Goal: Information Seeking & Learning: Find specific fact

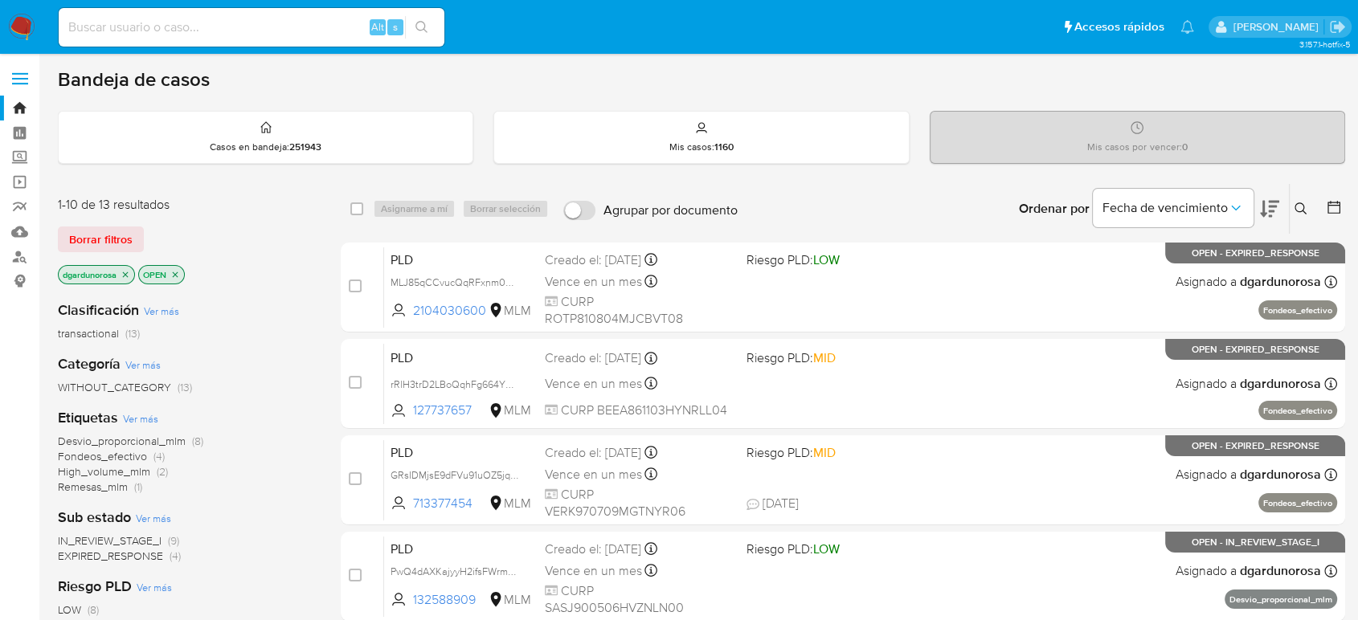
click at [1296, 206] on icon at bounding box center [1301, 209] width 13 height 13
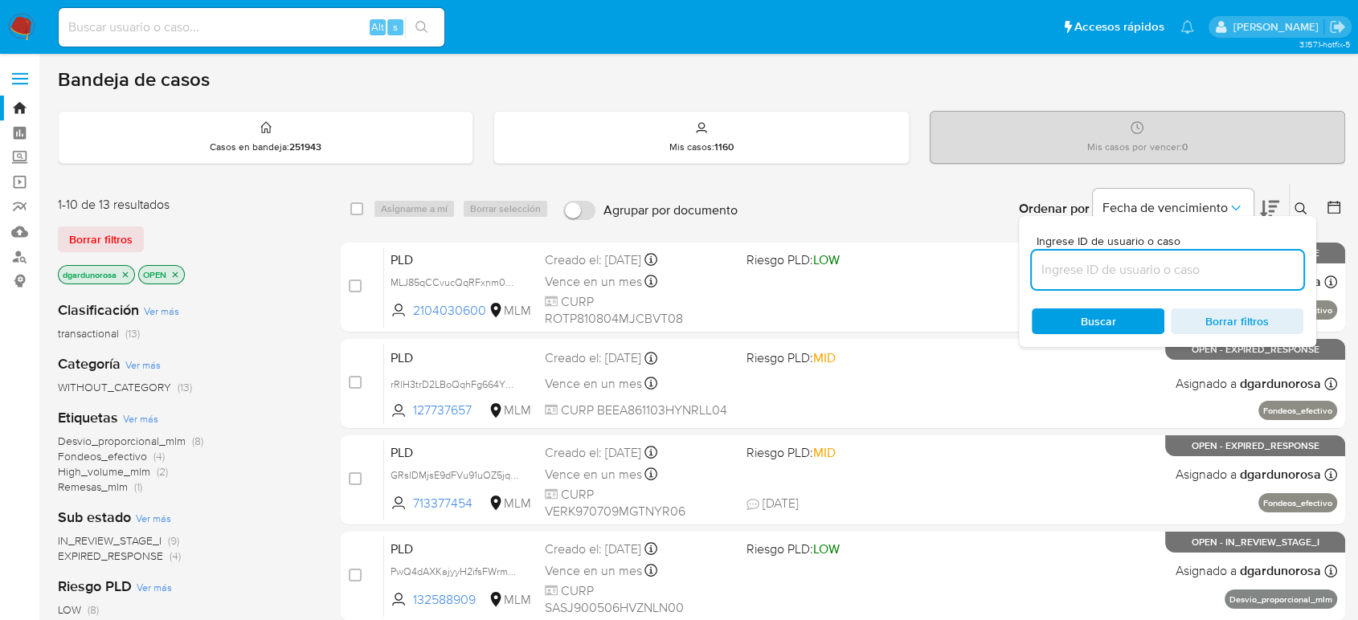
click at [1161, 274] on input at bounding box center [1168, 270] width 272 height 21
type input "34562010"
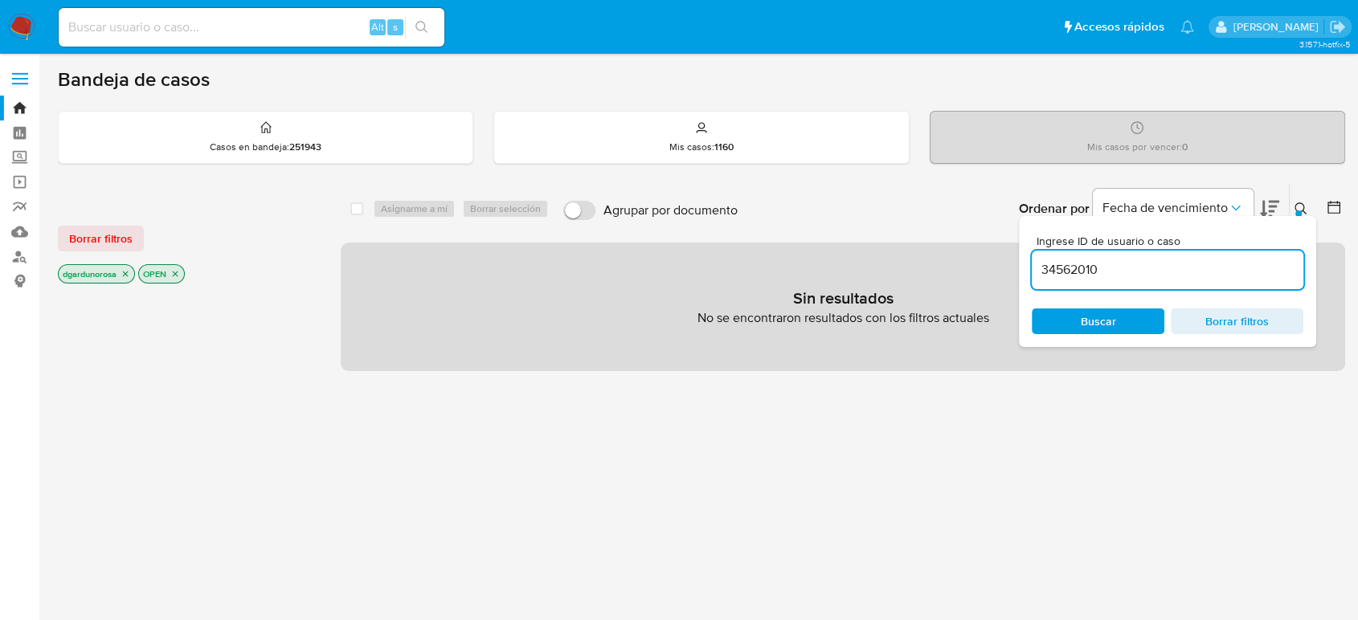
click at [1299, 211] on div at bounding box center [1299, 214] width 6 height 6
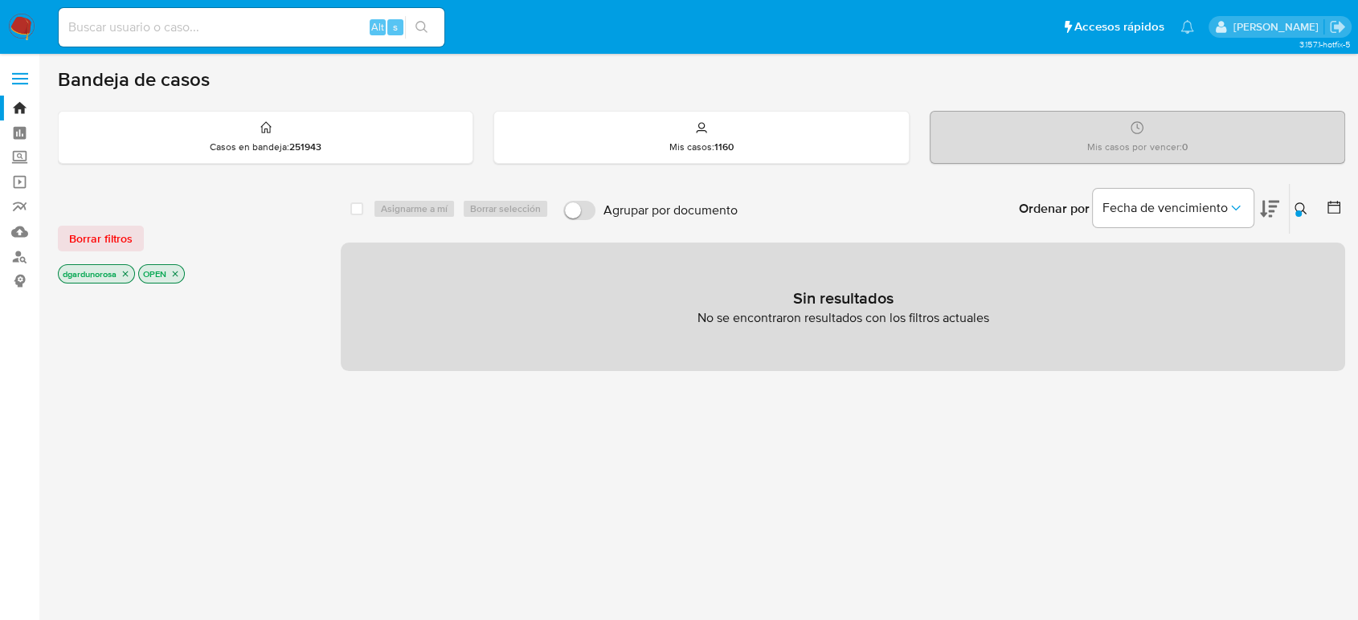
click at [133, 244] on button "Borrar filtros" at bounding box center [101, 239] width 86 height 26
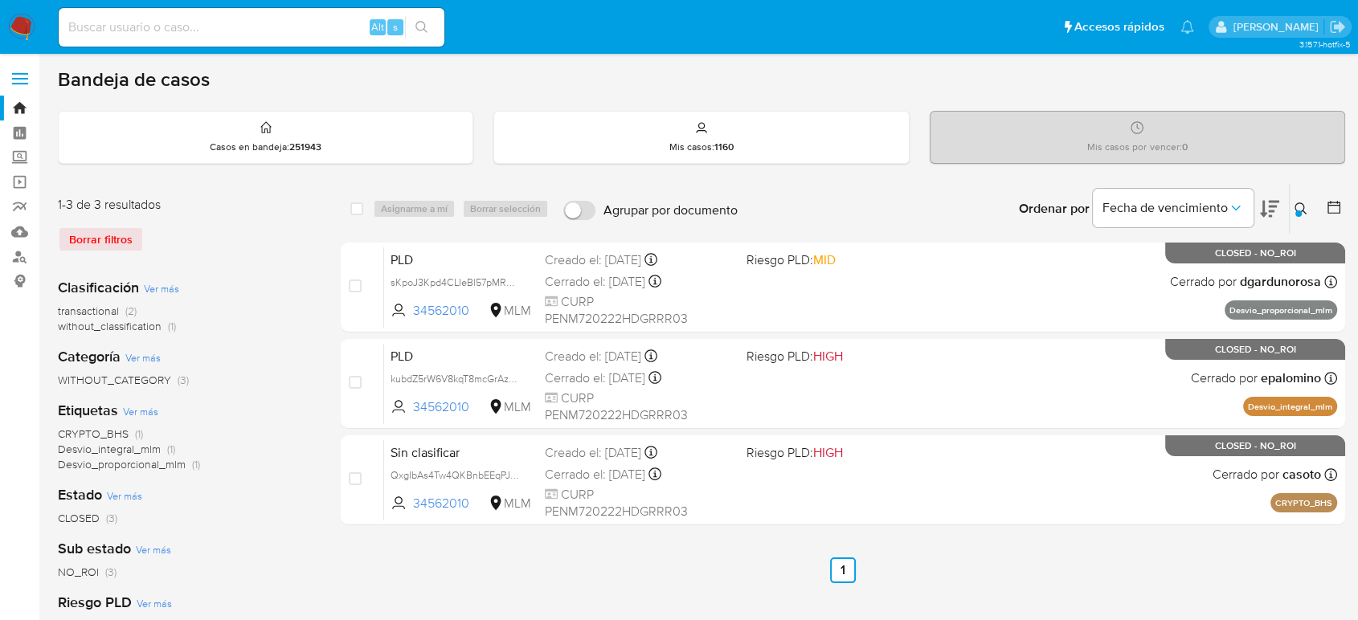
click at [19, 26] on img at bounding box center [21, 27] width 27 height 27
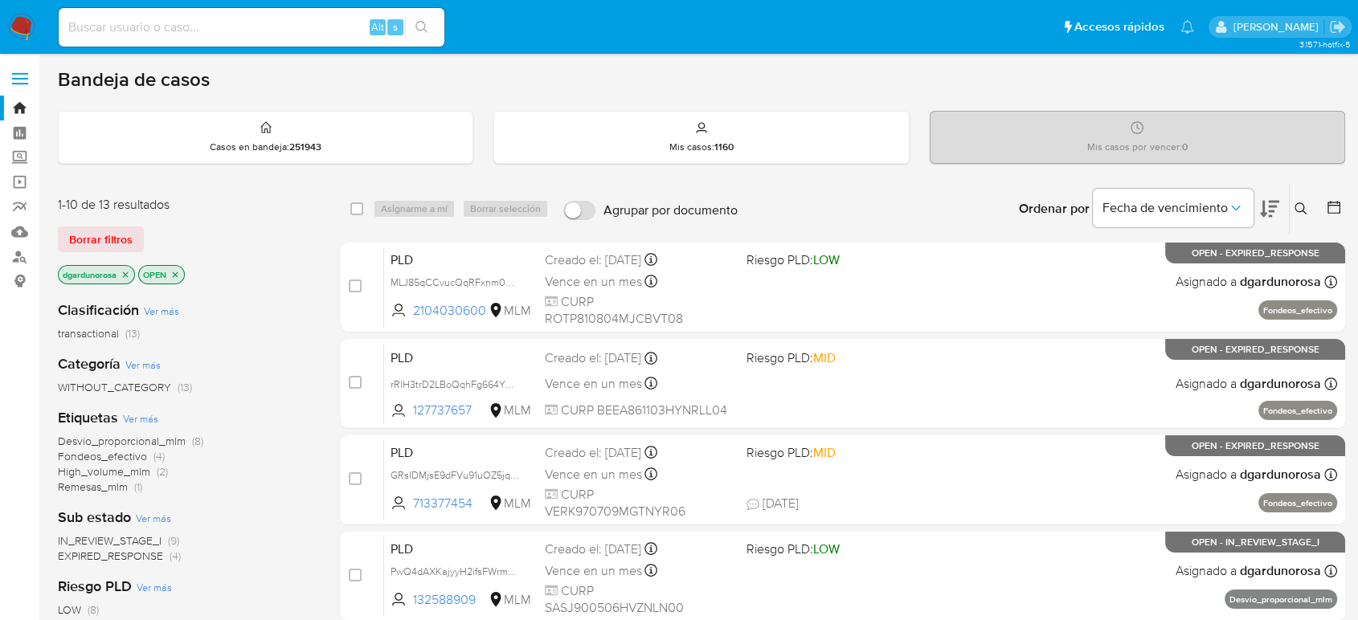
click at [1296, 208] on icon at bounding box center [1301, 209] width 13 height 13
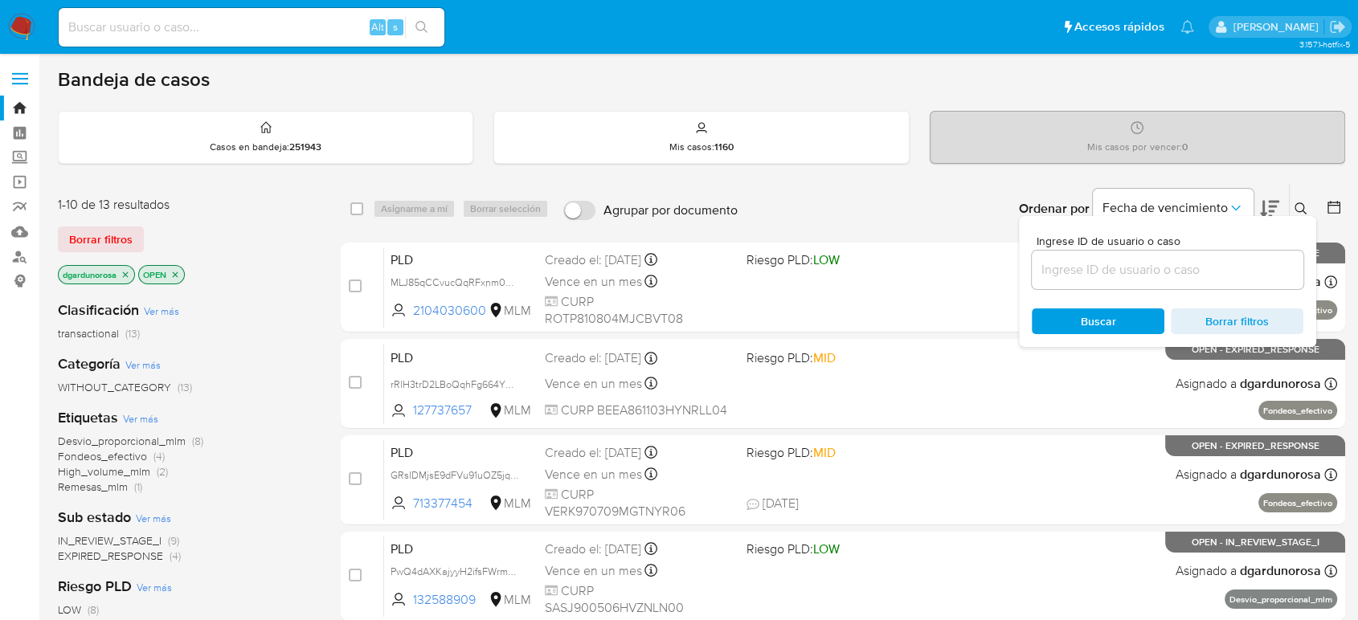
click at [1239, 266] on input at bounding box center [1168, 270] width 272 height 21
type input "80069116"
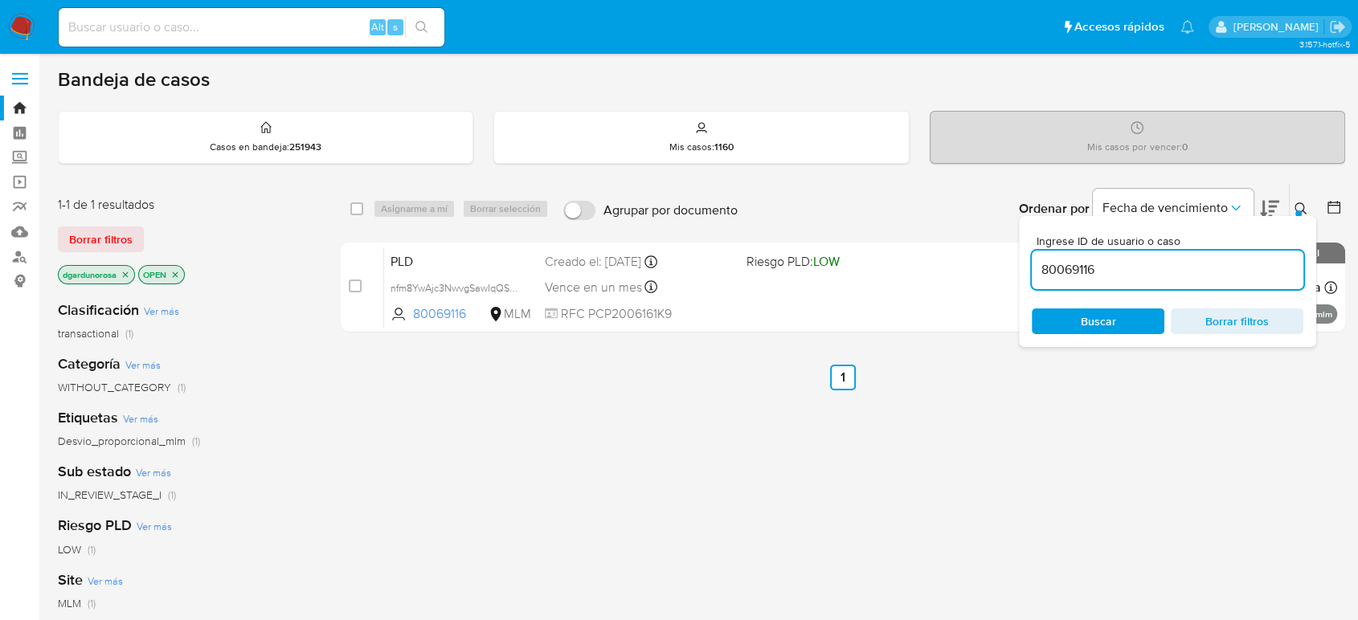
click at [1298, 199] on button at bounding box center [1303, 208] width 27 height 19
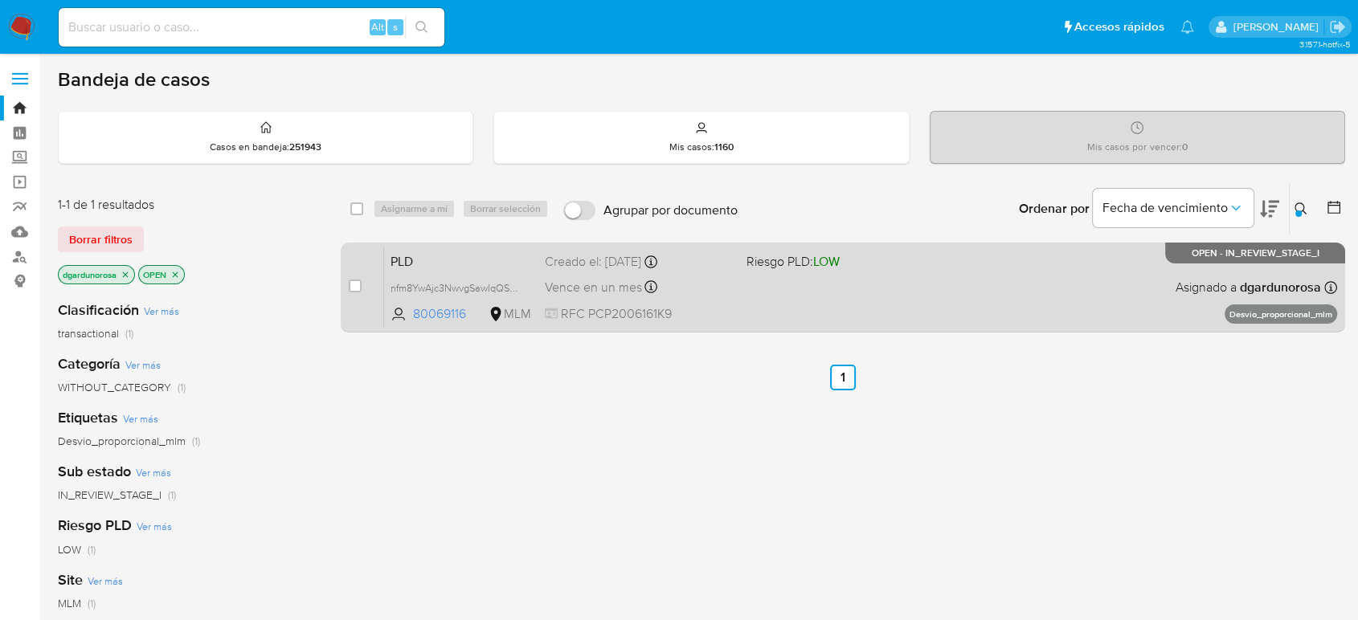
click at [1087, 309] on div "PLD nfm8YwAjc3NwvgSawIqQS48j 80069116 MLM Riesgo PLD: LOW Creado el: 12/08/2025…" at bounding box center [860, 287] width 953 height 81
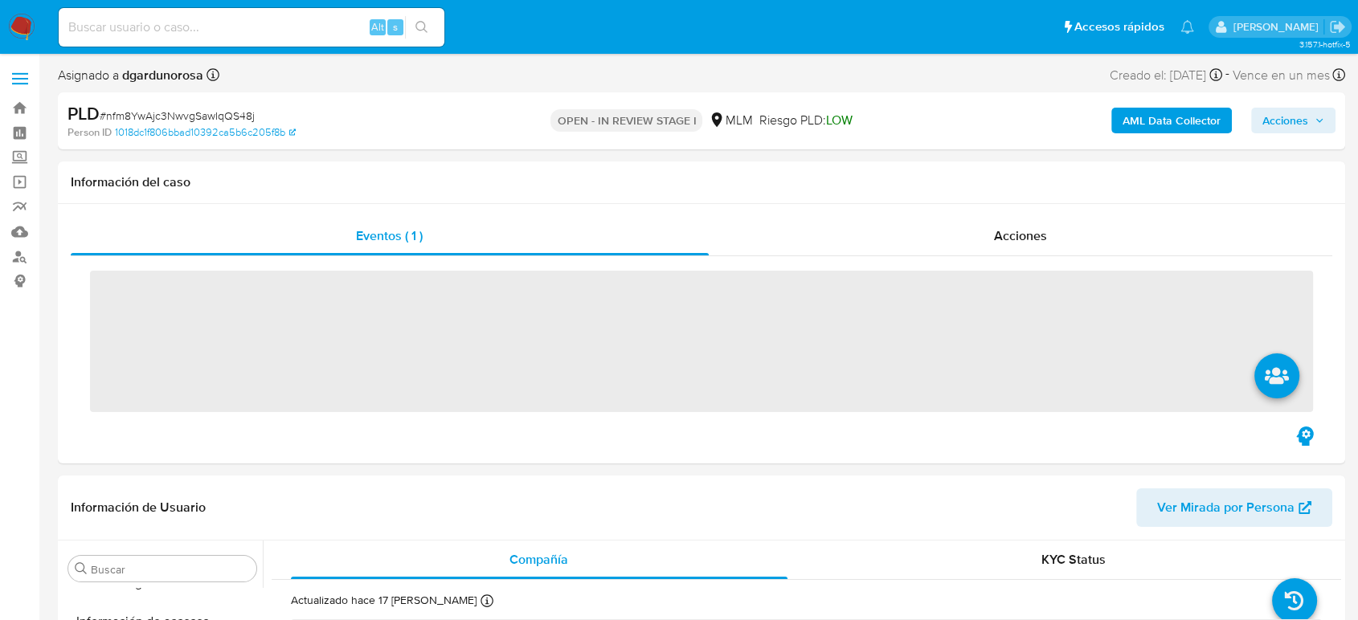
scroll to position [679, 0]
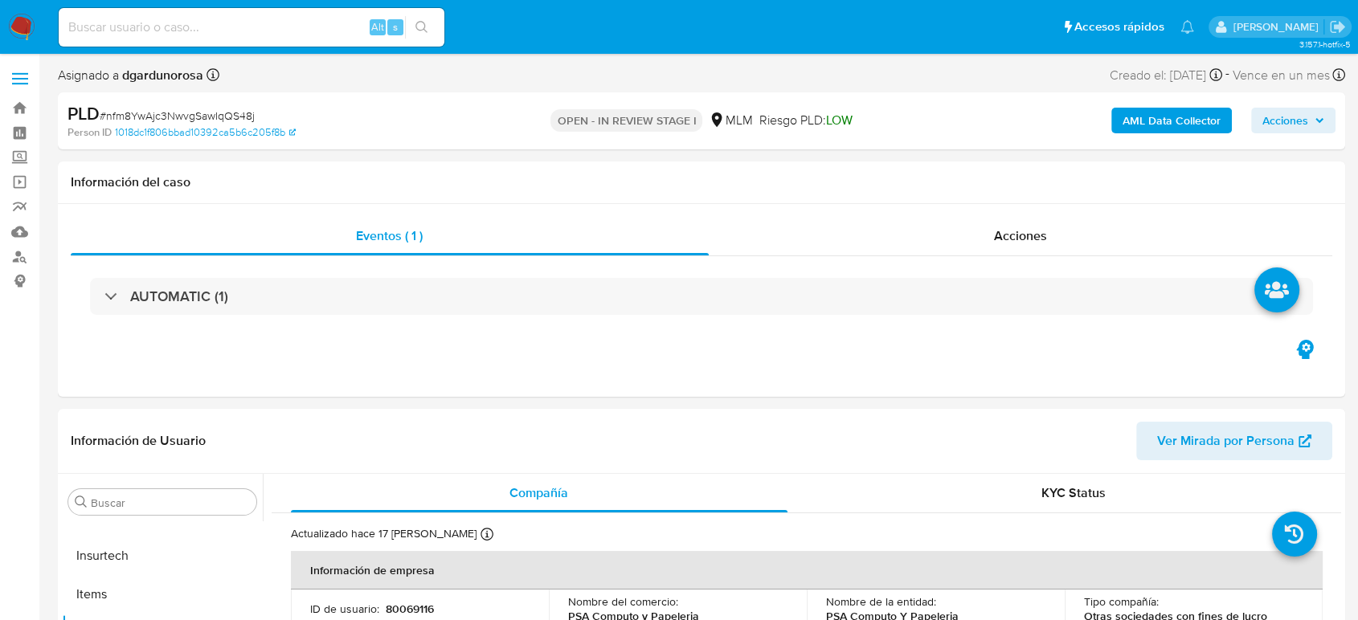
select select "10"
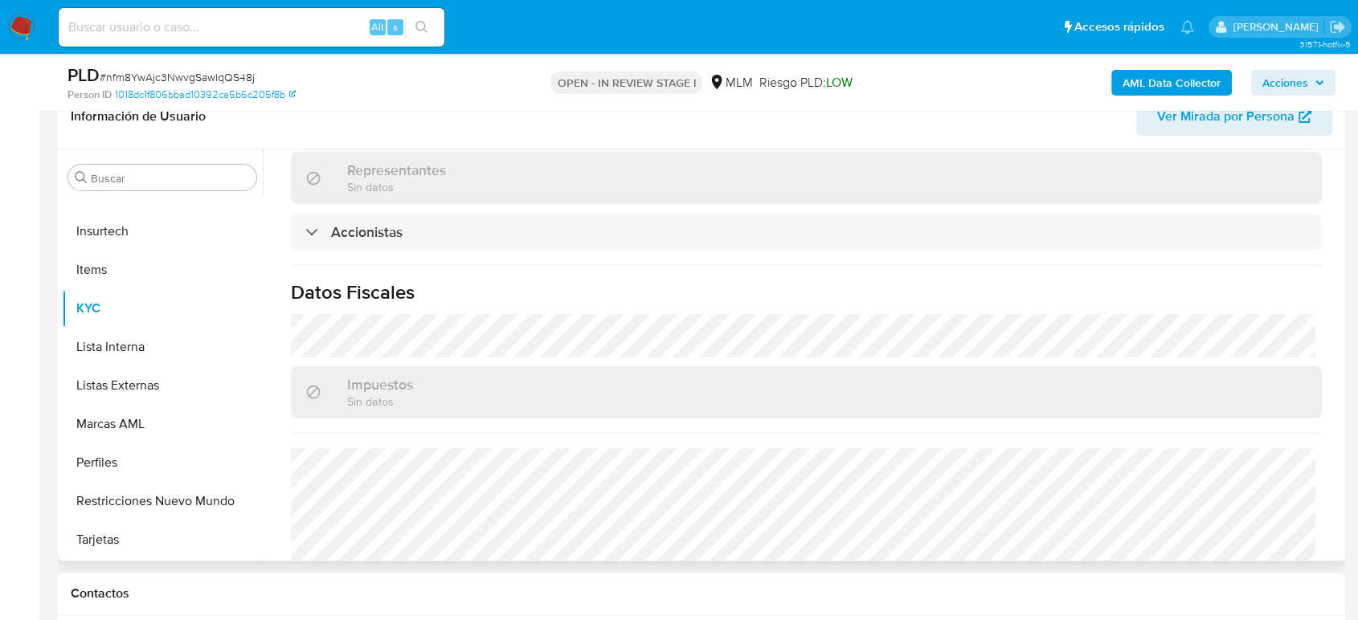
scroll to position [1166, 0]
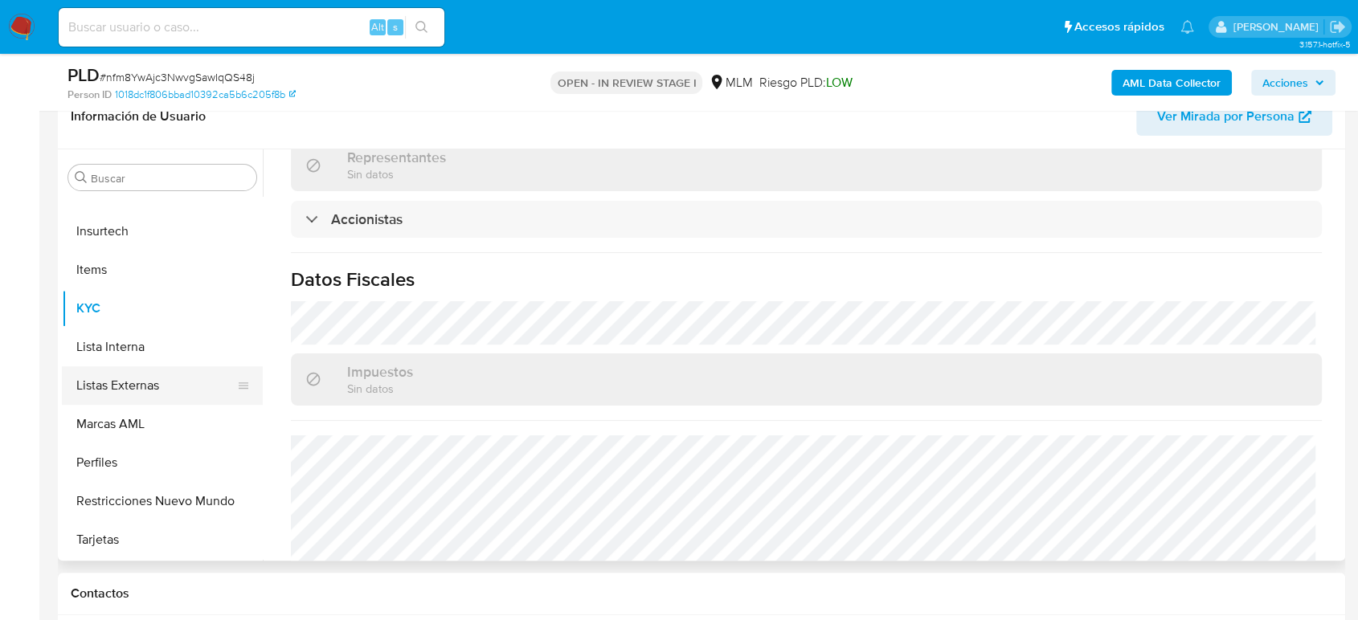
click at [107, 386] on button "Listas Externas" at bounding box center [156, 386] width 188 height 39
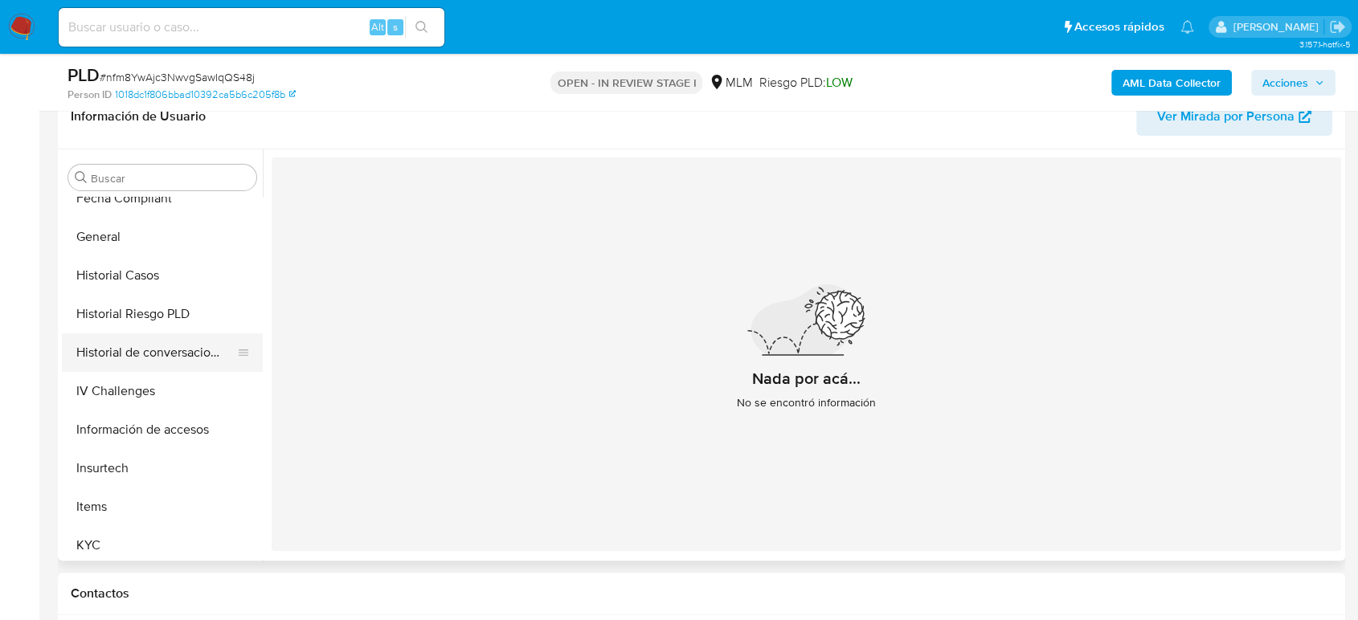
scroll to position [412, 0]
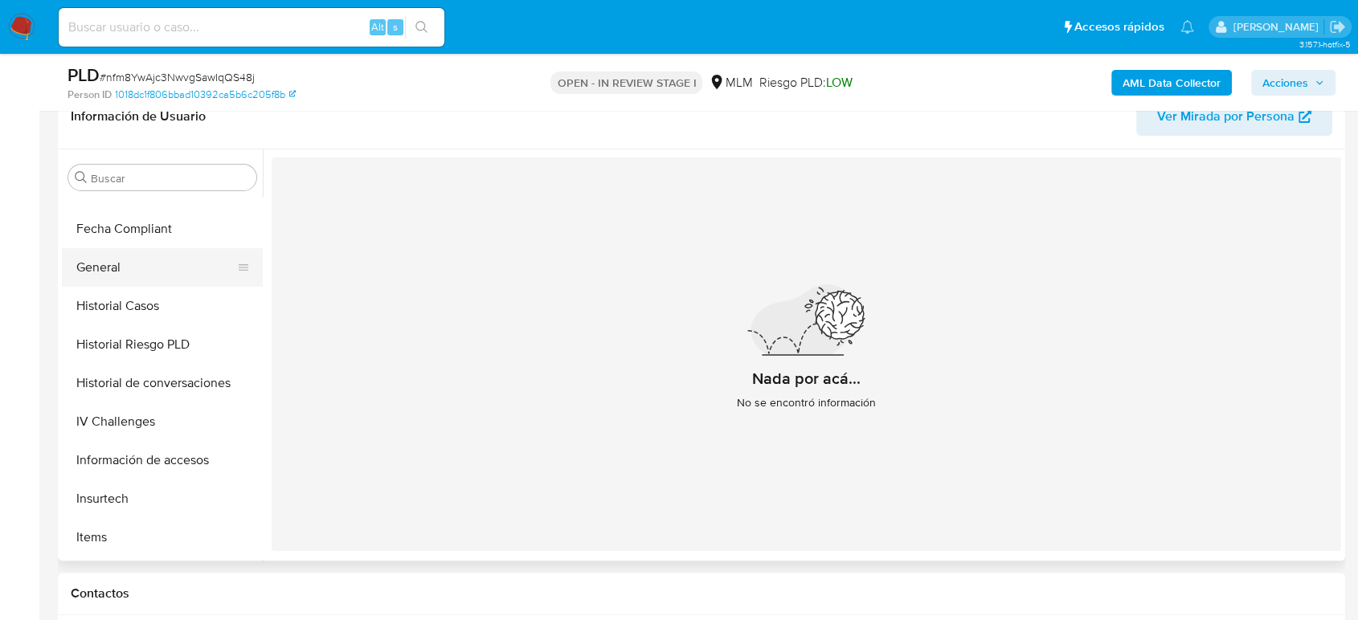
click at [109, 270] on button "General" at bounding box center [156, 267] width 188 height 39
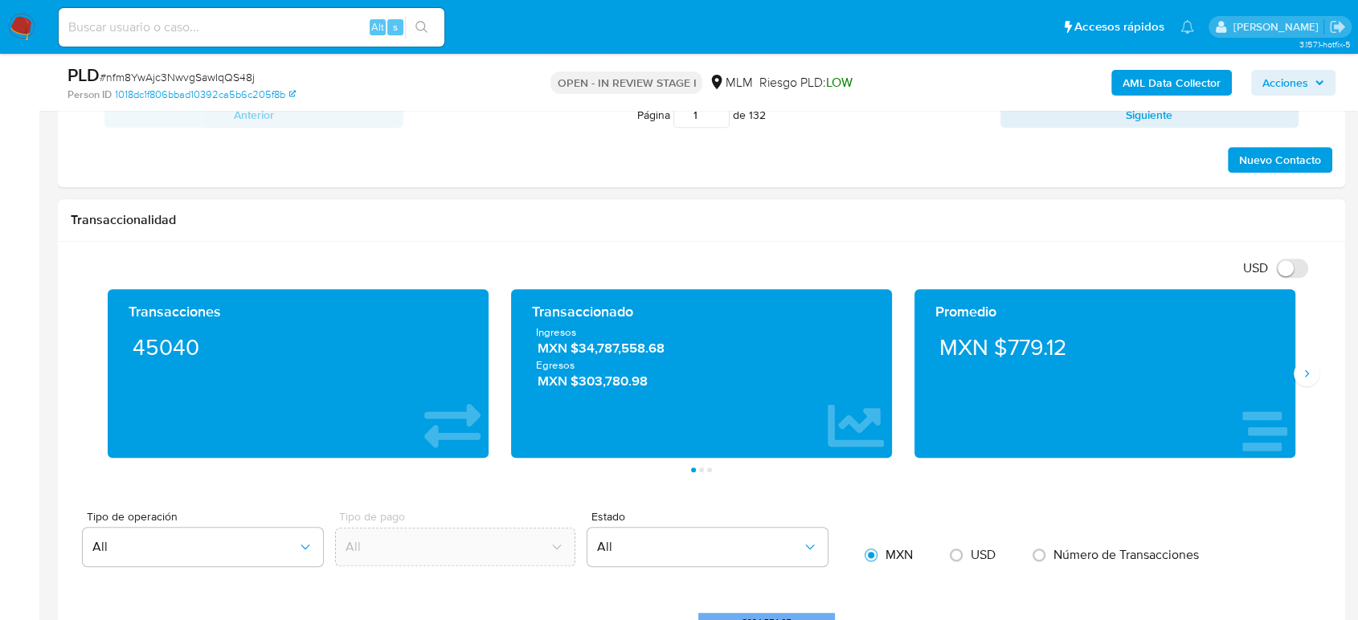
scroll to position [1161, 0]
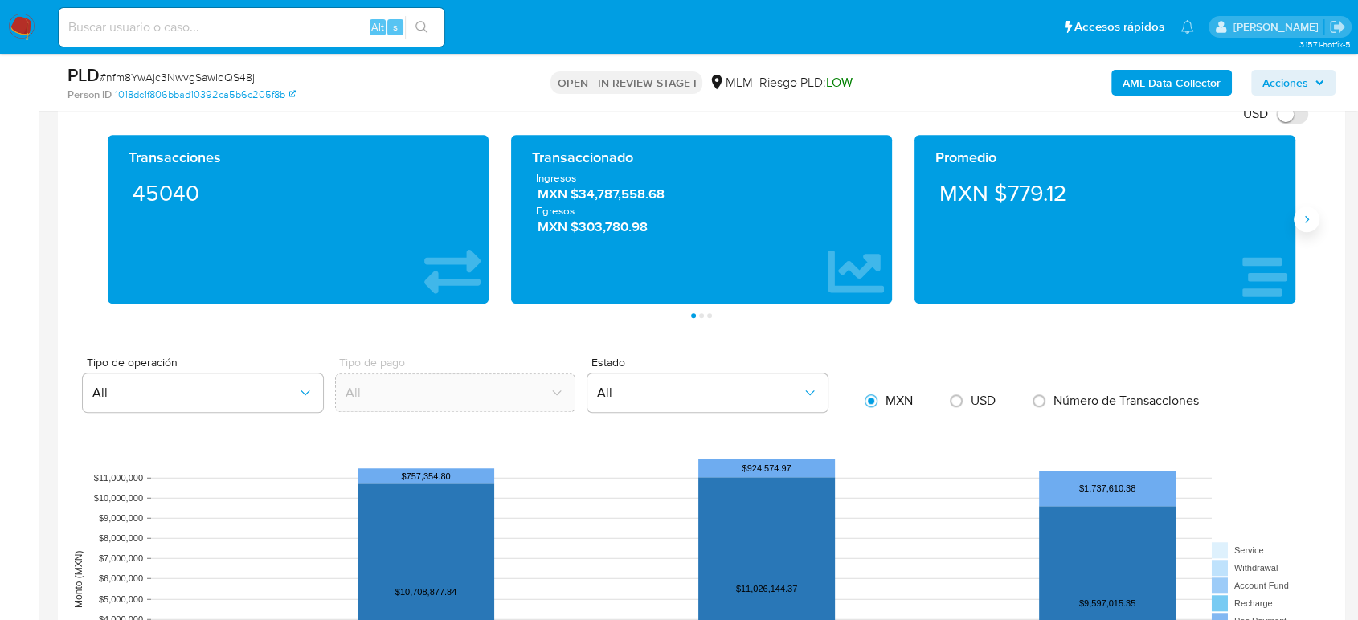
click at [1304, 227] on button "Siguiente" at bounding box center [1307, 220] width 26 height 26
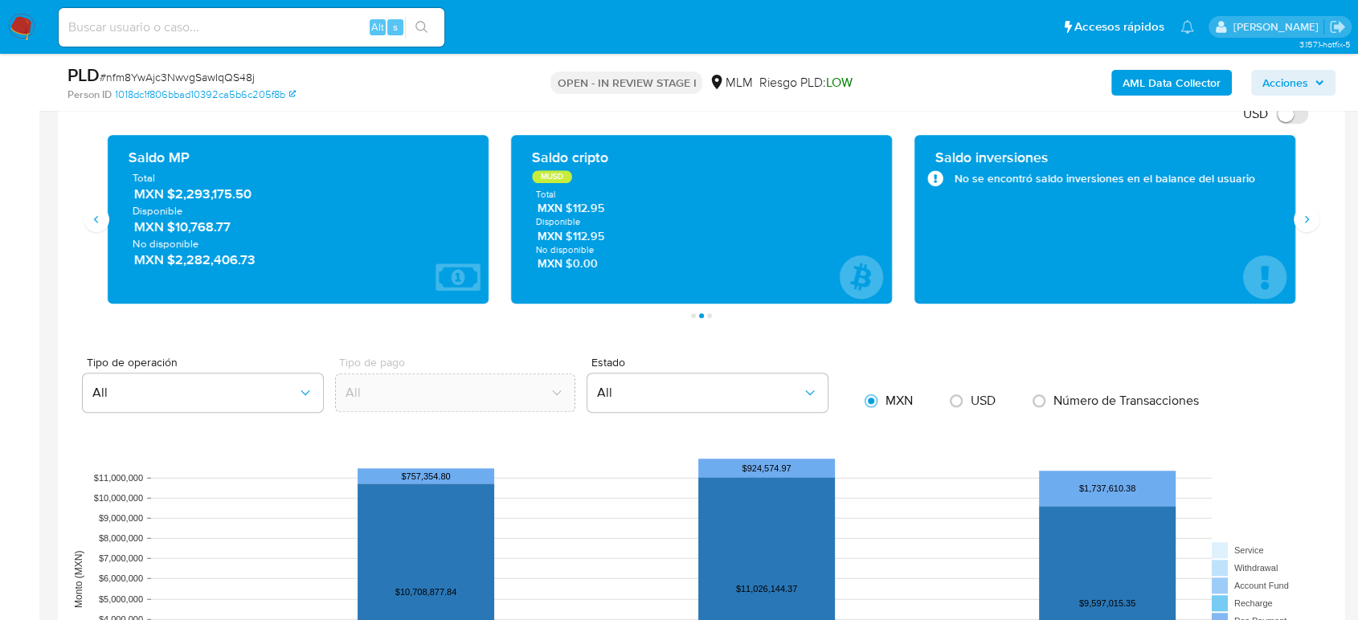
drag, startPoint x: 256, startPoint y: 195, endPoint x: 167, endPoint y: 202, distance: 89.4
click at [167, 202] on div "Total MXN $2,293,175.50 Disponible MXN $10,768.77 No disponible MXN $2,282,406.…" at bounding box center [298, 219] width 355 height 98
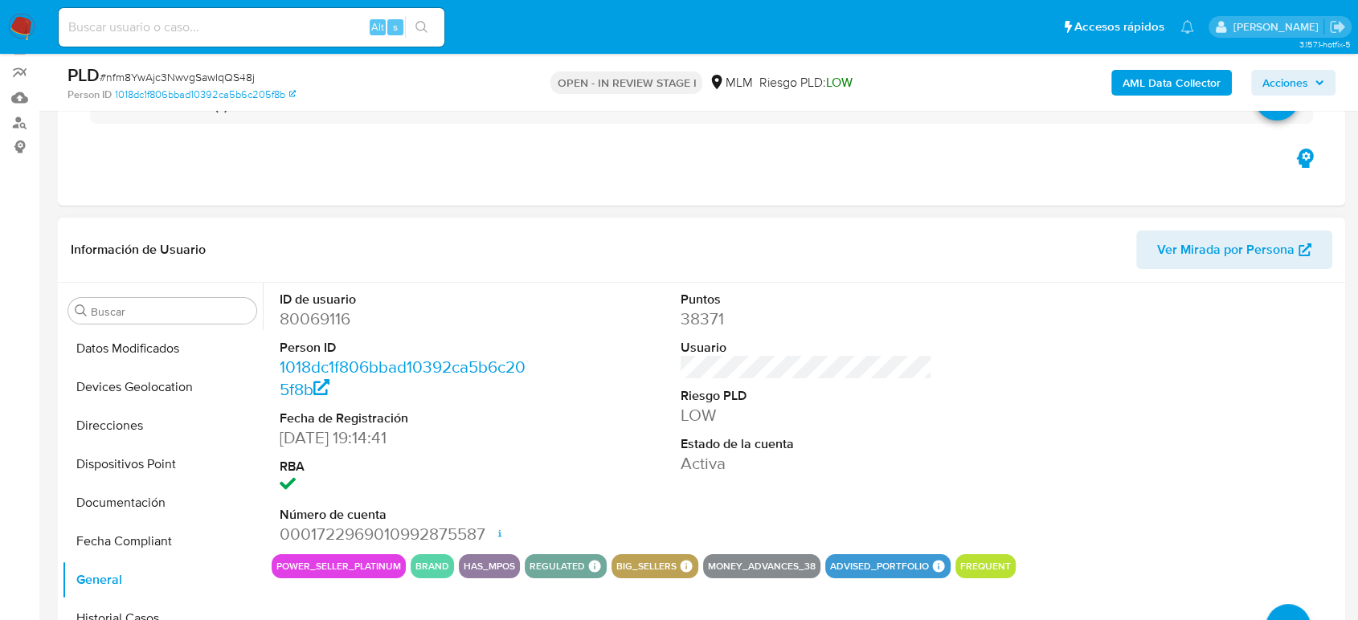
scroll to position [89, 0]
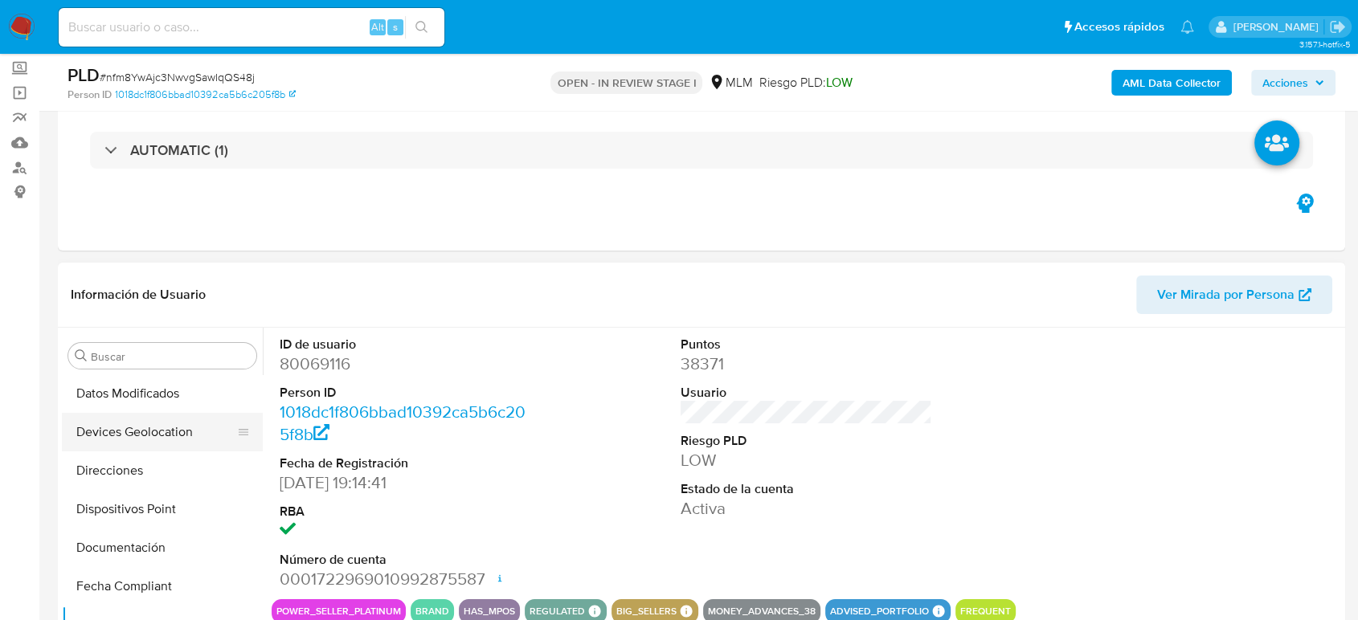
drag, startPoint x: 142, startPoint y: 436, endPoint x: 253, endPoint y: 436, distance: 110.9
click at [143, 436] on button "Devices Geolocation" at bounding box center [156, 432] width 188 height 39
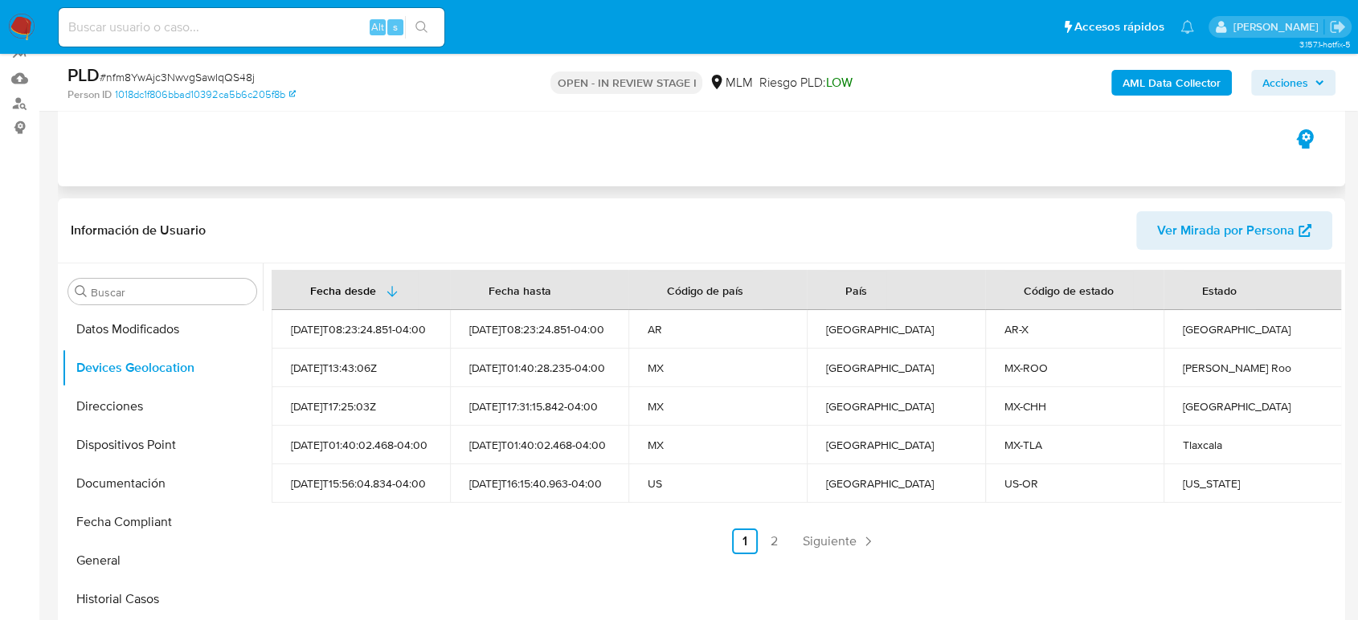
scroll to position [178, 0]
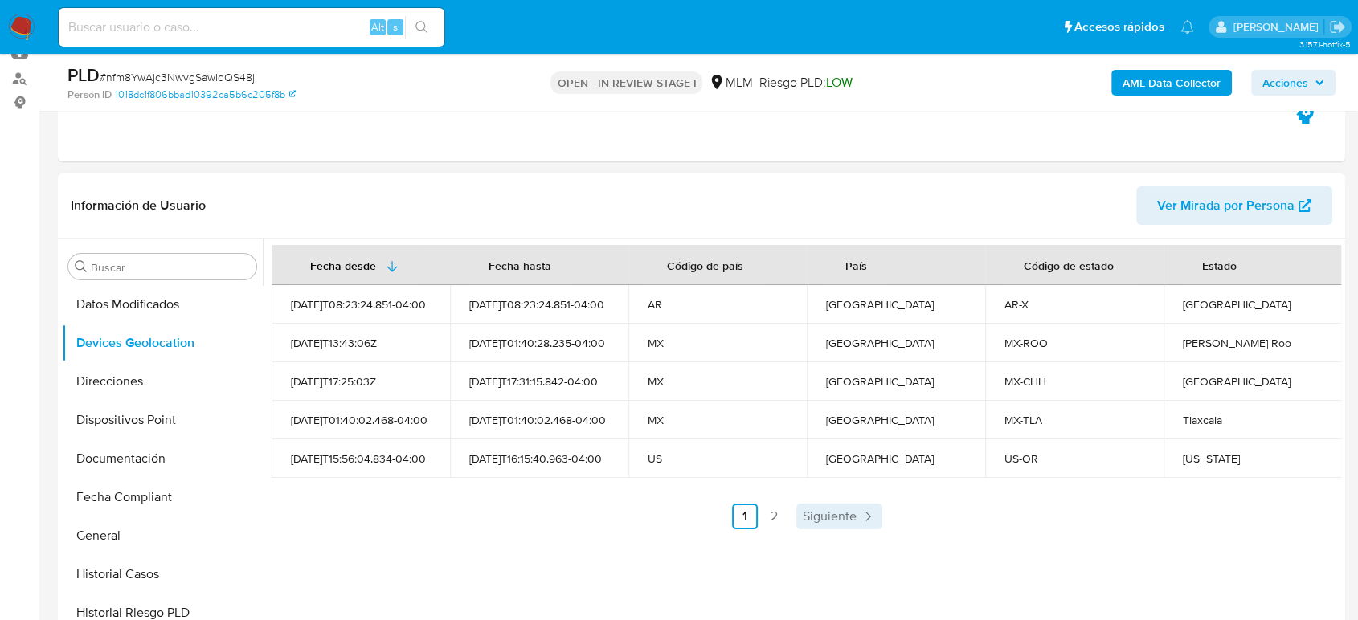
click at [842, 521] on span "Siguiente" at bounding box center [830, 516] width 54 height 13
click at [782, 522] on span "Anterior" at bounding box center [783, 516] width 46 height 13
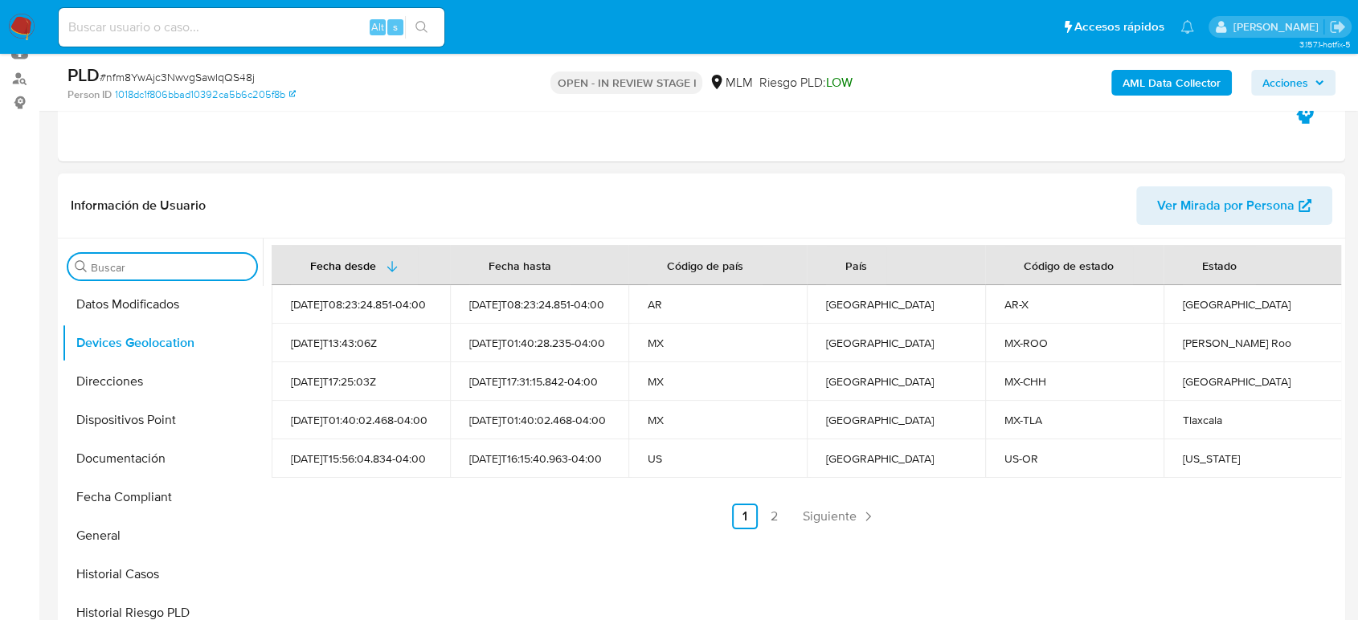
click at [139, 268] on input "Buscar" at bounding box center [170, 267] width 159 height 14
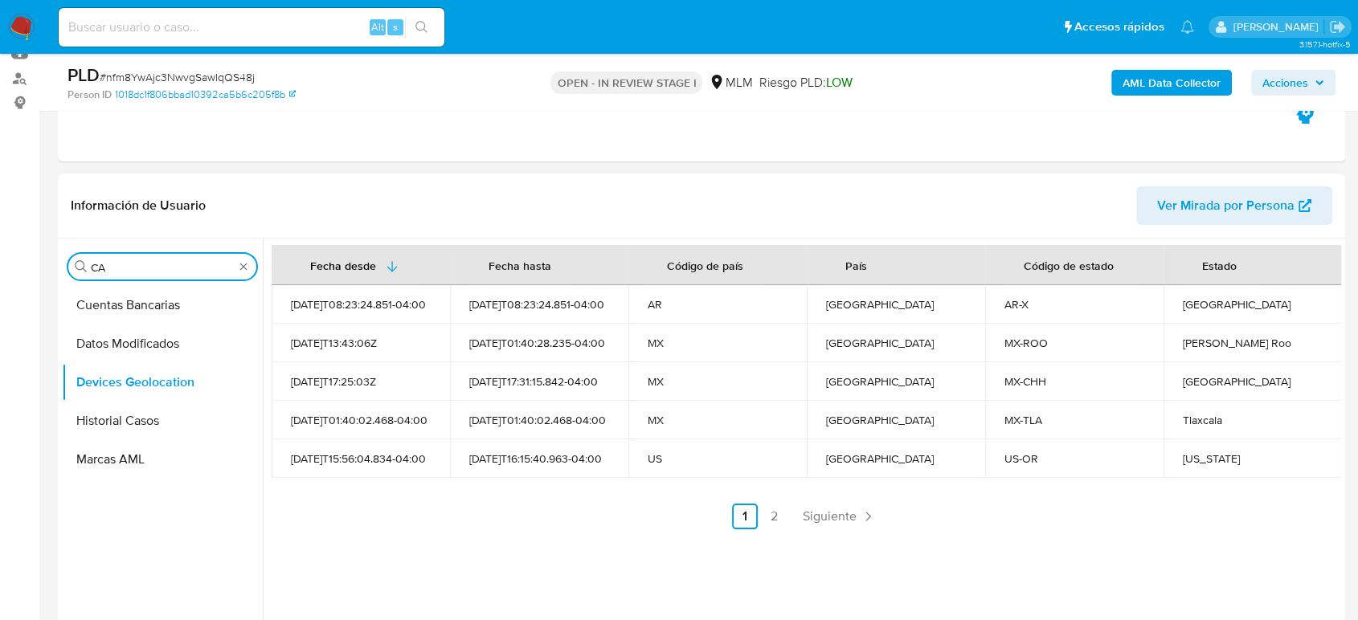
scroll to position [0, 0]
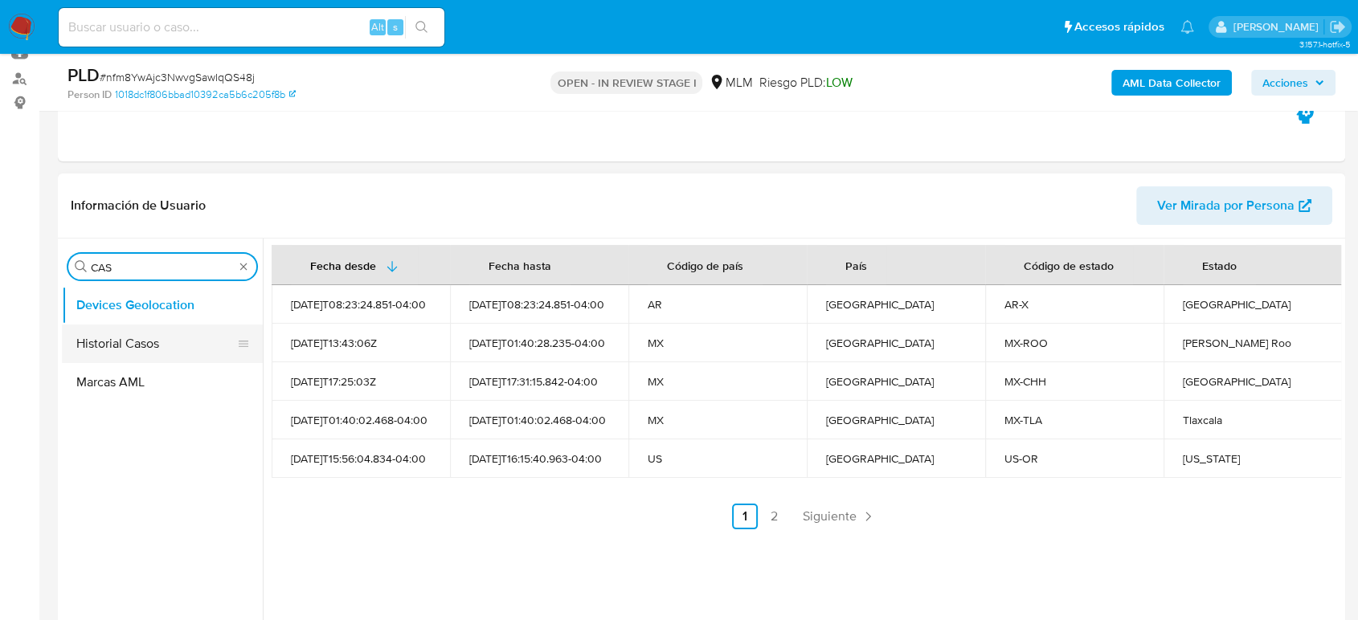
type input "CAS"
click at [141, 349] on button "Historial Casos" at bounding box center [156, 344] width 188 height 39
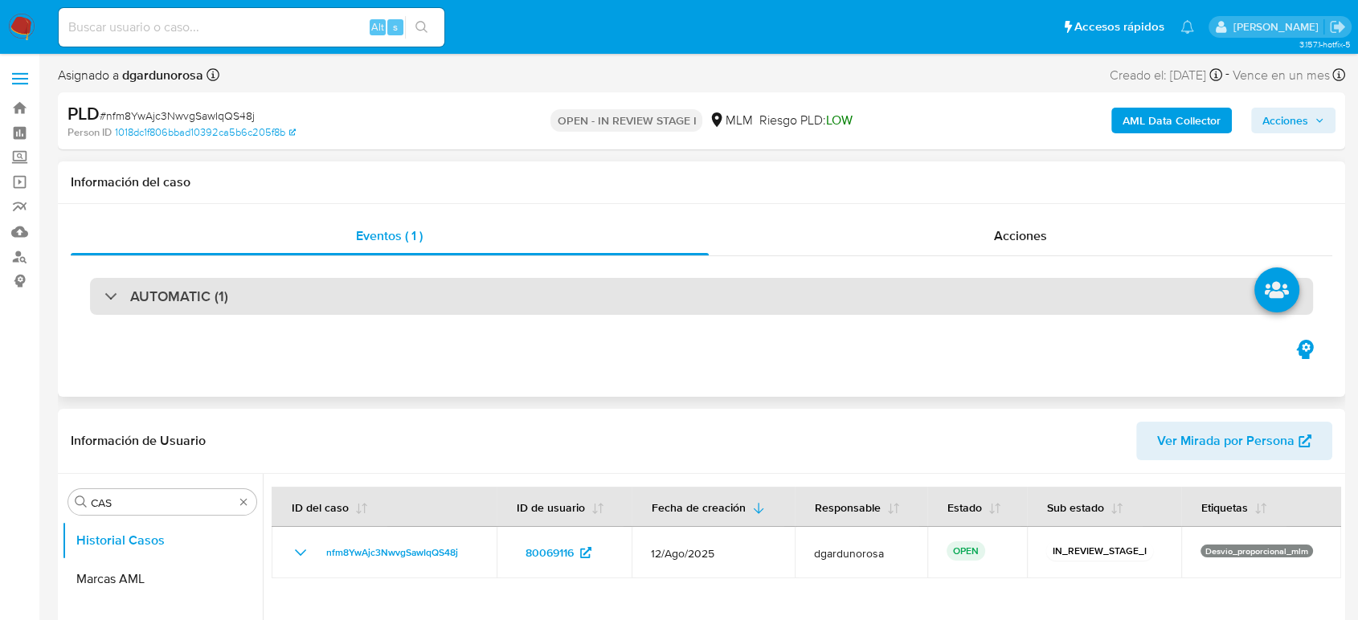
click at [268, 305] on div "AUTOMATIC (1)" at bounding box center [701, 296] width 1223 height 37
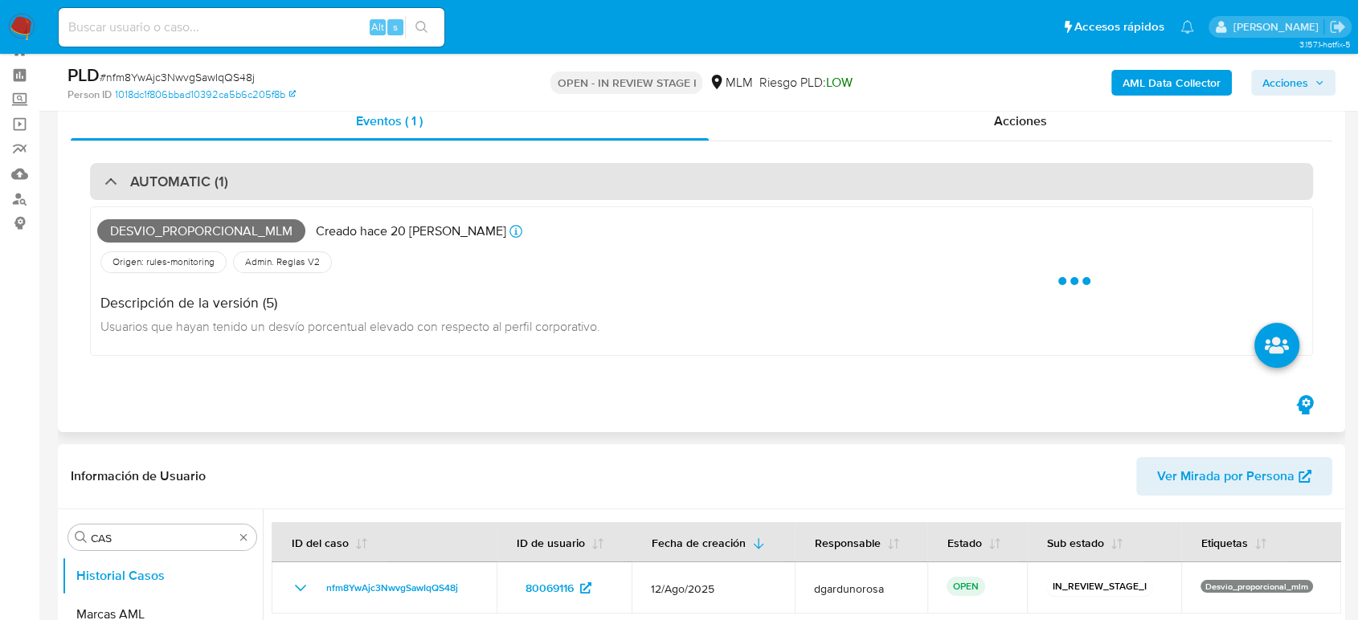
scroll to position [89, 0]
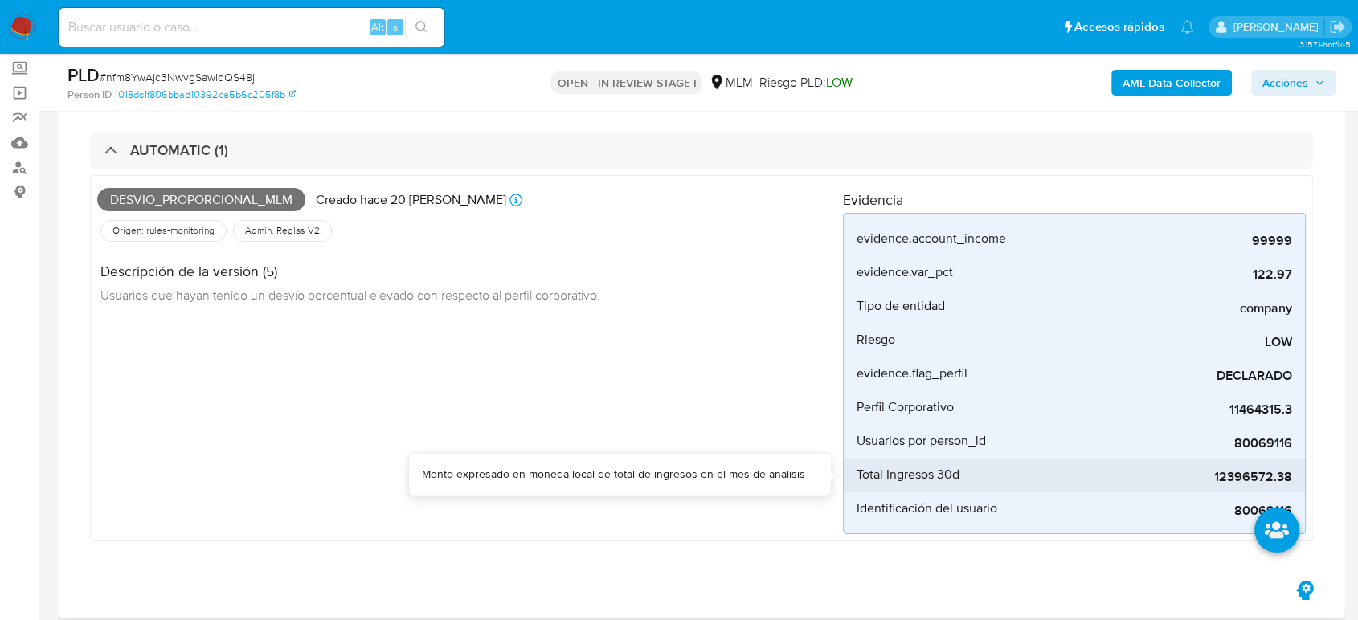
click at [1252, 476] on span "12396572.38" at bounding box center [1171, 477] width 241 height 16
click at [1251, 476] on span "12396572.38" at bounding box center [1171, 477] width 241 height 16
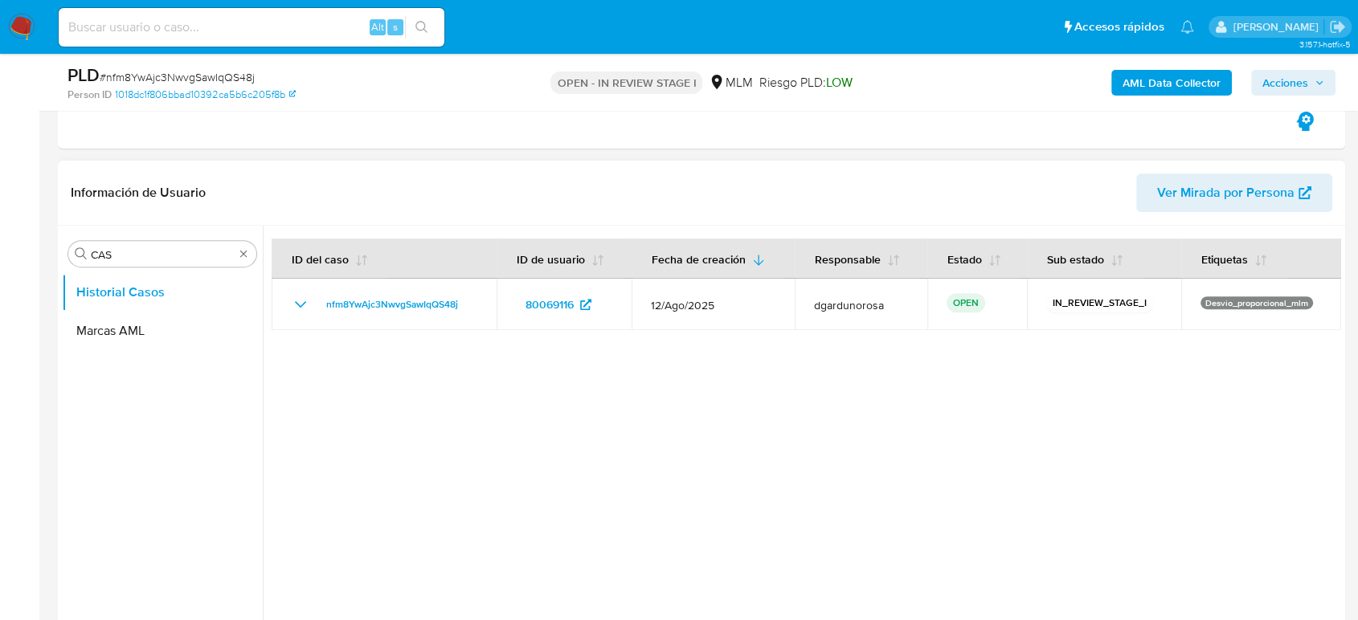
scroll to position [625, 0]
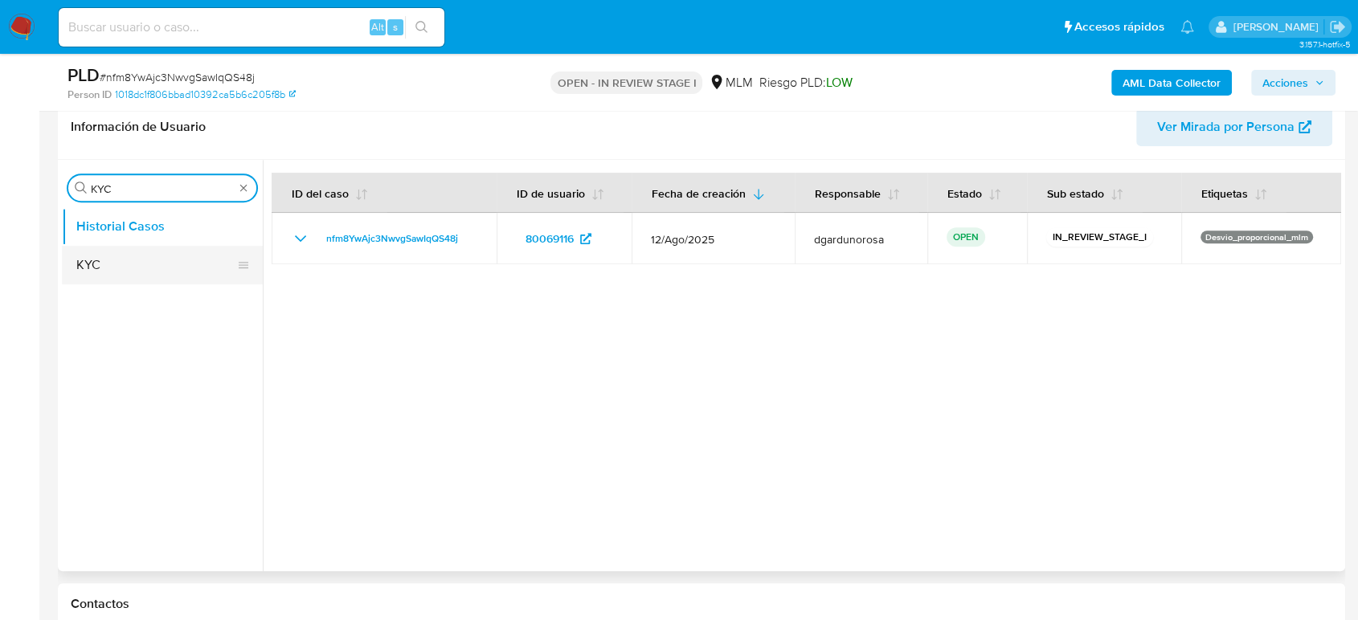
type input "KYC"
click at [123, 256] on button "KYC" at bounding box center [162, 265] width 201 height 39
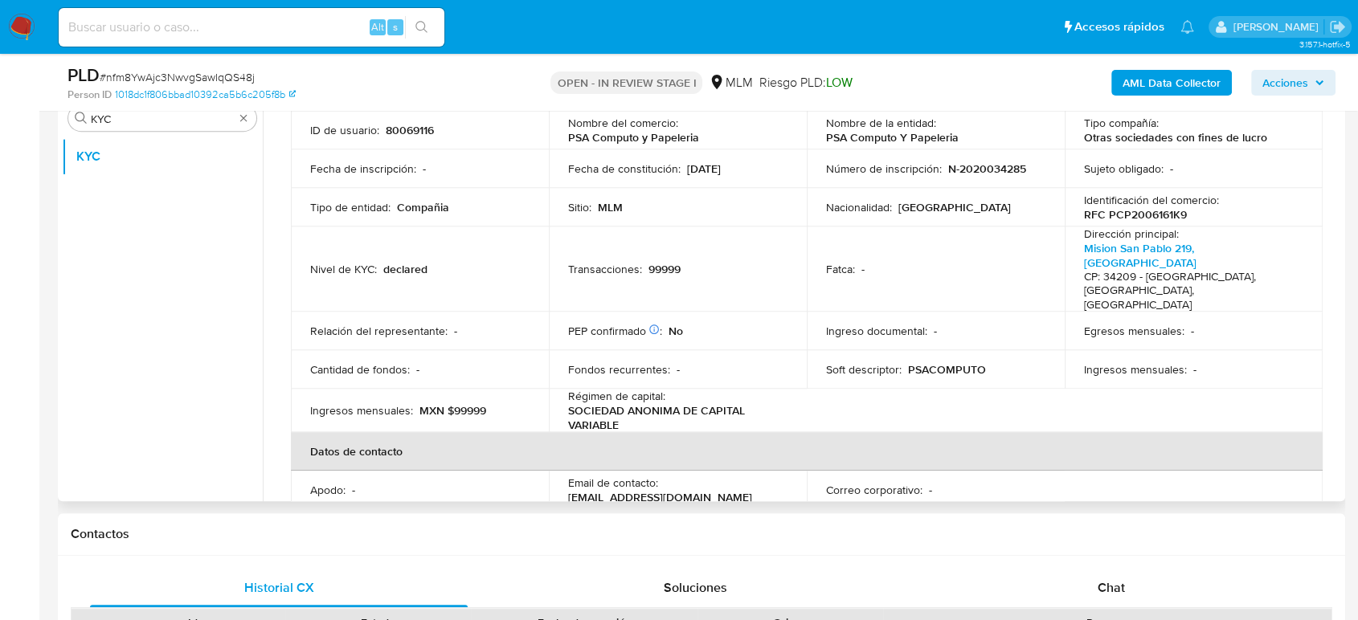
scroll to position [6, 0]
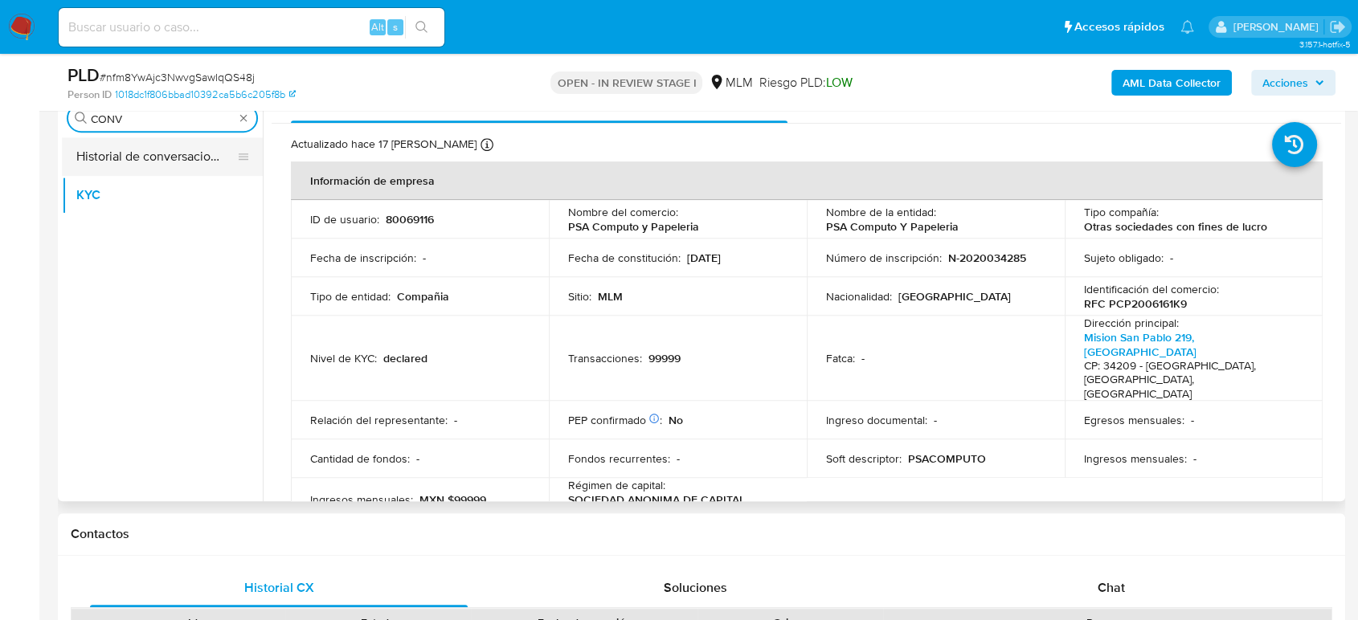
type input "CONV"
click at [168, 147] on button "Historial de conversaciones" at bounding box center [156, 156] width 188 height 39
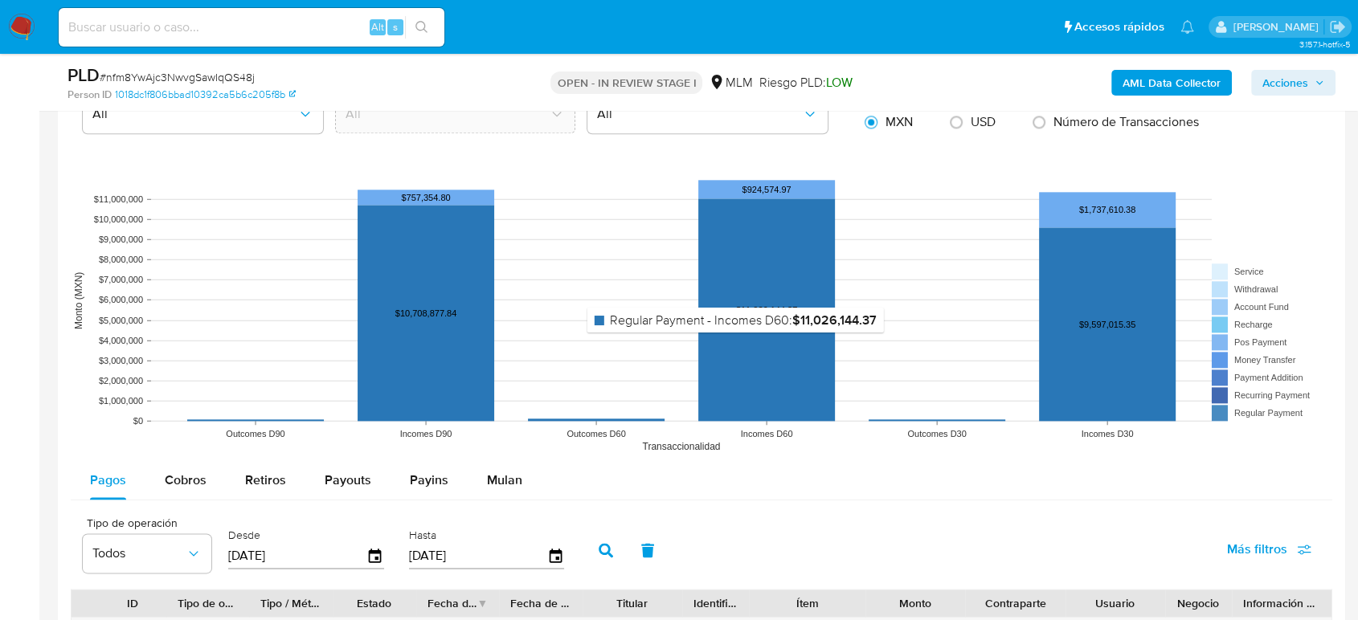
scroll to position [1875, 0]
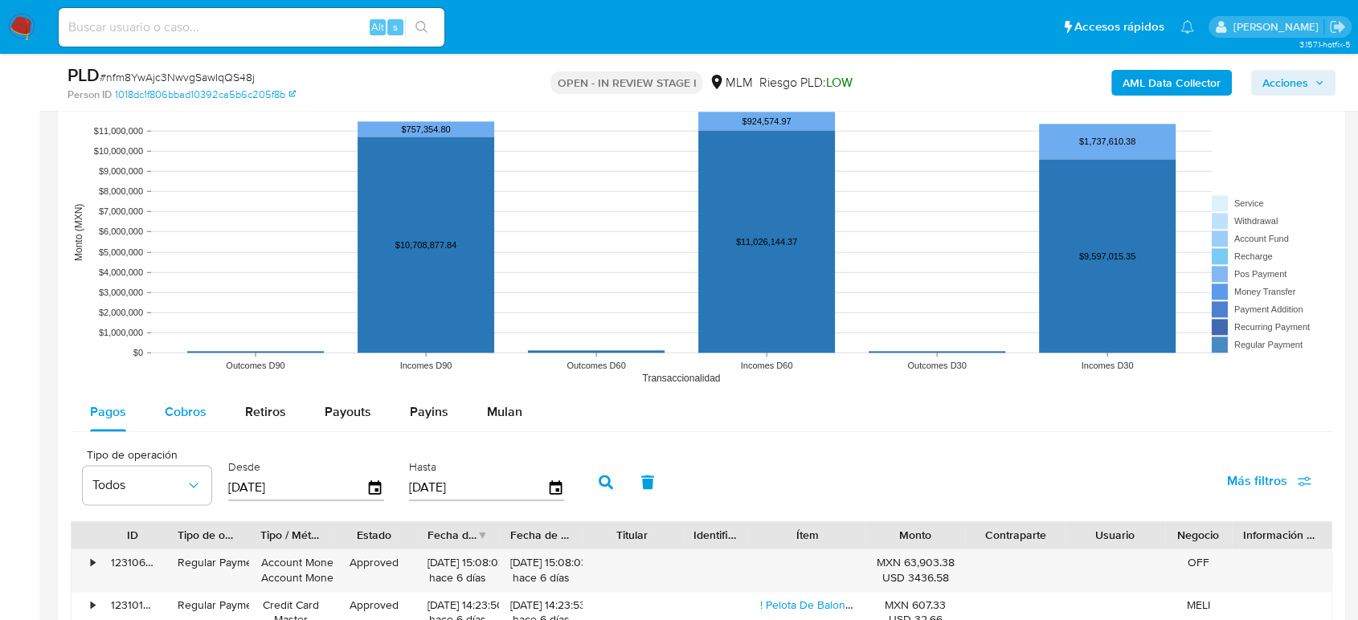
click at [169, 428] on div "Cobros" at bounding box center [186, 412] width 42 height 39
select select "10"
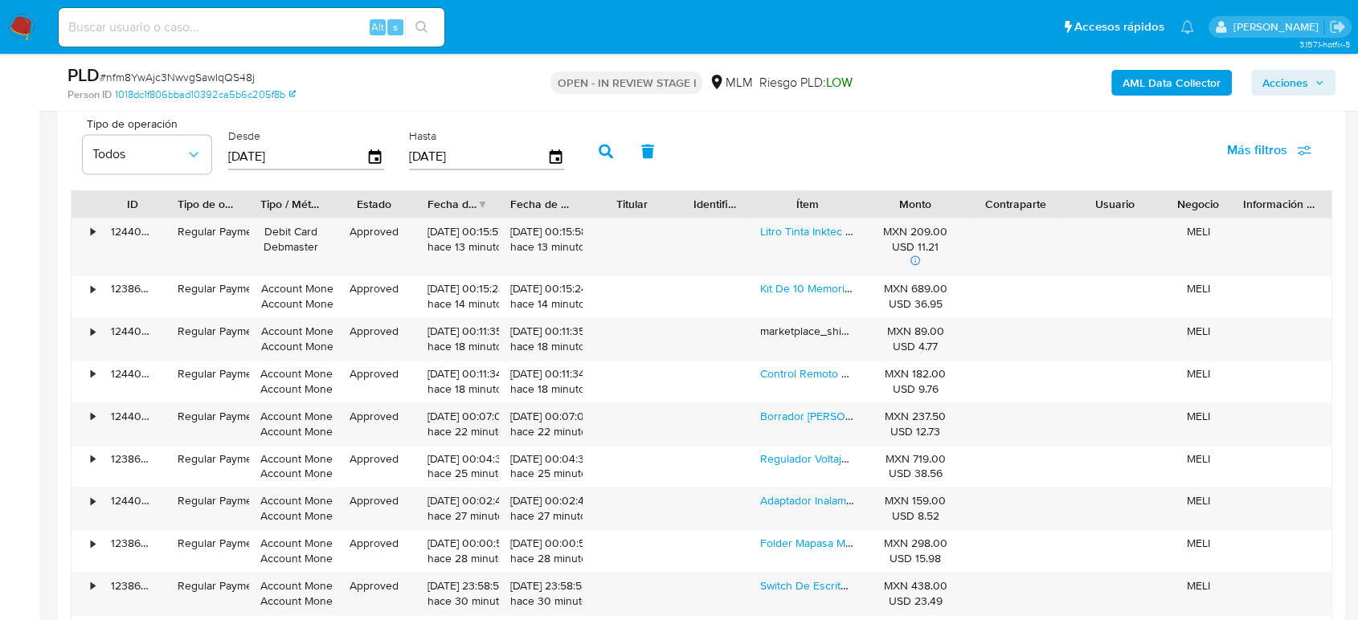
scroll to position [2232, 0]
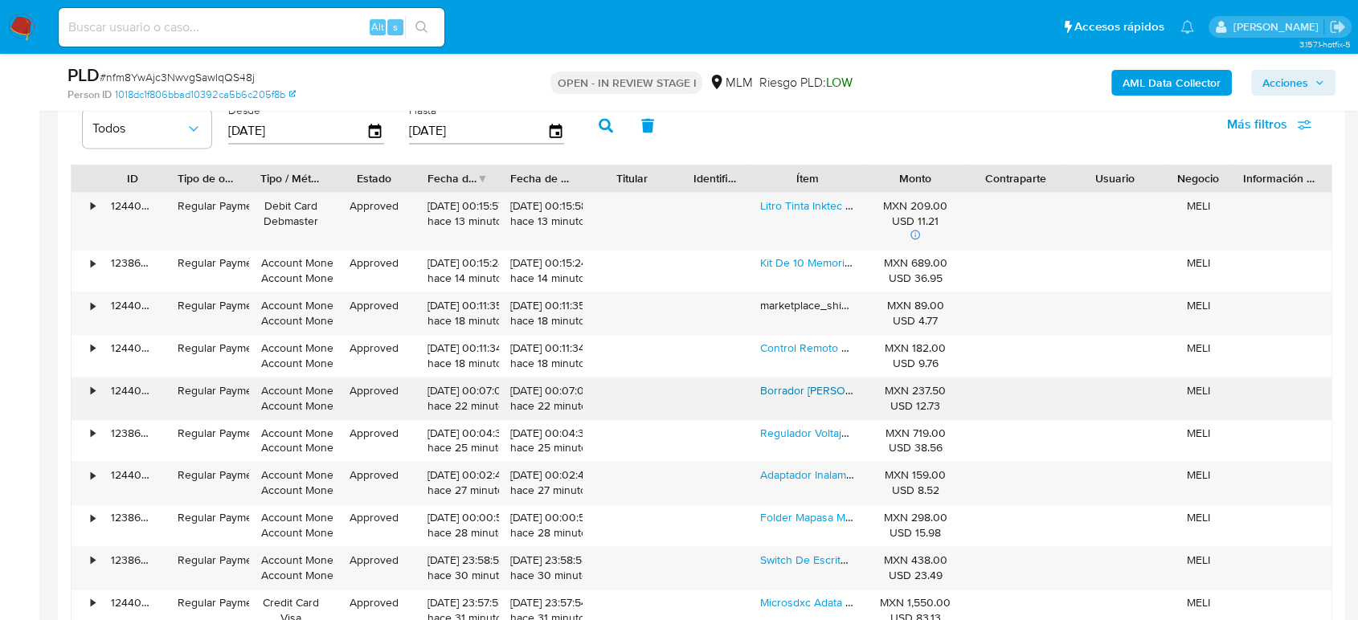
click at [805, 394] on link "Borrador De Madera Baco P/pizarron Con 10 Piezas Color Beige" at bounding box center [935, 391] width 350 height 16
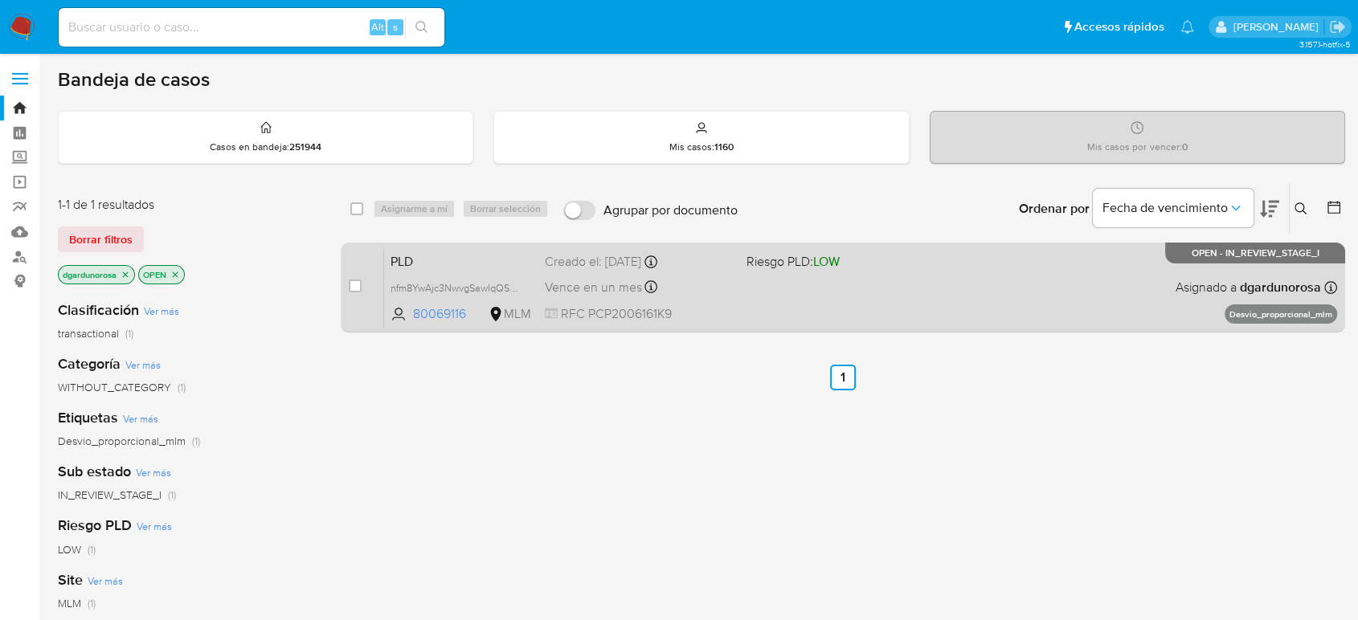
click at [855, 293] on div "PLD nfm8YwAjc3NwvgSawIqQS48j 80069116 MLM Riesgo PLD: LOW Creado el: 12/08/2025…" at bounding box center [860, 287] width 953 height 81
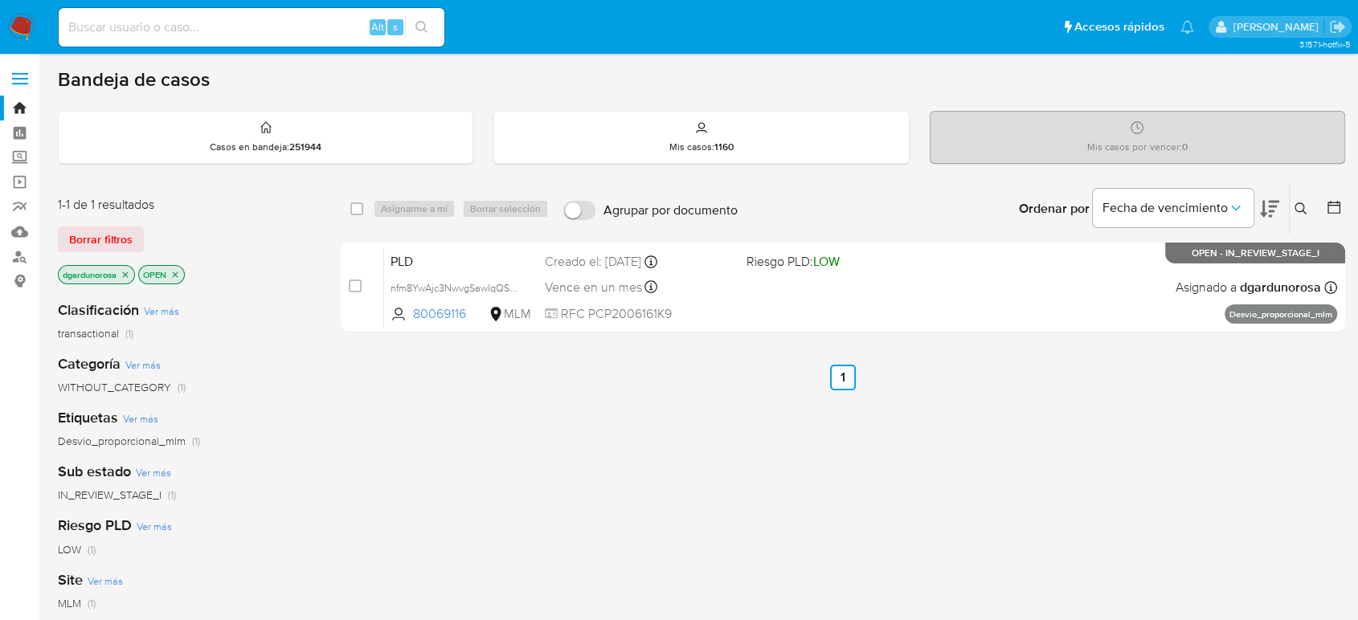
click at [1301, 205] on icon at bounding box center [1301, 209] width 13 height 13
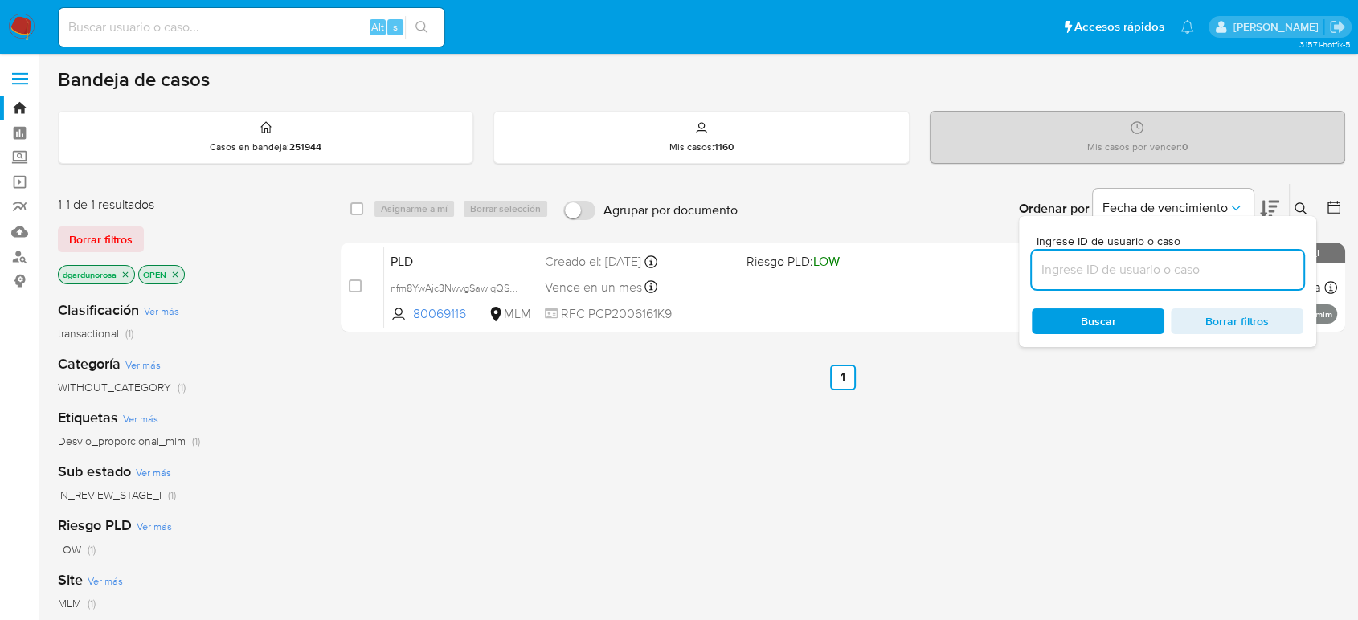
click at [1120, 272] on input at bounding box center [1168, 270] width 272 height 21
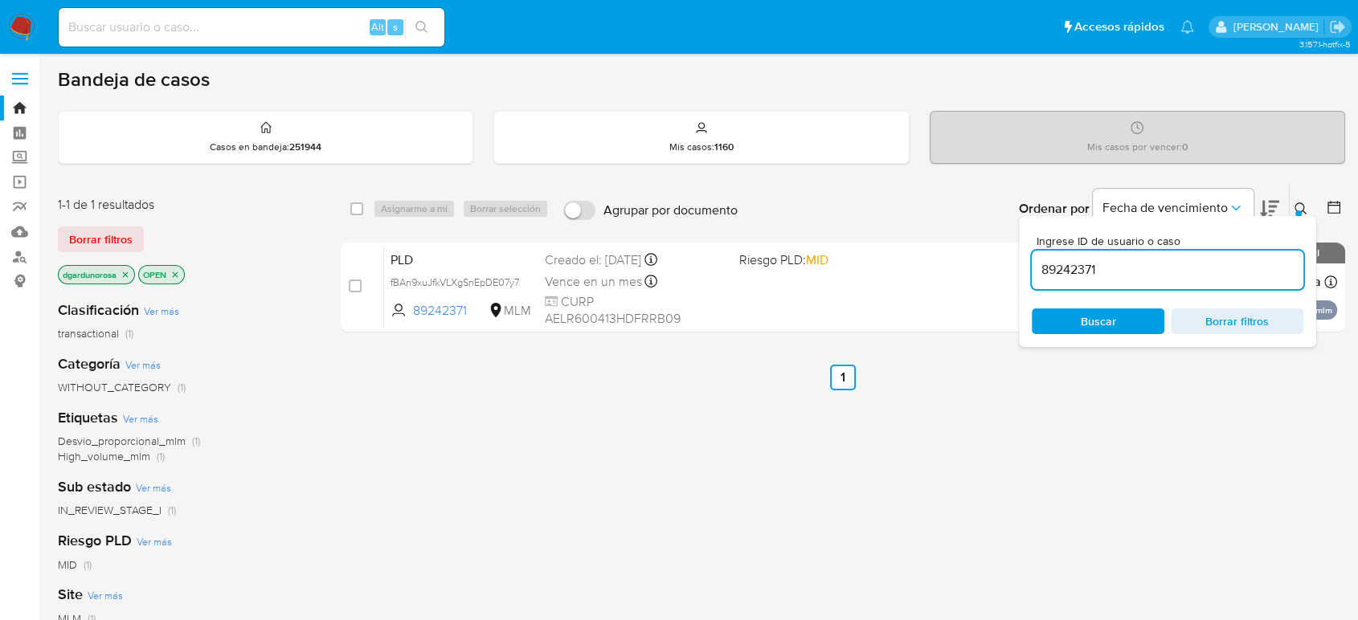
click at [1304, 204] on icon at bounding box center [1301, 209] width 12 height 12
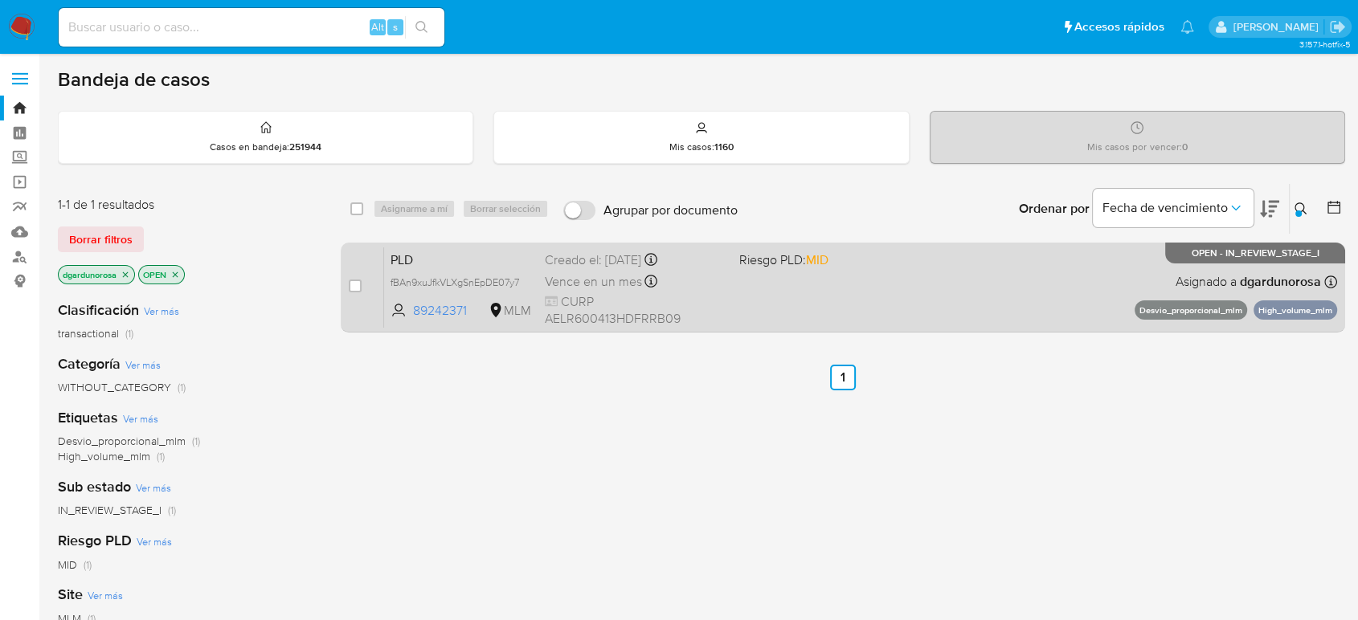
click at [870, 295] on div "PLD fBAn9xuJfkVLXgSnEpDE07y7 89242371 MLM Riesgo PLD: MID Creado el: 12/08/2025…" at bounding box center [860, 287] width 953 height 81
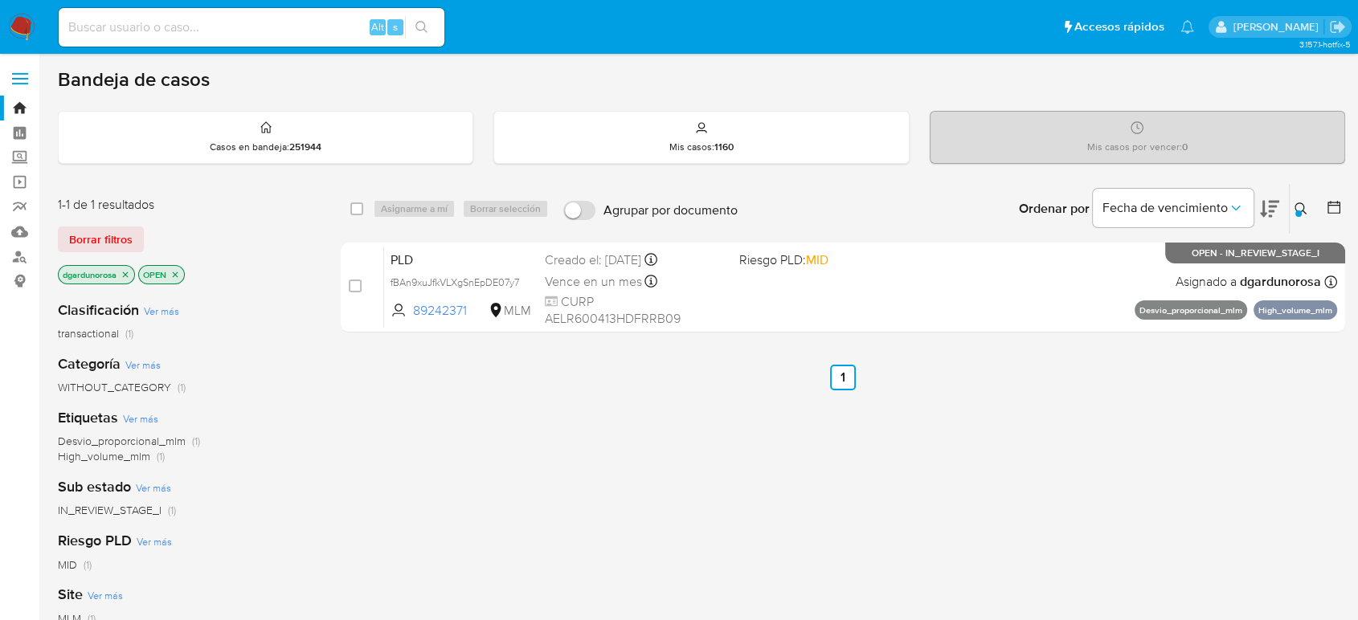
click at [1295, 205] on icon at bounding box center [1301, 209] width 13 height 13
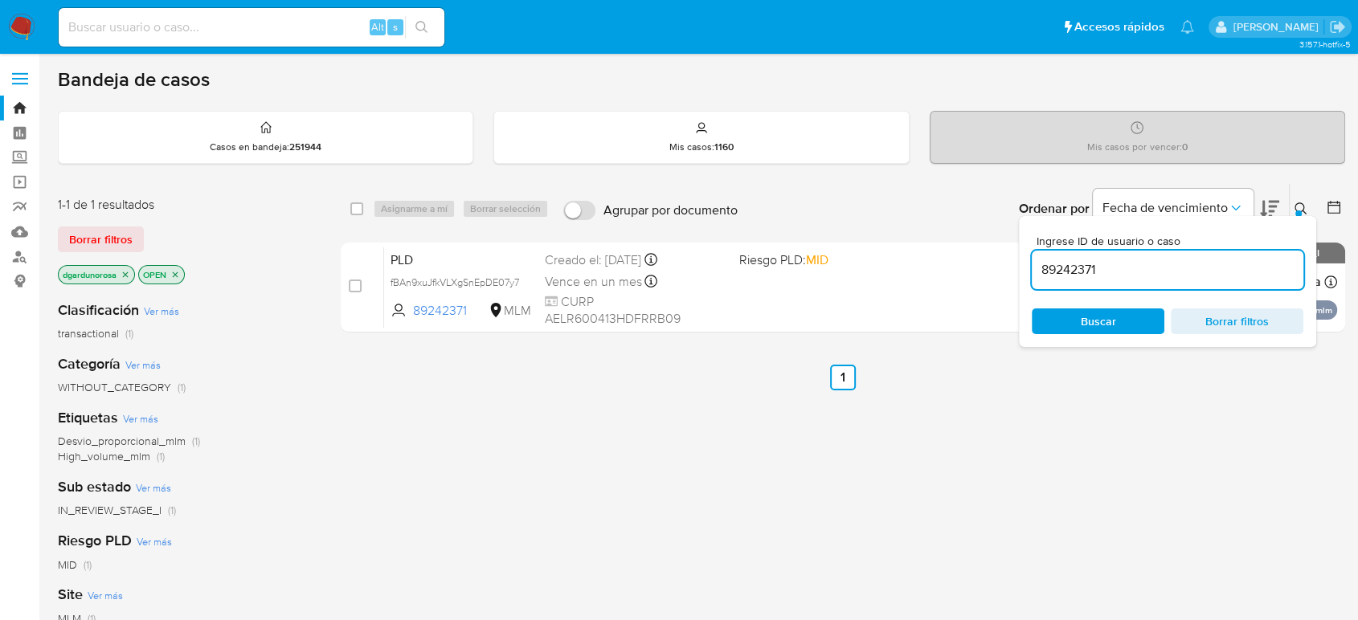
click at [1081, 275] on input "89242371" at bounding box center [1168, 270] width 272 height 21
type input "117088815"
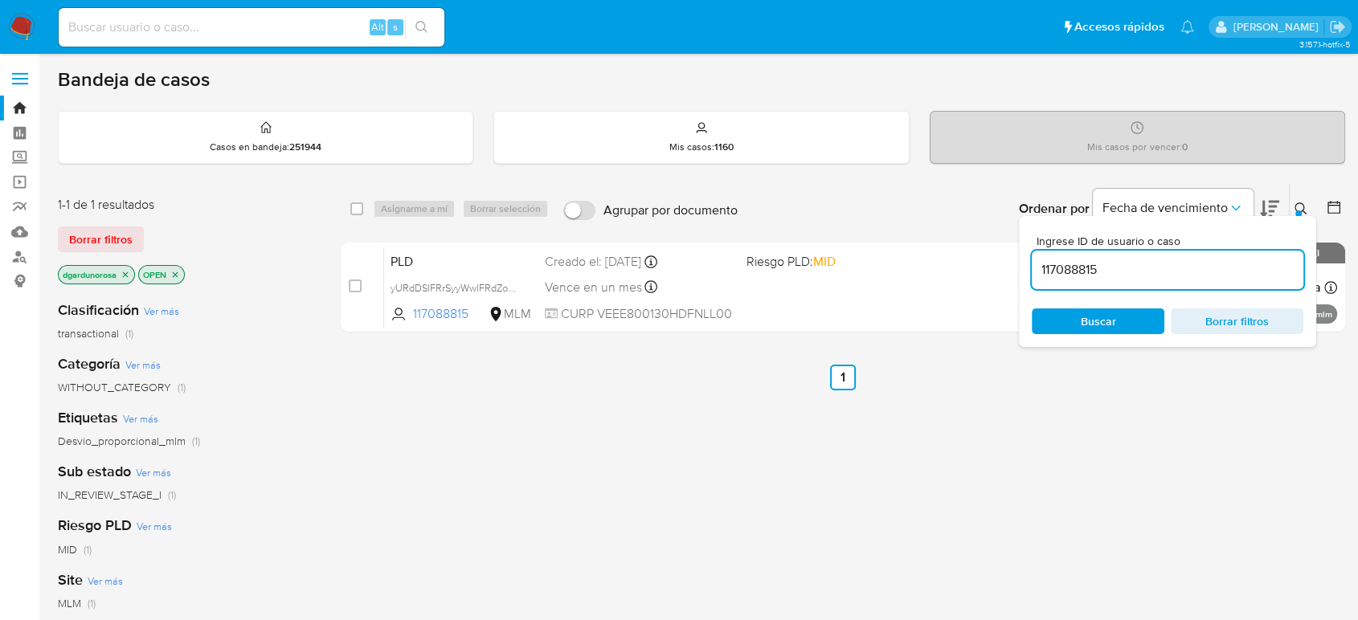
click at [1303, 208] on icon at bounding box center [1301, 209] width 12 height 12
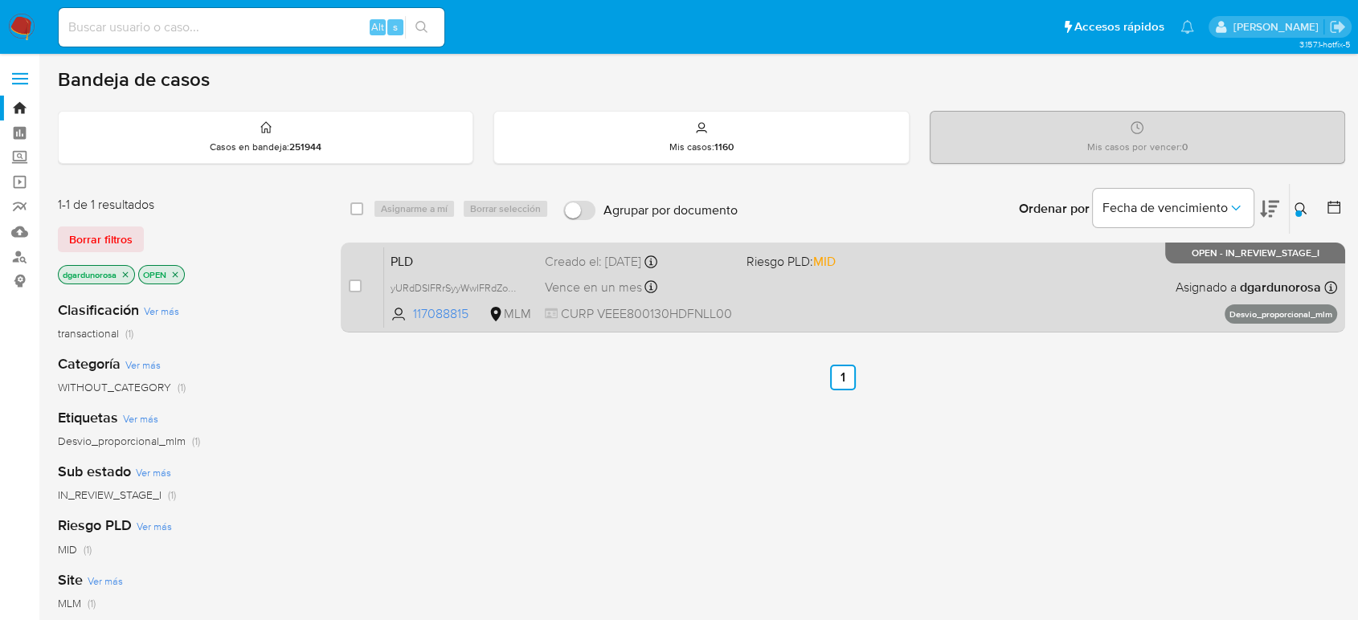
click at [1033, 310] on div "PLD yURdDSIFRrSyyWwIFRdZoxyp 117088815 MLM Riesgo PLD: MID Creado el: 12/08/202…" at bounding box center [860, 287] width 953 height 81
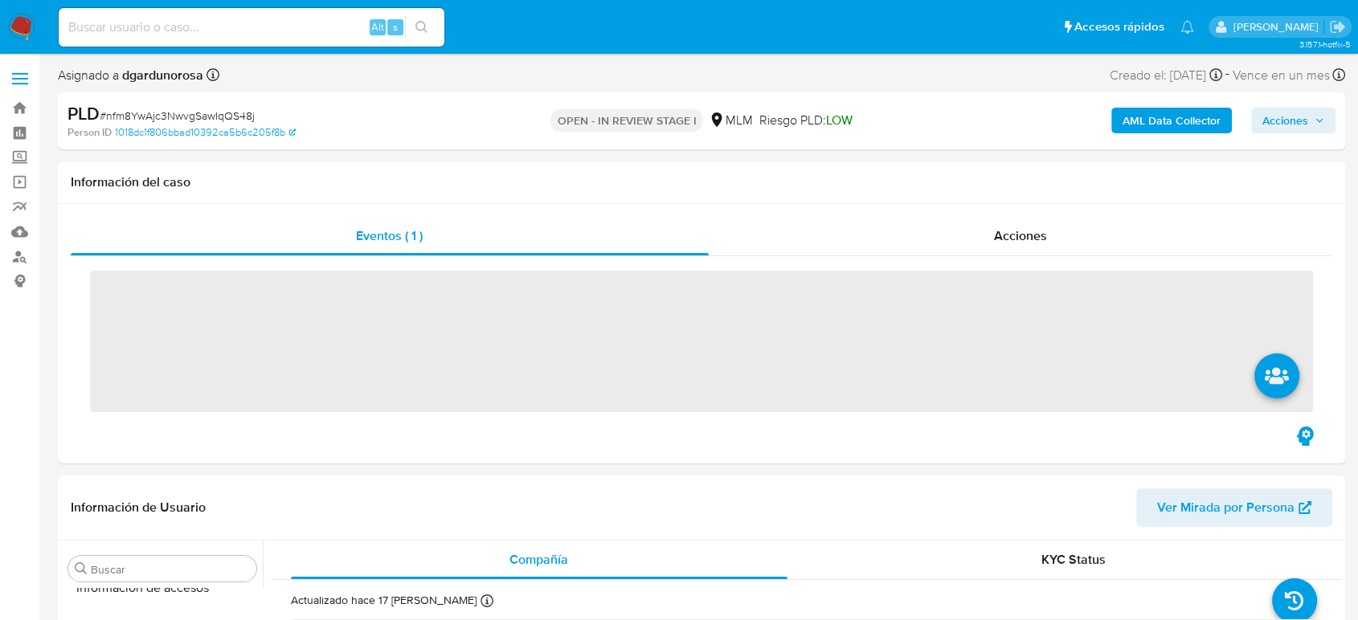
scroll to position [679, 0]
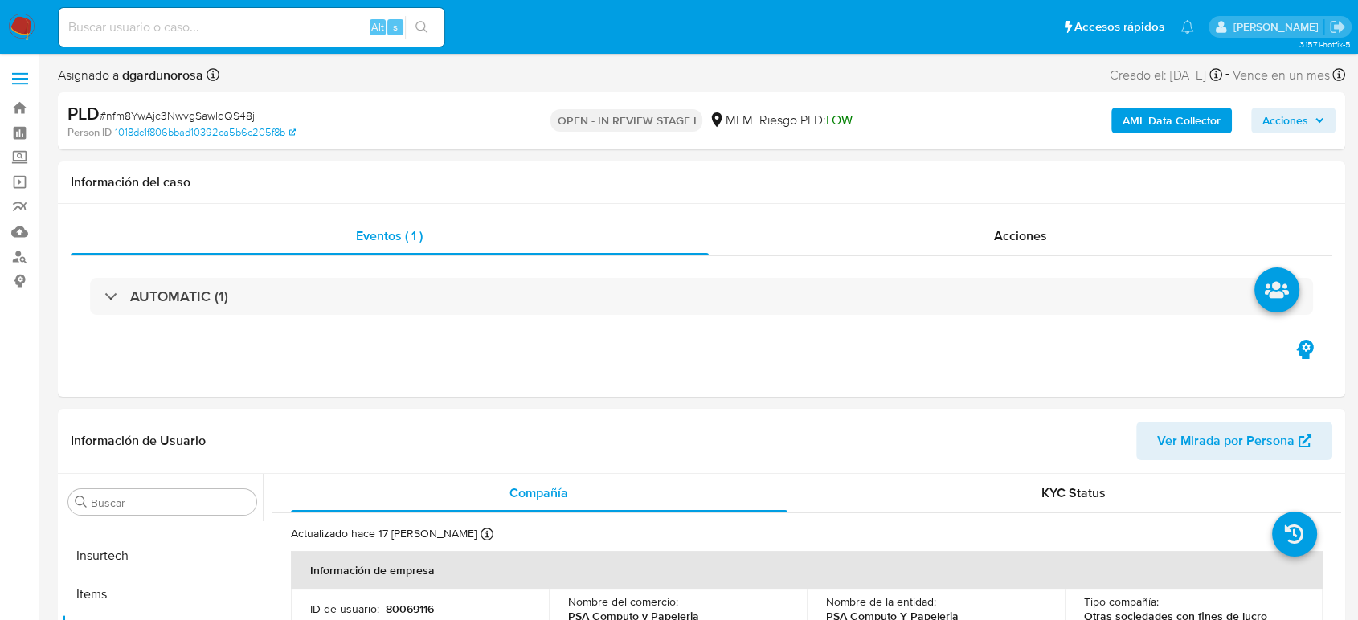
select select "10"
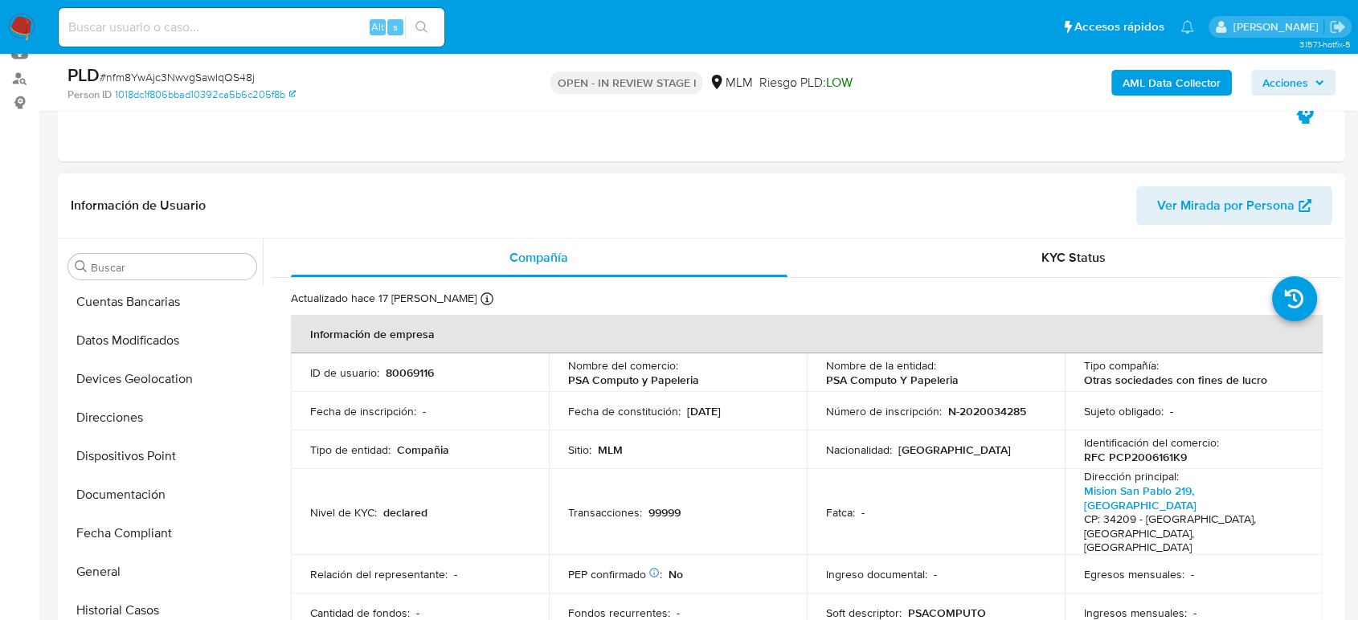
scroll to position [0, 0]
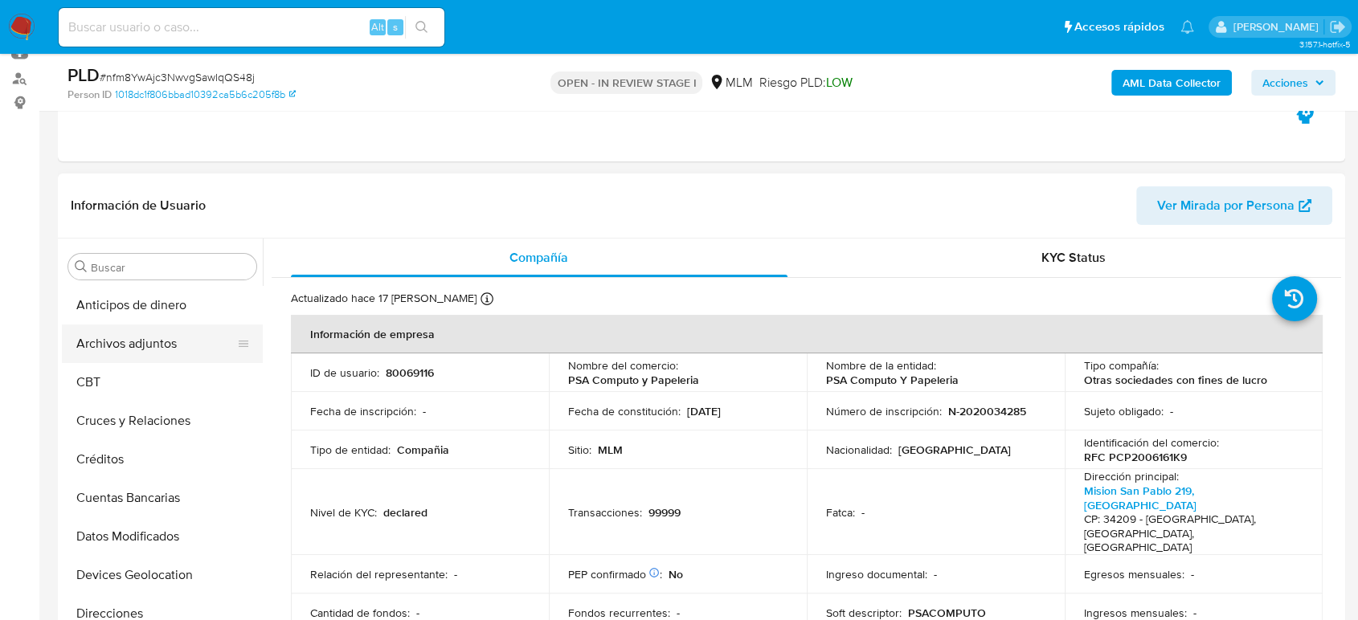
click at [149, 346] on button "Archivos adjuntos" at bounding box center [156, 344] width 188 height 39
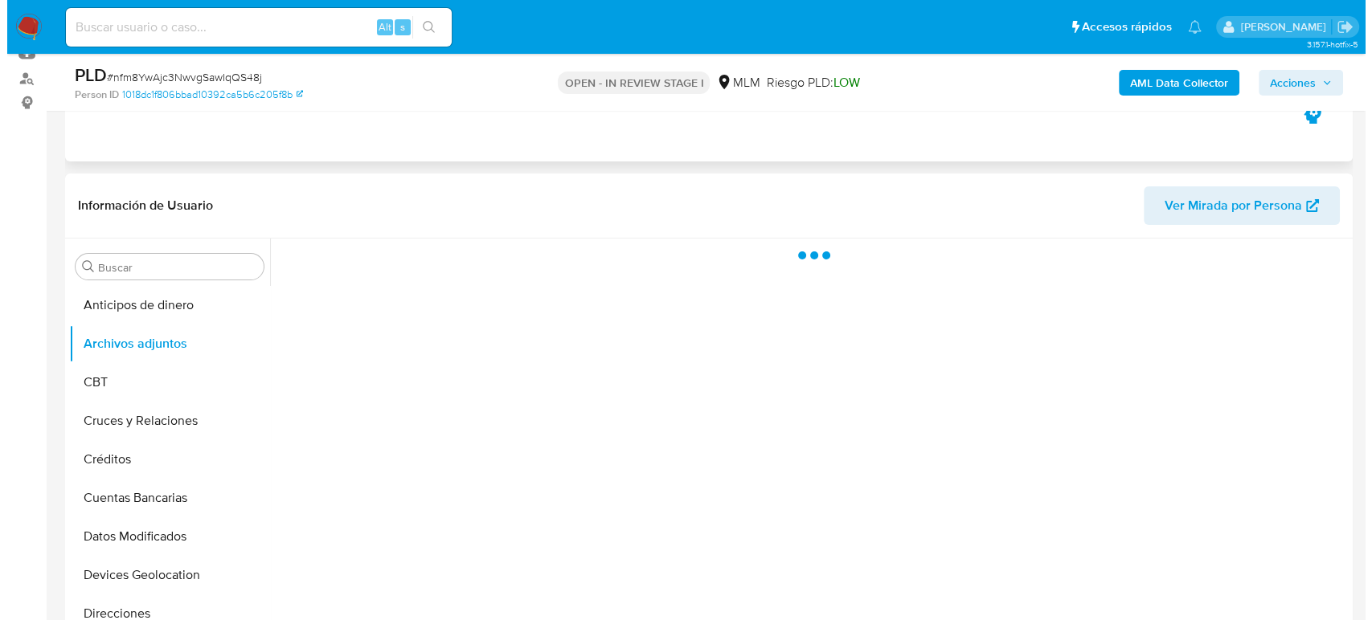
scroll to position [268, 0]
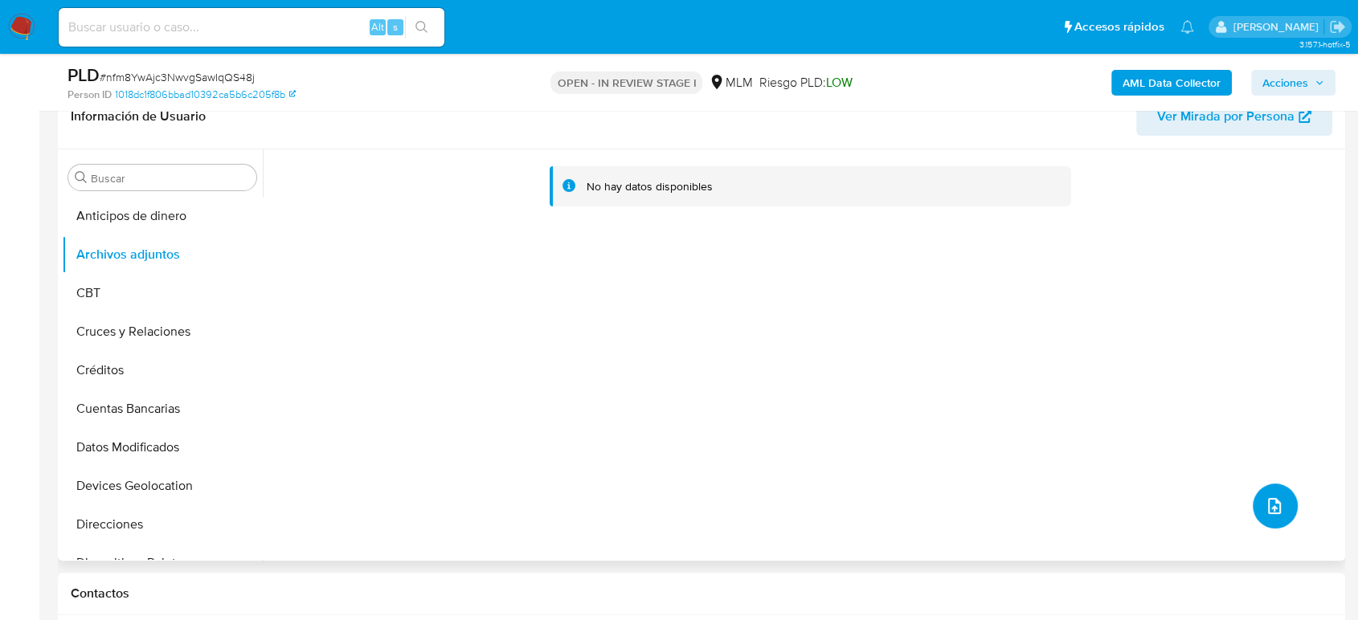
click at [1254, 500] on button "upload-file" at bounding box center [1275, 506] width 45 height 45
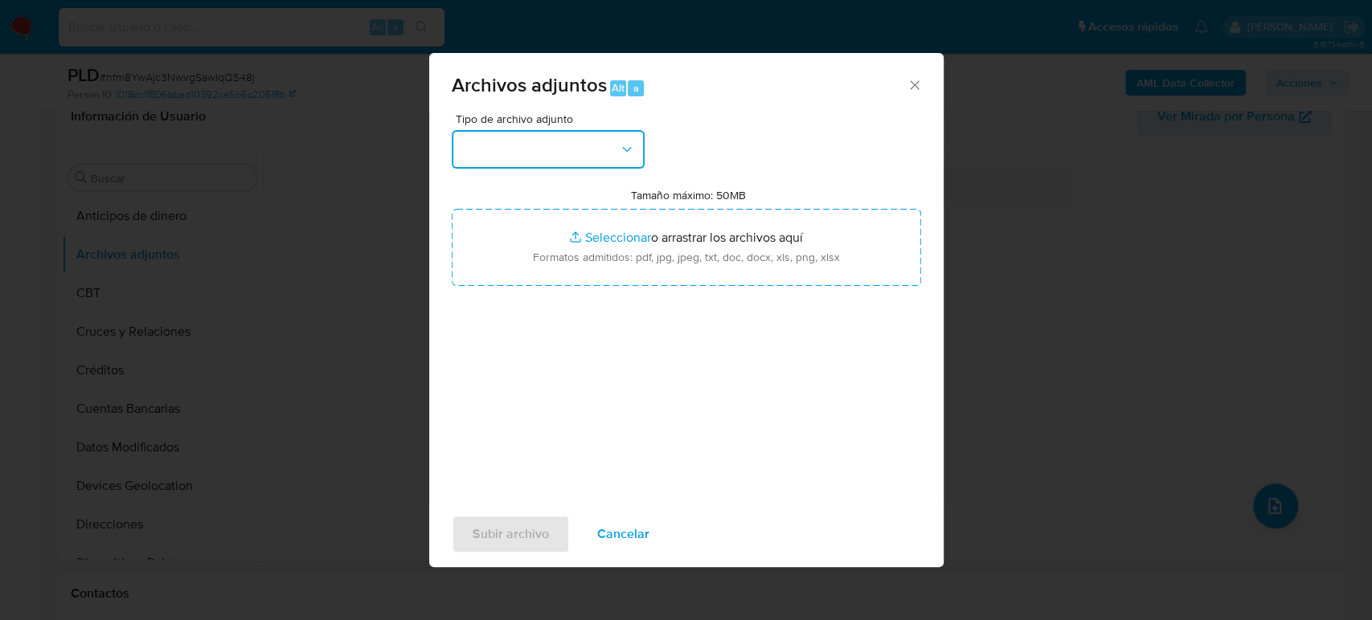
click at [601, 144] on button "button" at bounding box center [548, 149] width 193 height 39
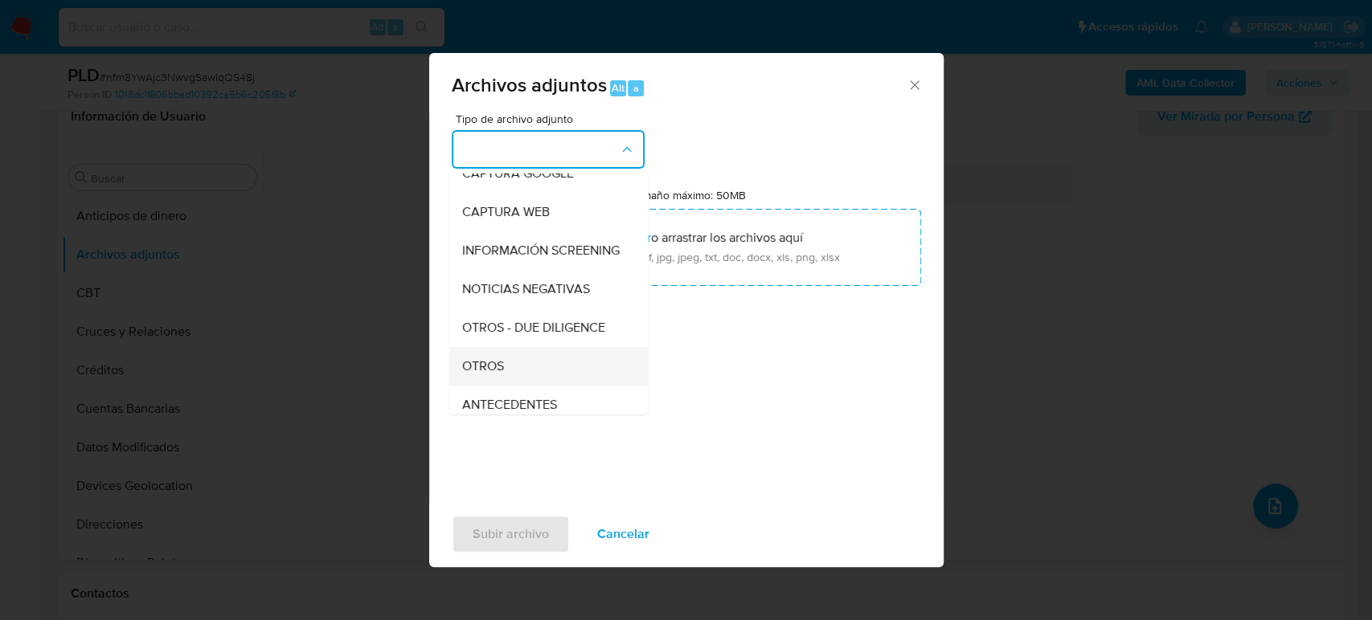
scroll to position [178, 0]
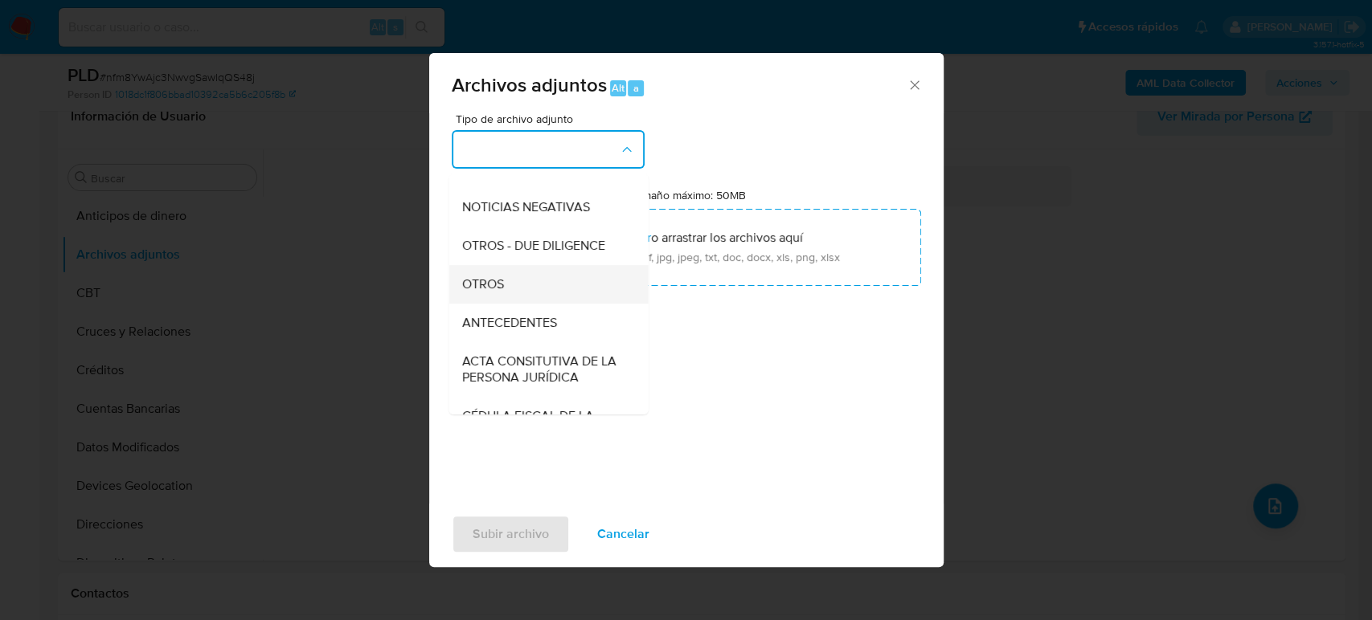
click at [509, 300] on div "OTROS" at bounding box center [543, 284] width 164 height 39
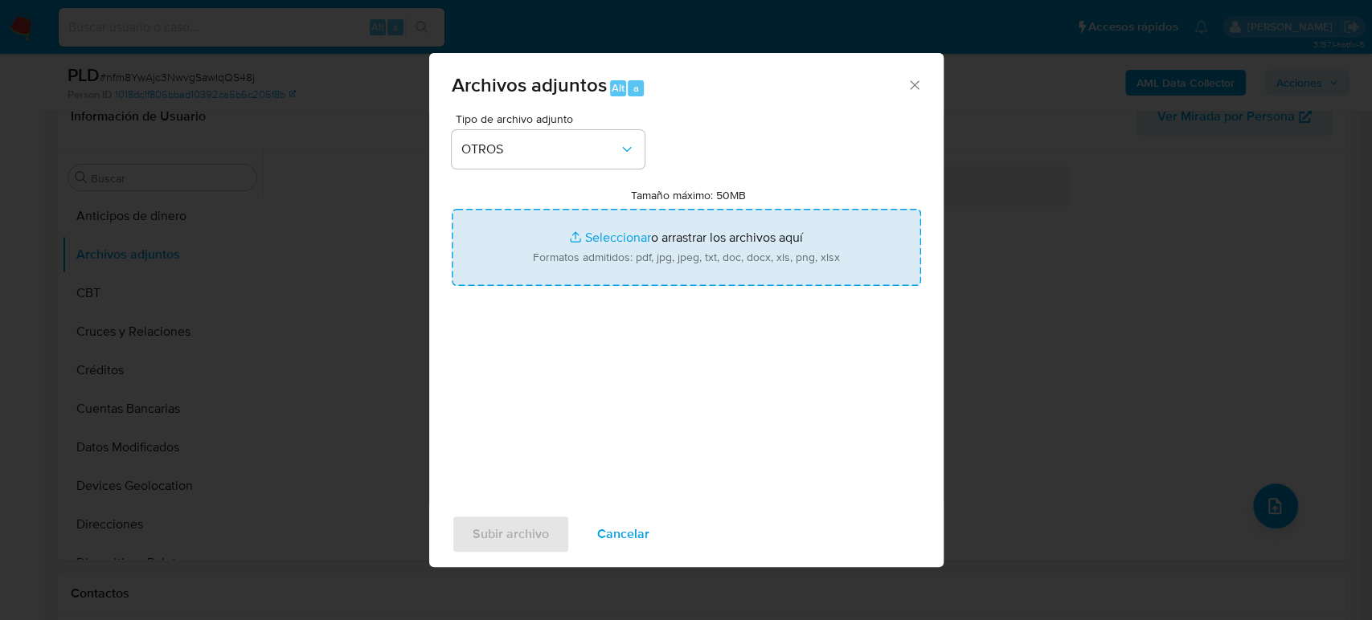
type input "C:\fakepath\80069116_PSA Computo_Agosto2025.pdf"
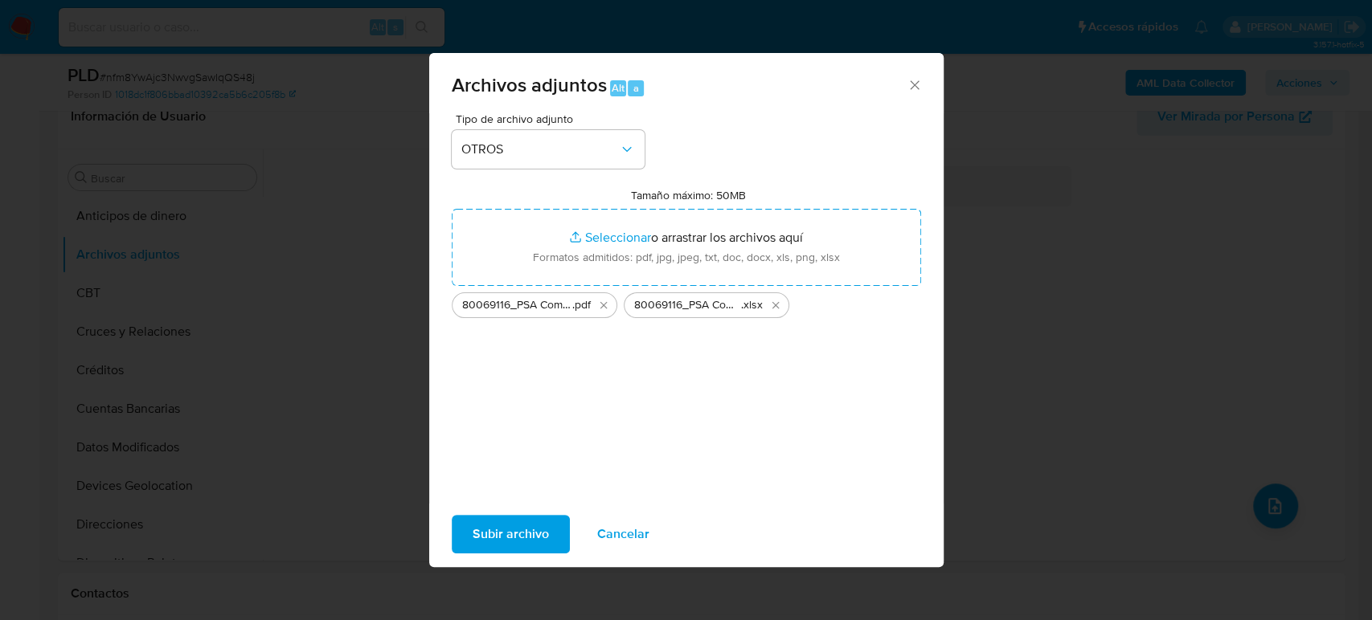
click at [489, 543] on span "Subir archivo" at bounding box center [511, 534] width 76 height 35
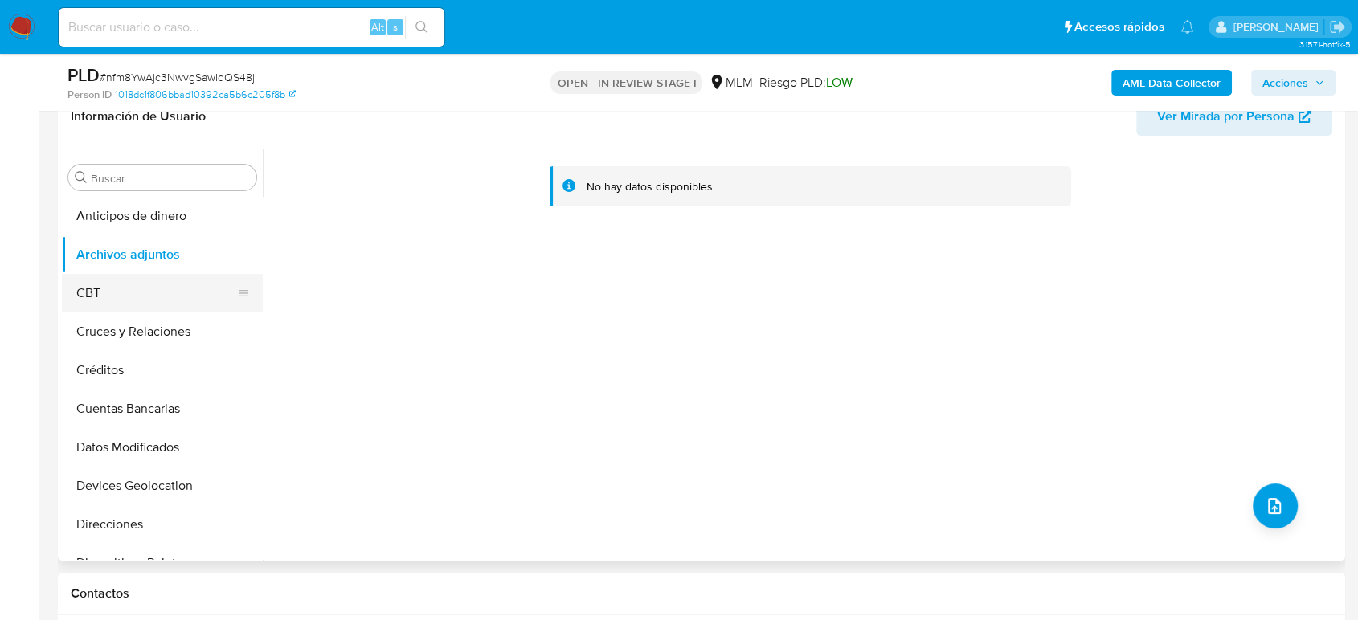
click at [84, 302] on button "CBT" at bounding box center [156, 293] width 188 height 39
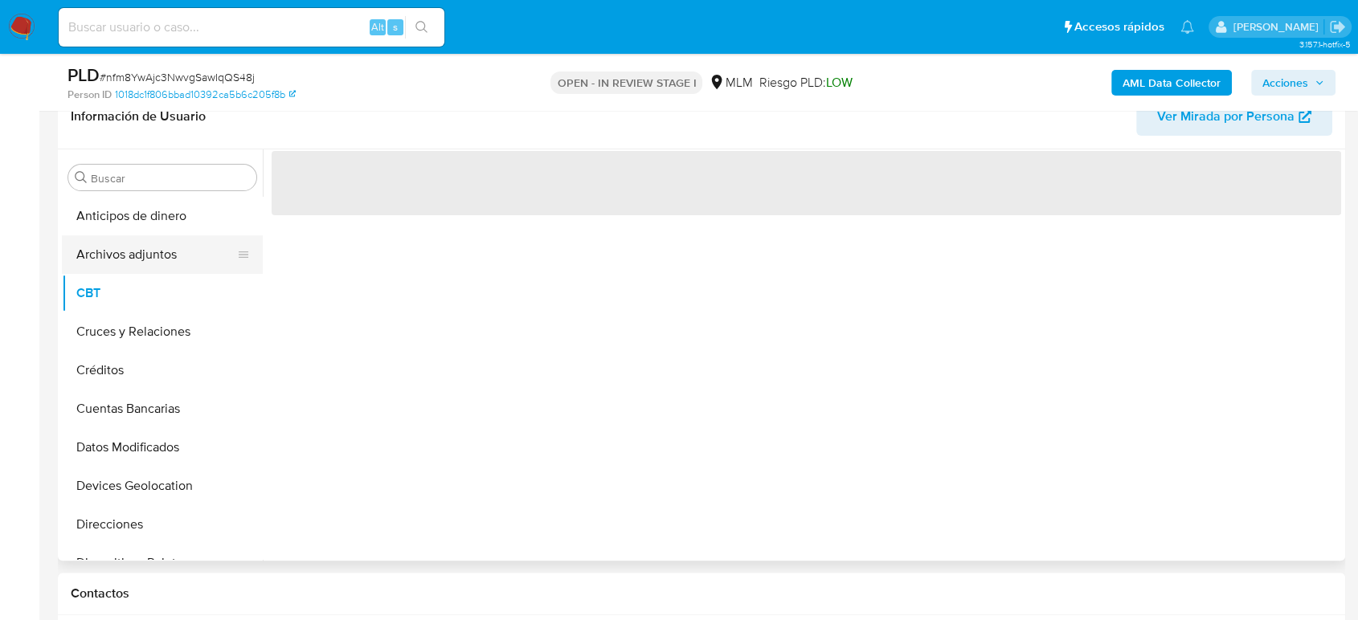
click at [109, 260] on button "Archivos adjuntos" at bounding box center [156, 254] width 188 height 39
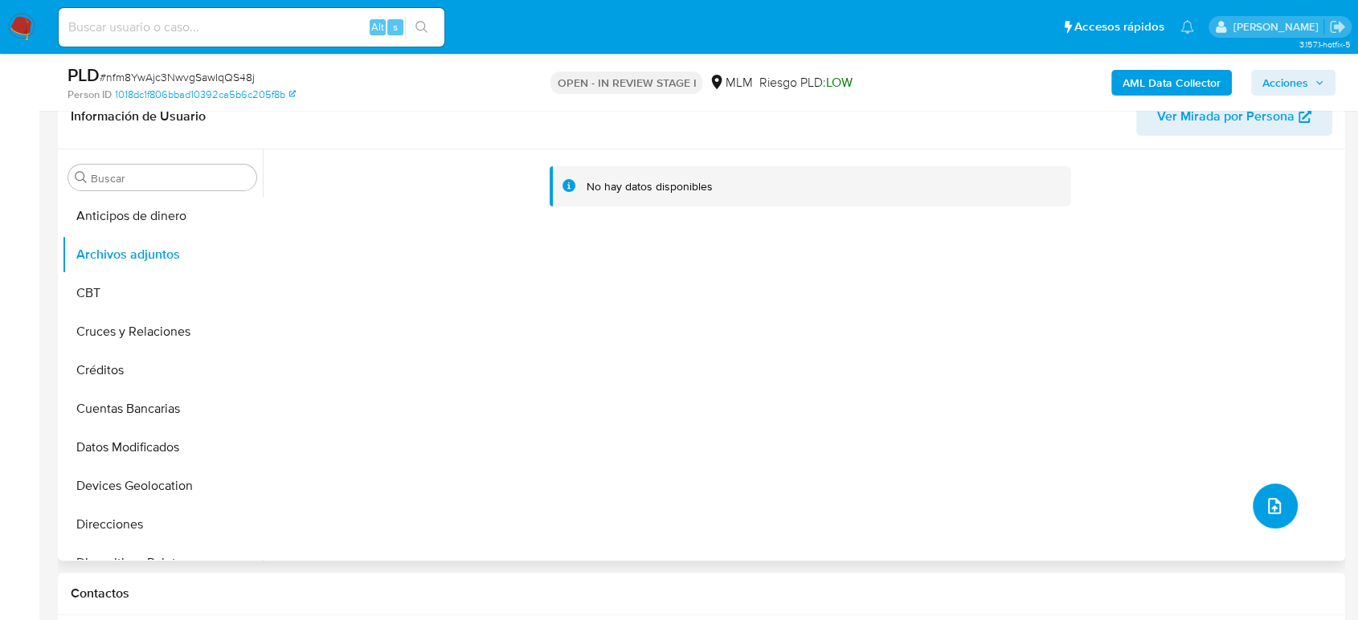
click at [1265, 509] on icon "upload-file" at bounding box center [1274, 506] width 19 height 19
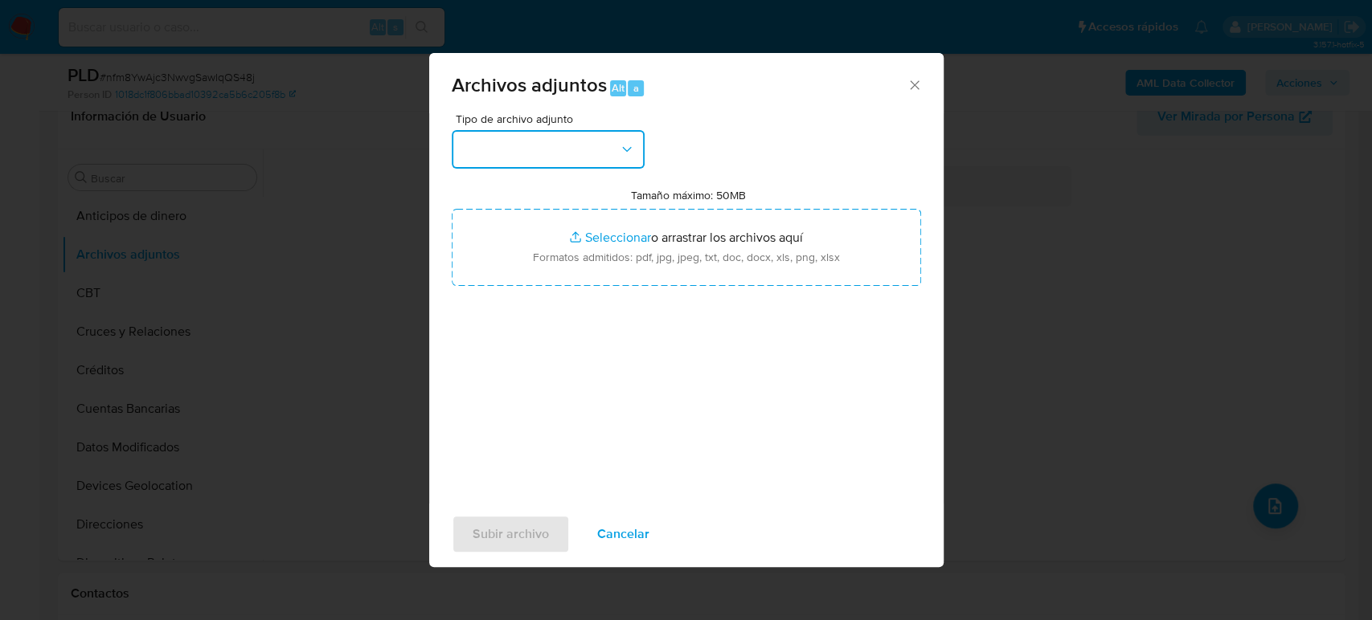
click at [576, 144] on button "button" at bounding box center [548, 149] width 193 height 39
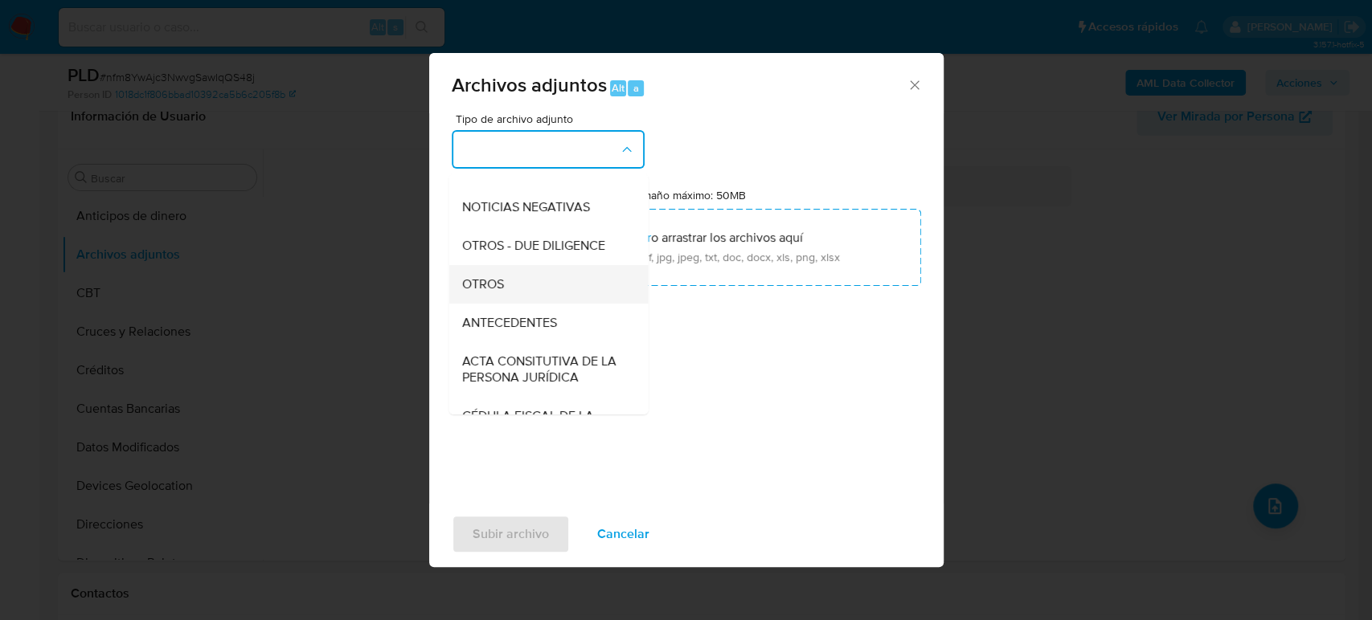
click at [488, 293] on span "OTROS" at bounding box center [482, 284] width 42 height 16
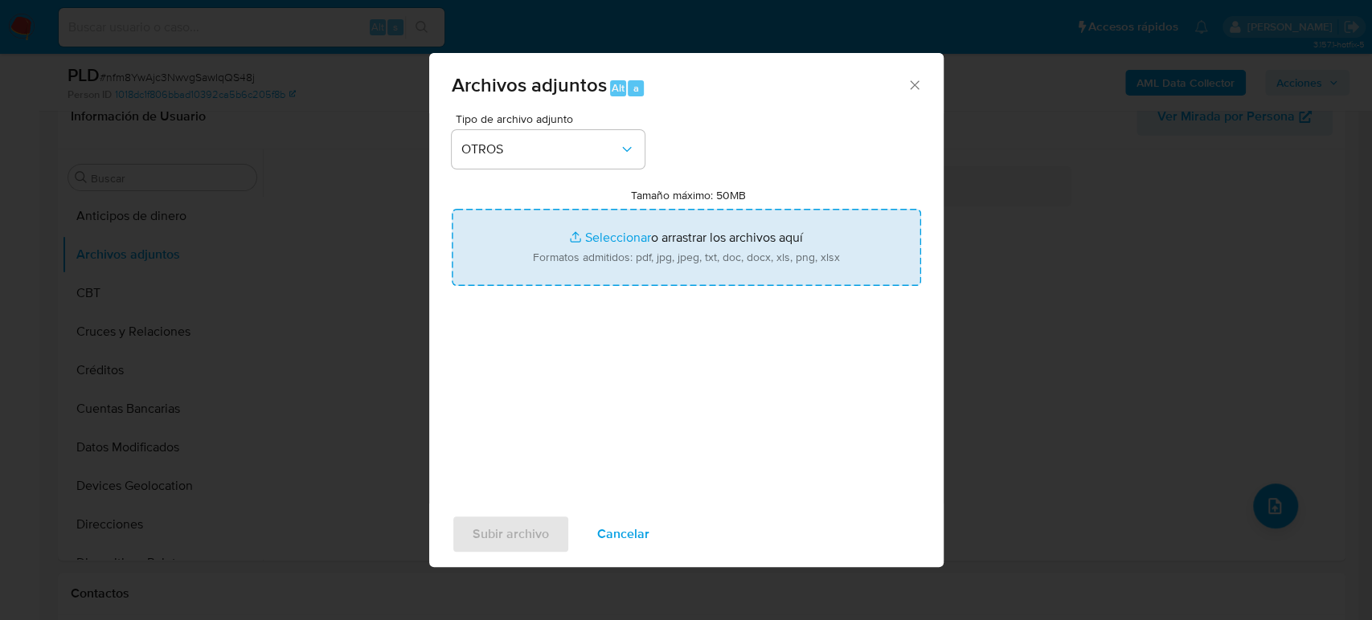
type input "C:\fakepath\80069116_PSA Computo_Agosto2025.pdf"
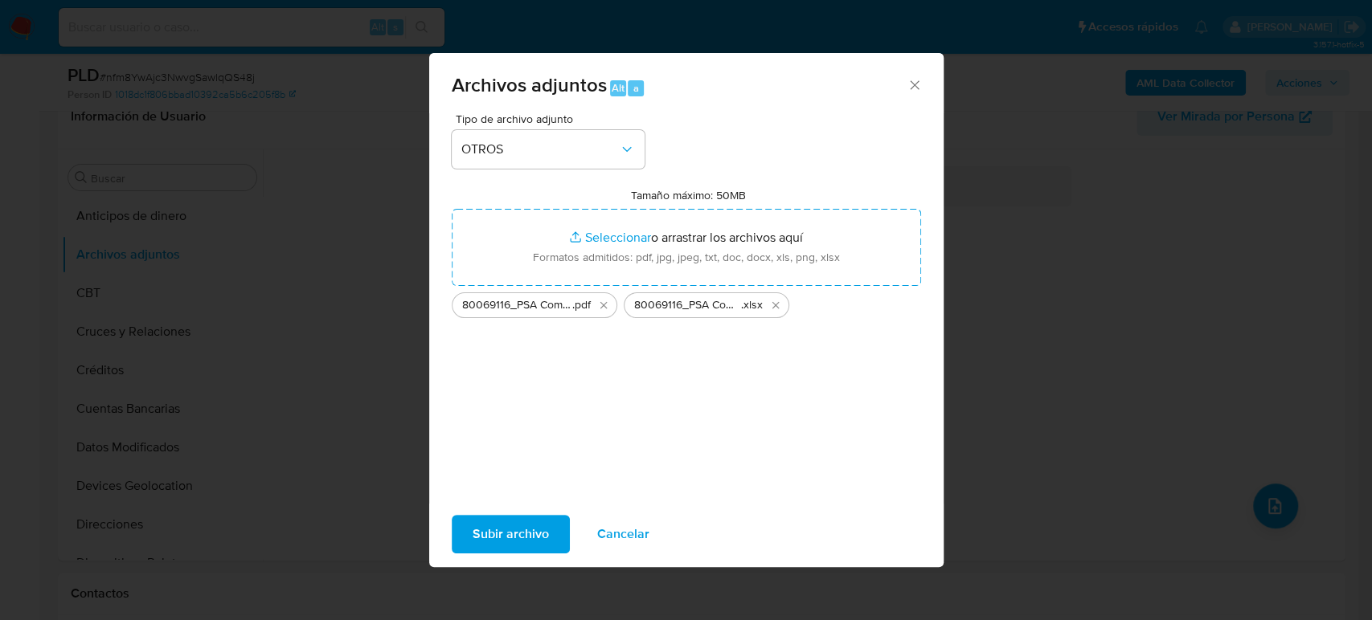
click at [498, 526] on span "Subir archivo" at bounding box center [511, 534] width 76 height 35
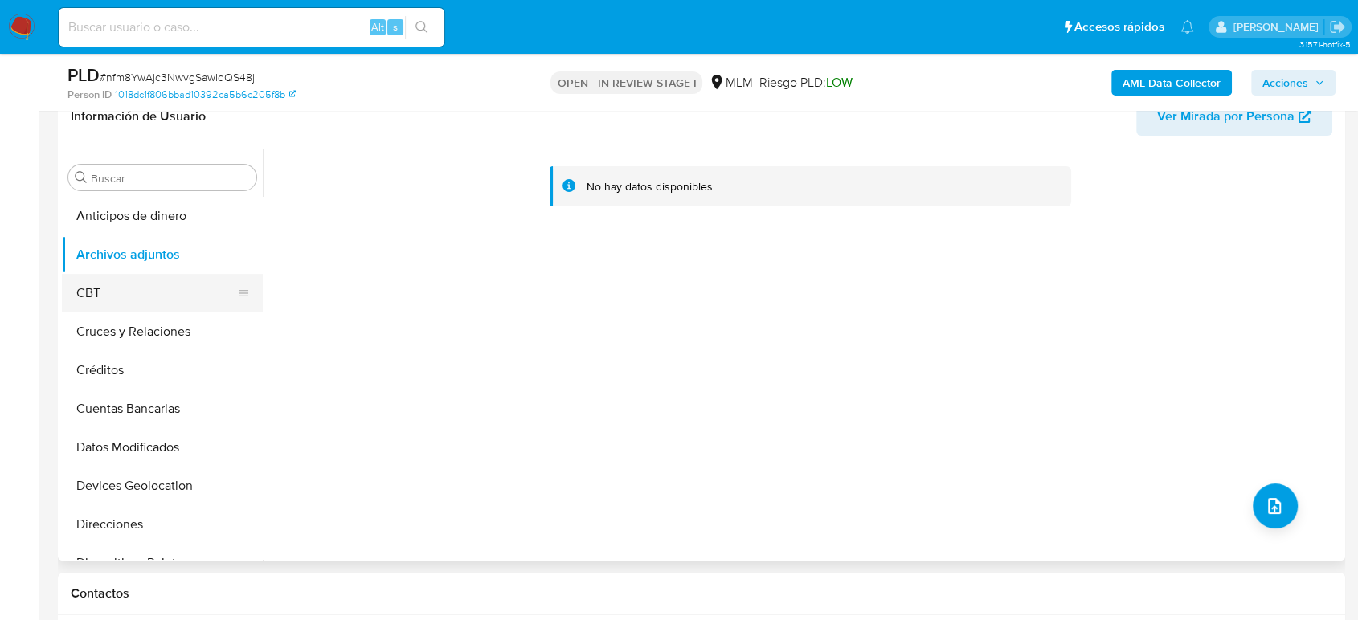
click at [143, 293] on button "CBT" at bounding box center [156, 293] width 188 height 39
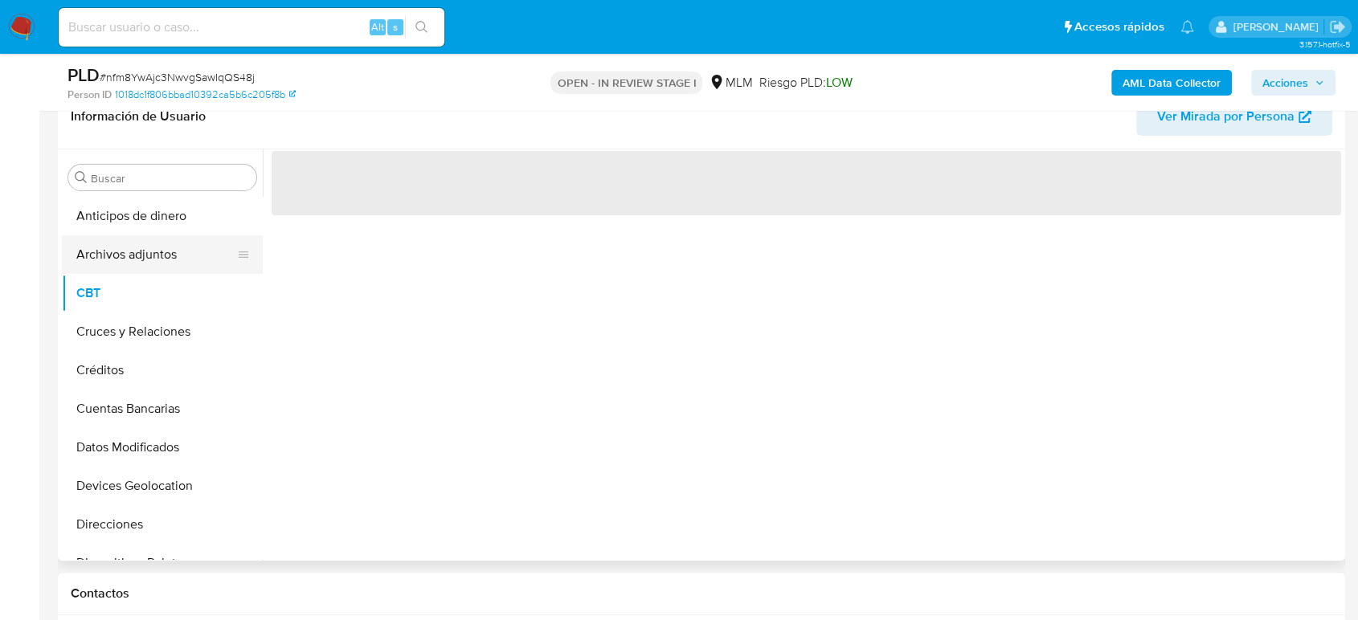
click at [146, 252] on button "Archivos adjuntos" at bounding box center [156, 254] width 188 height 39
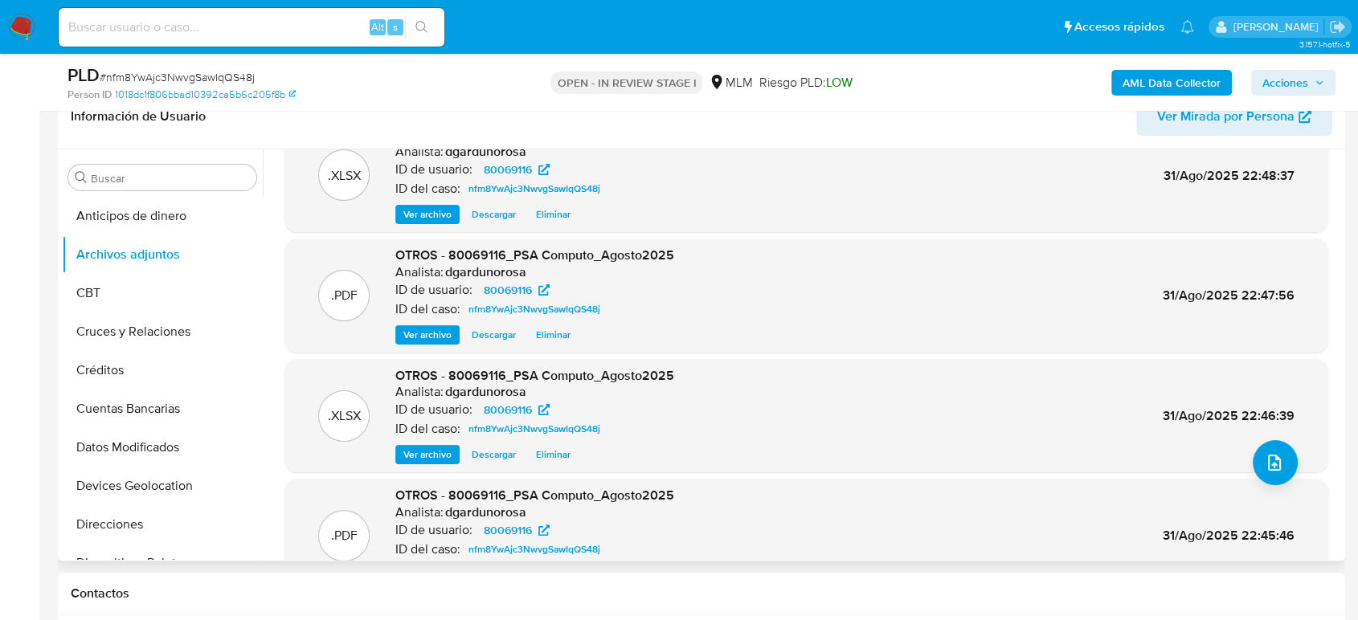
scroll to position [0, 0]
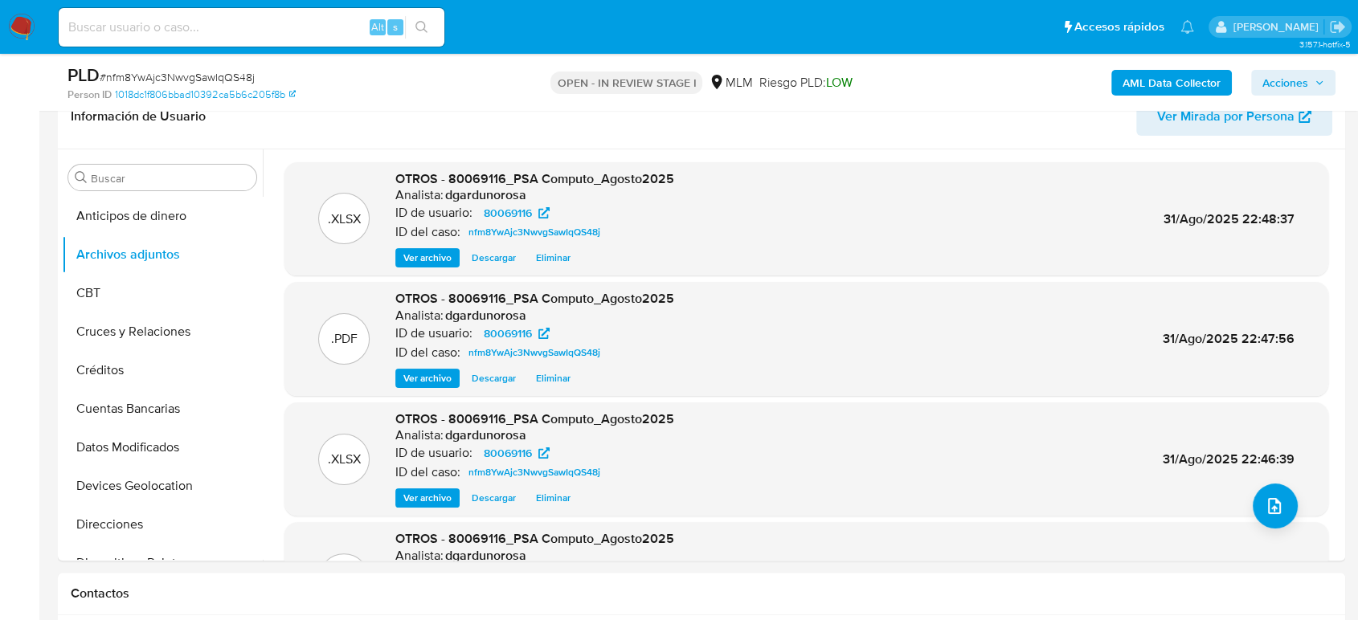
click at [1300, 77] on span "Acciones" at bounding box center [1286, 83] width 46 height 26
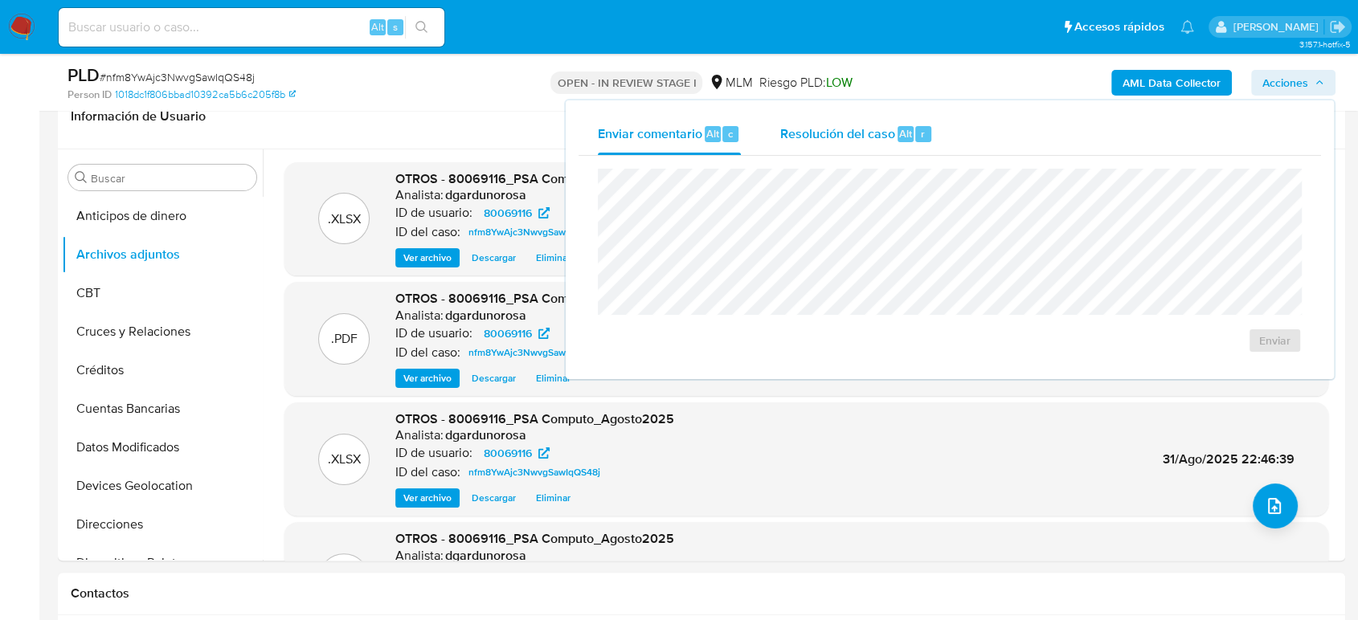
click at [866, 127] on span "Resolución del caso" at bounding box center [837, 133] width 115 height 18
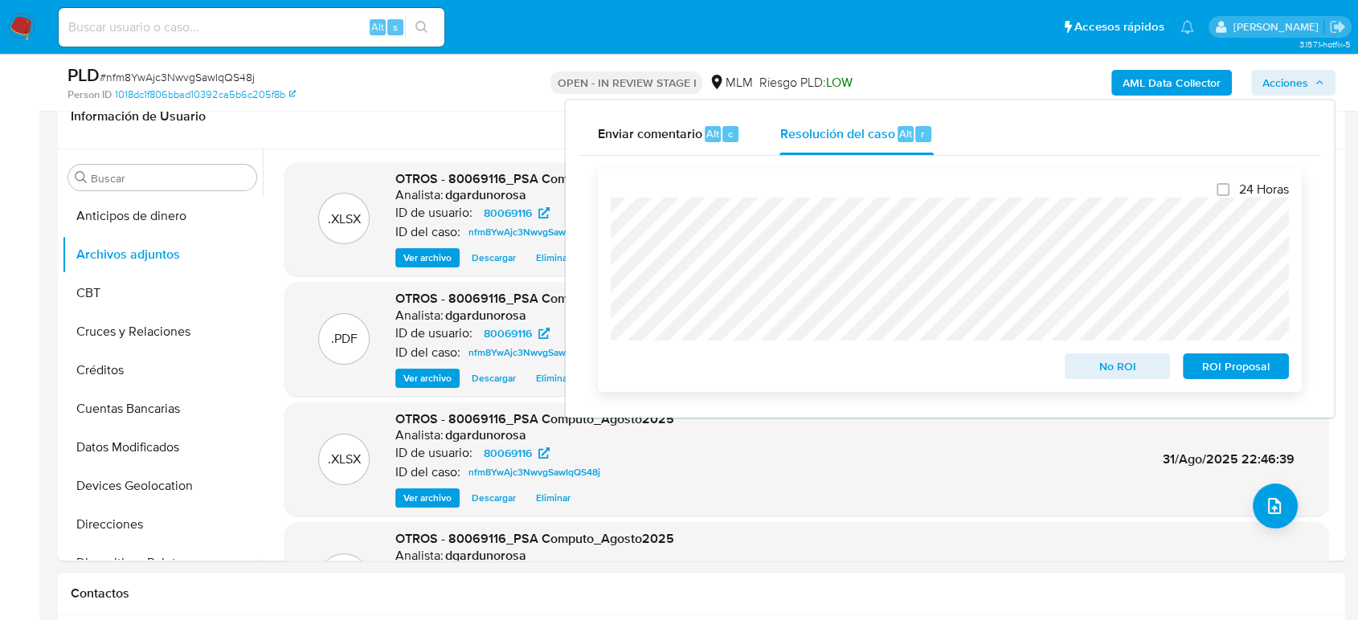
click at [1109, 365] on span "No ROI" at bounding box center [1118, 366] width 84 height 23
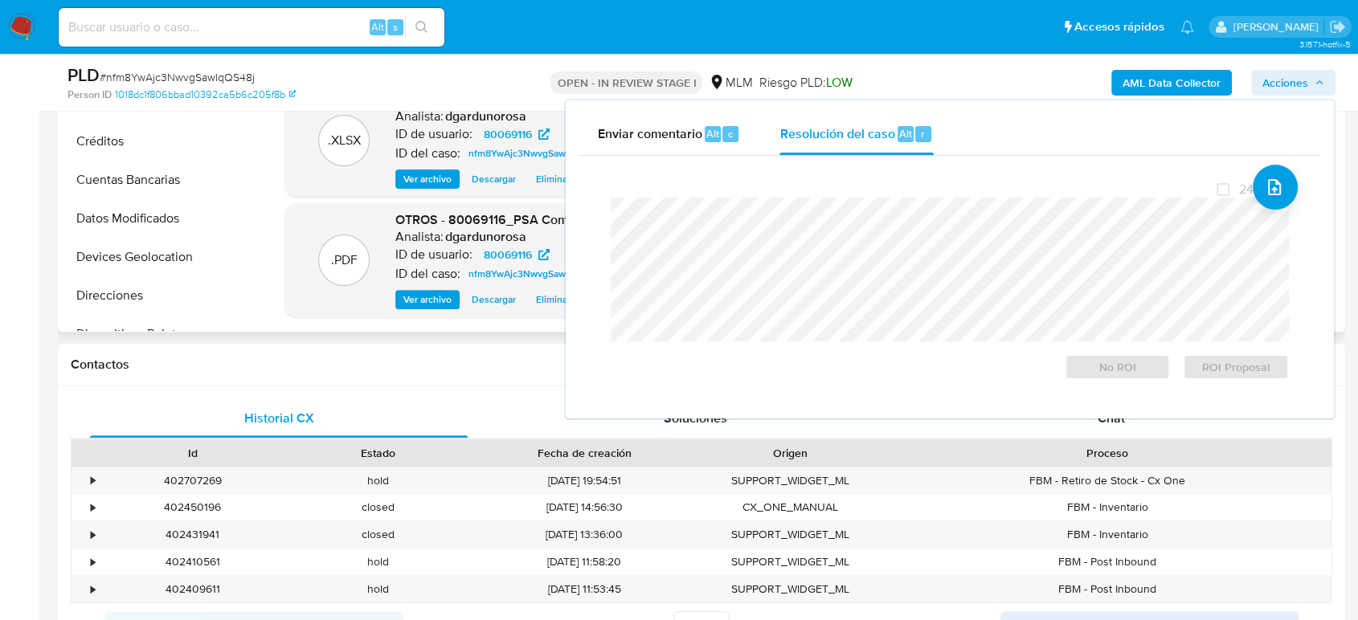
scroll to position [273, 0]
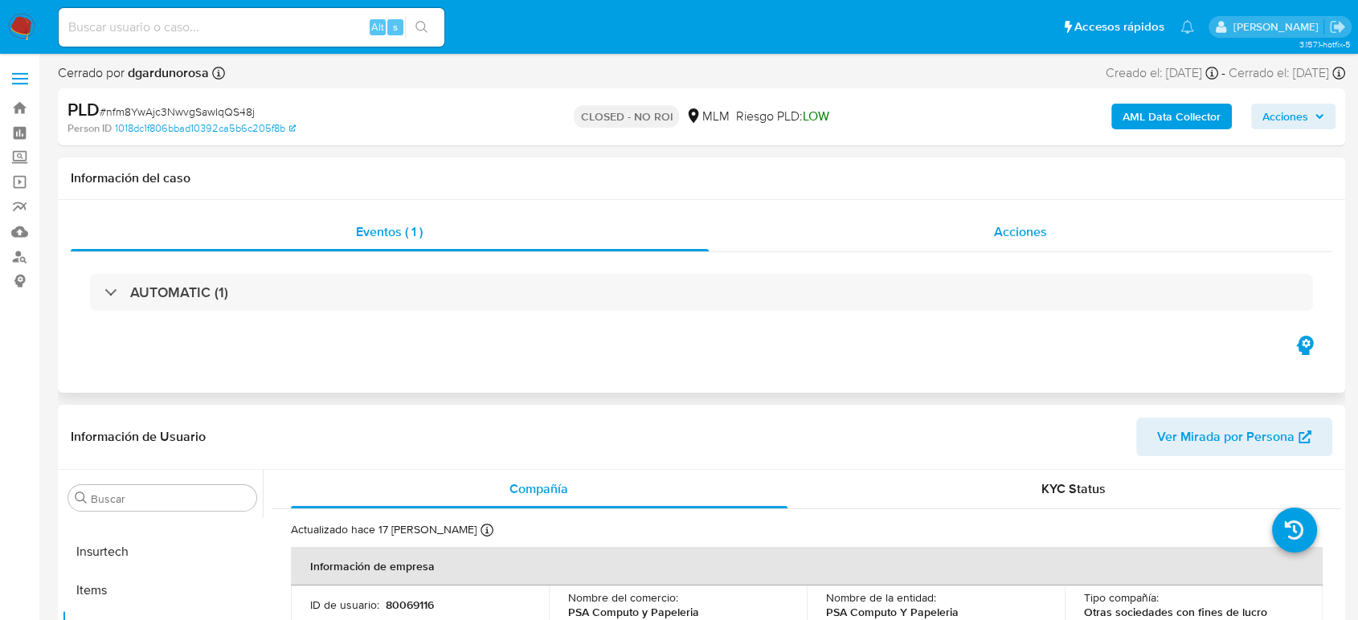
scroll to position [89, 0]
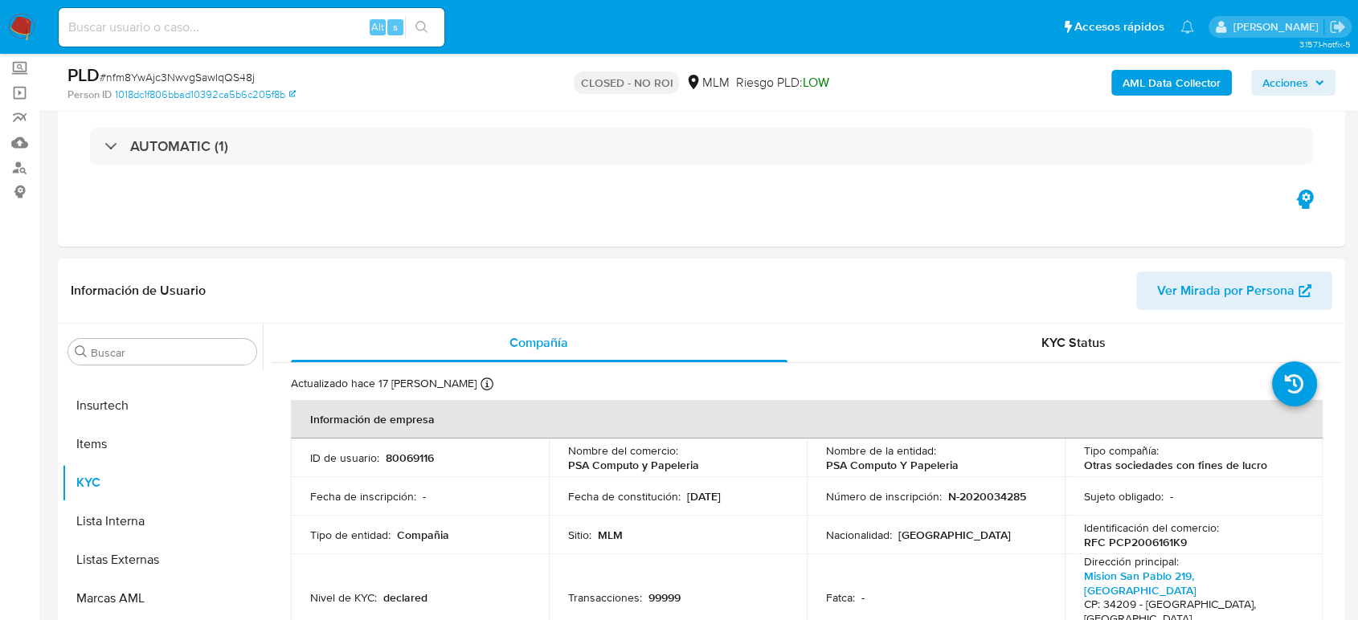
select select "10"
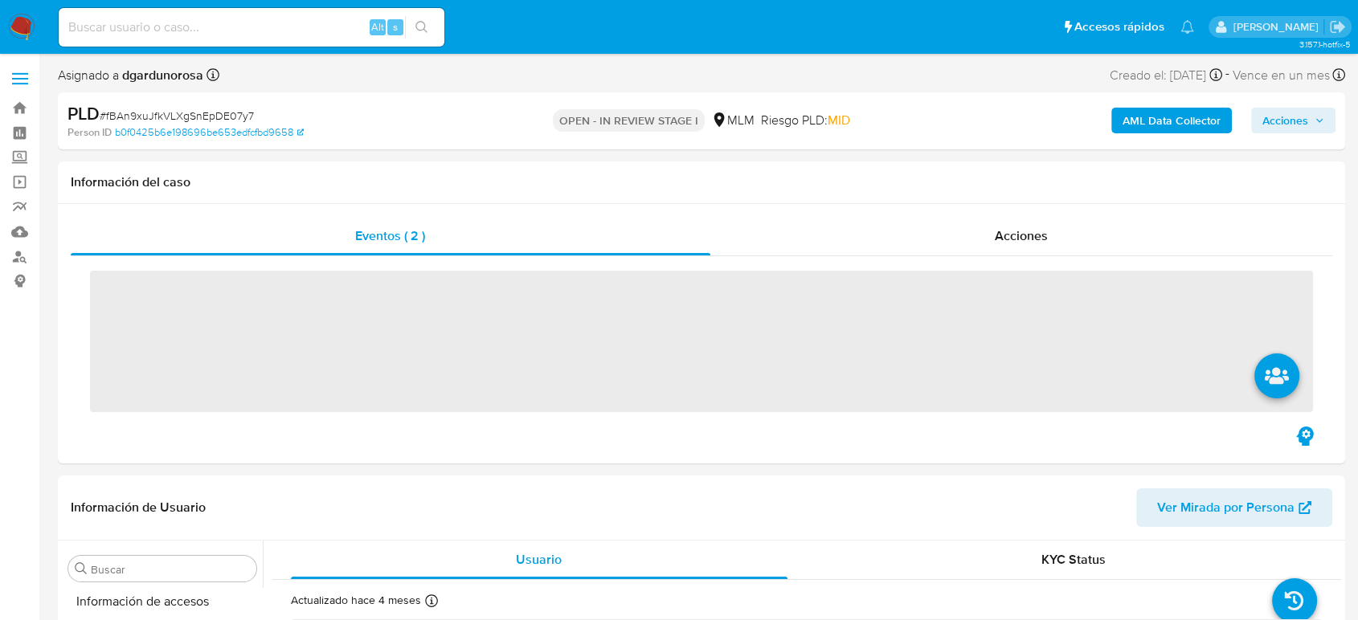
scroll to position [679, 0]
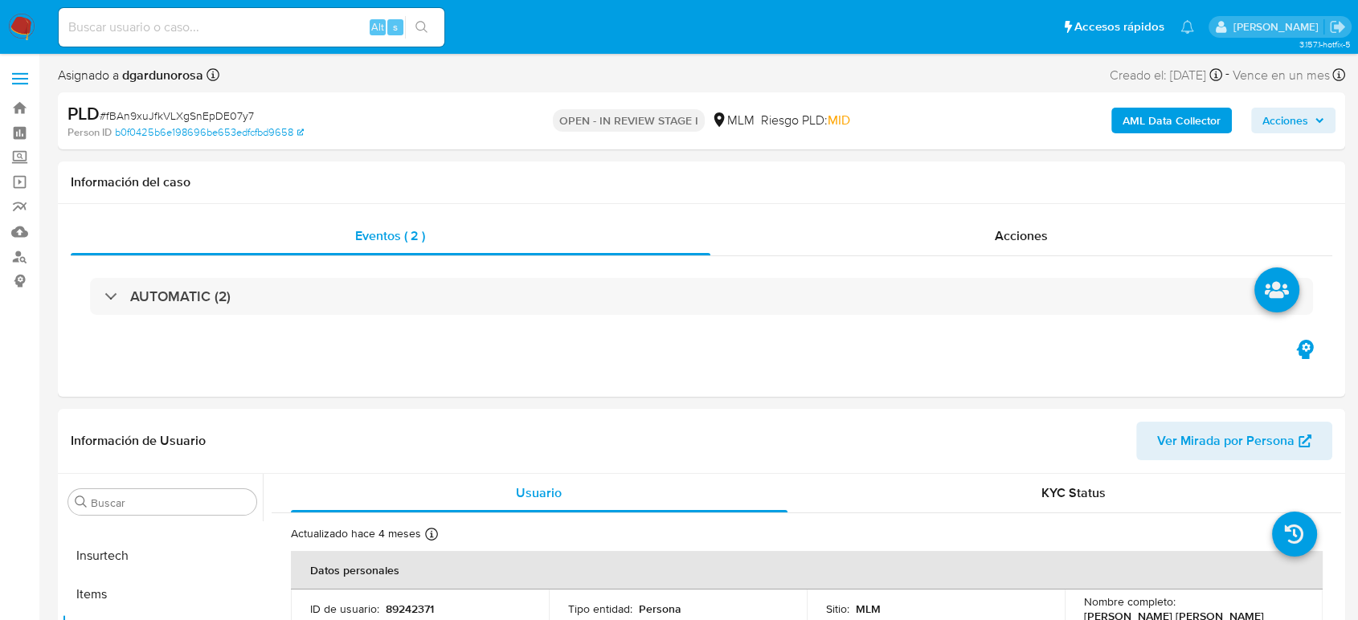
select select "10"
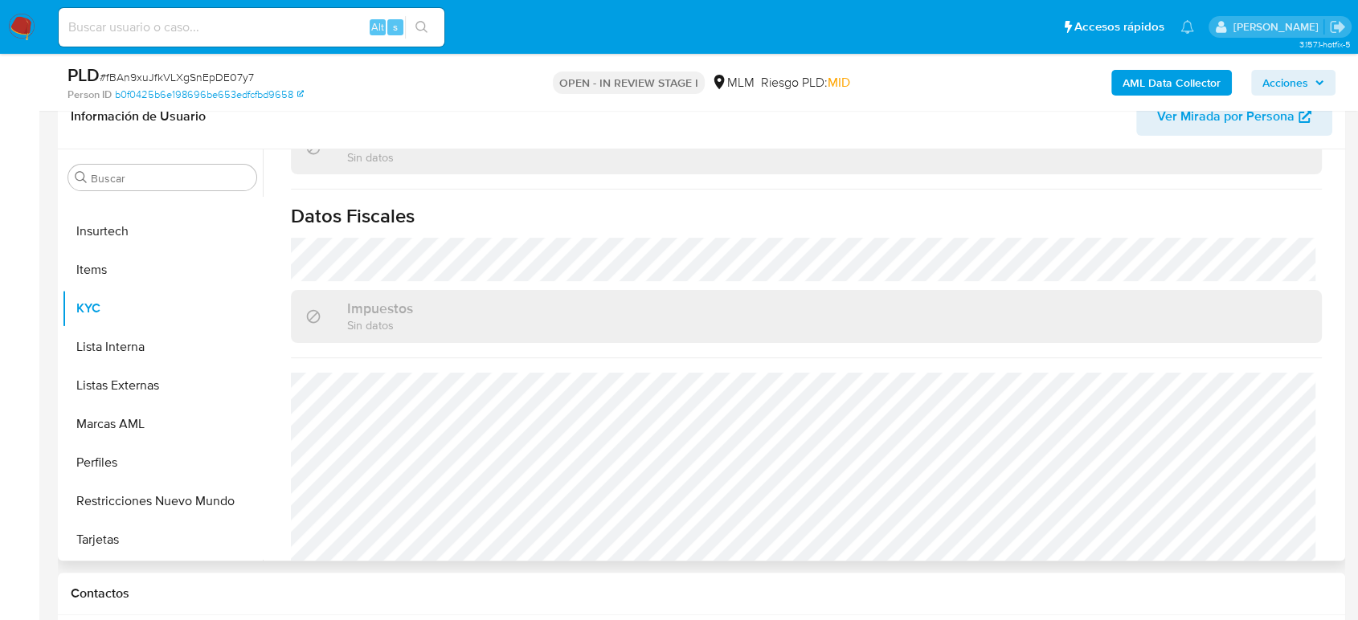
scroll to position [994, 0]
click at [120, 384] on button "Listas Externas" at bounding box center [156, 386] width 188 height 39
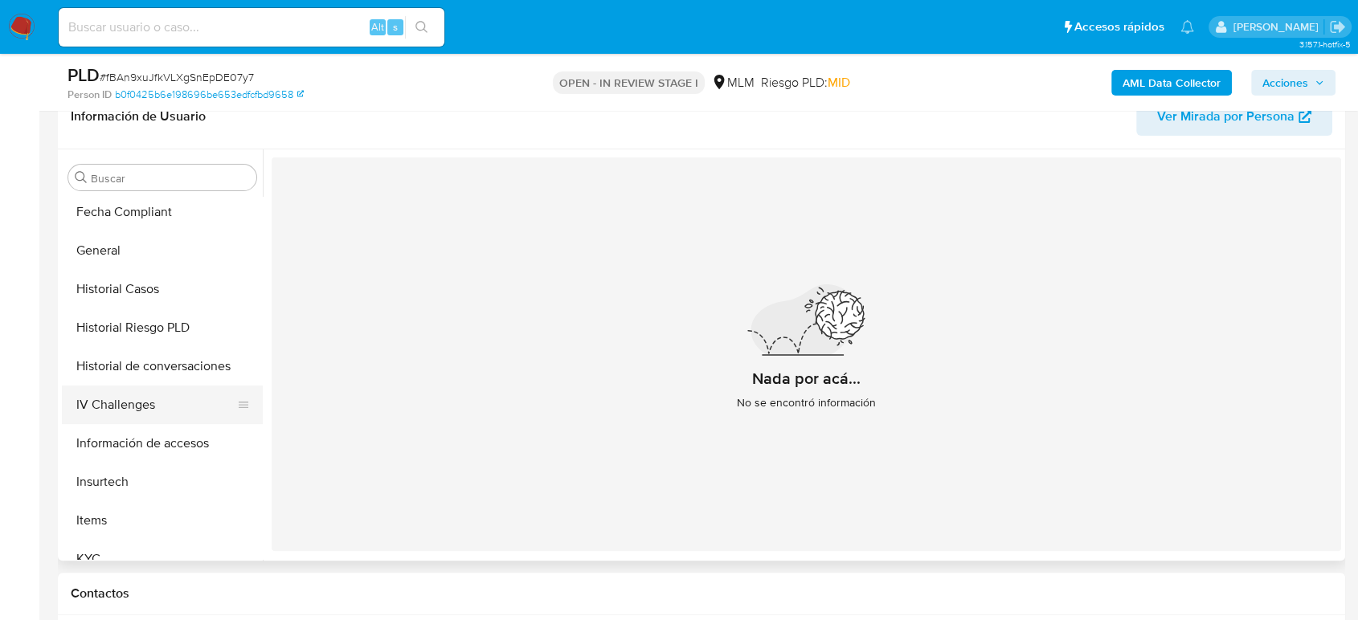
scroll to position [321, 0]
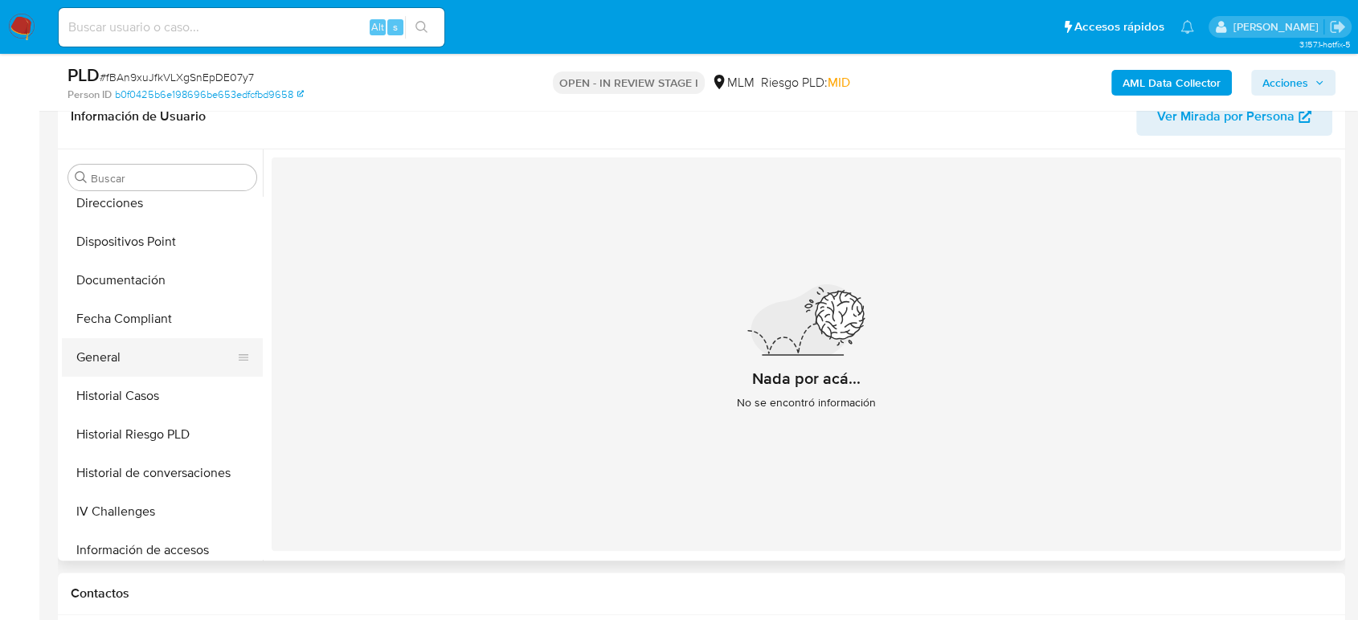
click at [126, 358] on button "General" at bounding box center [156, 357] width 188 height 39
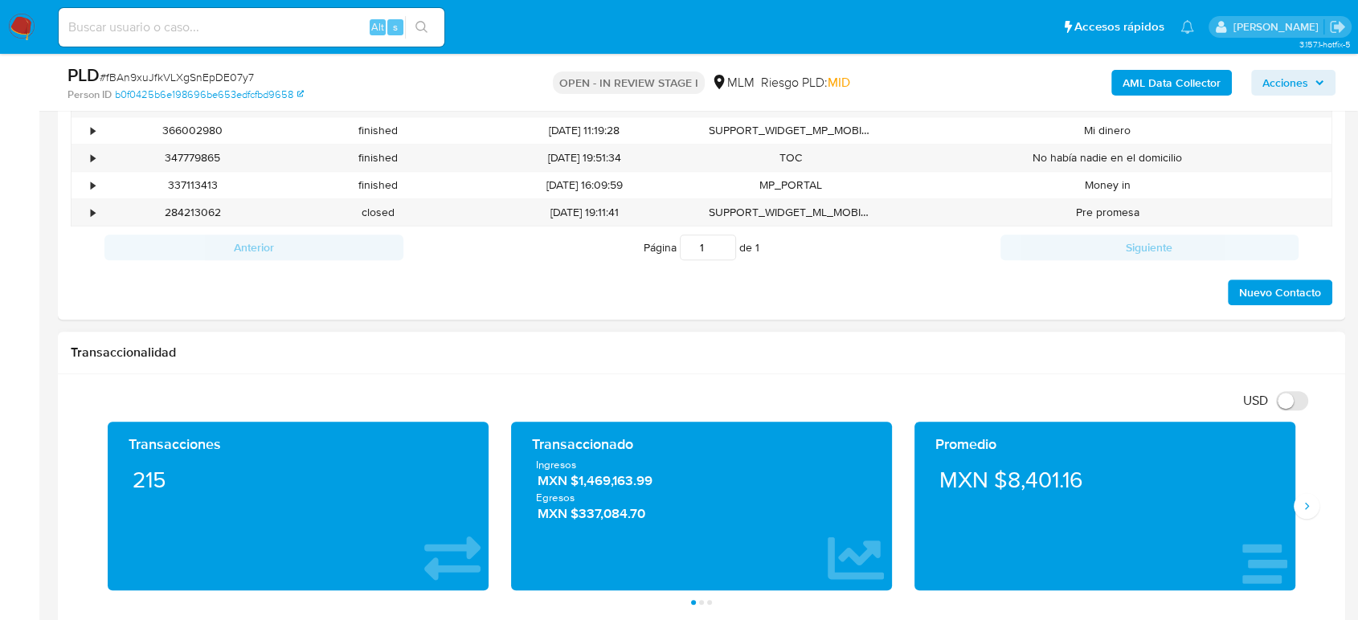
scroll to position [982, 0]
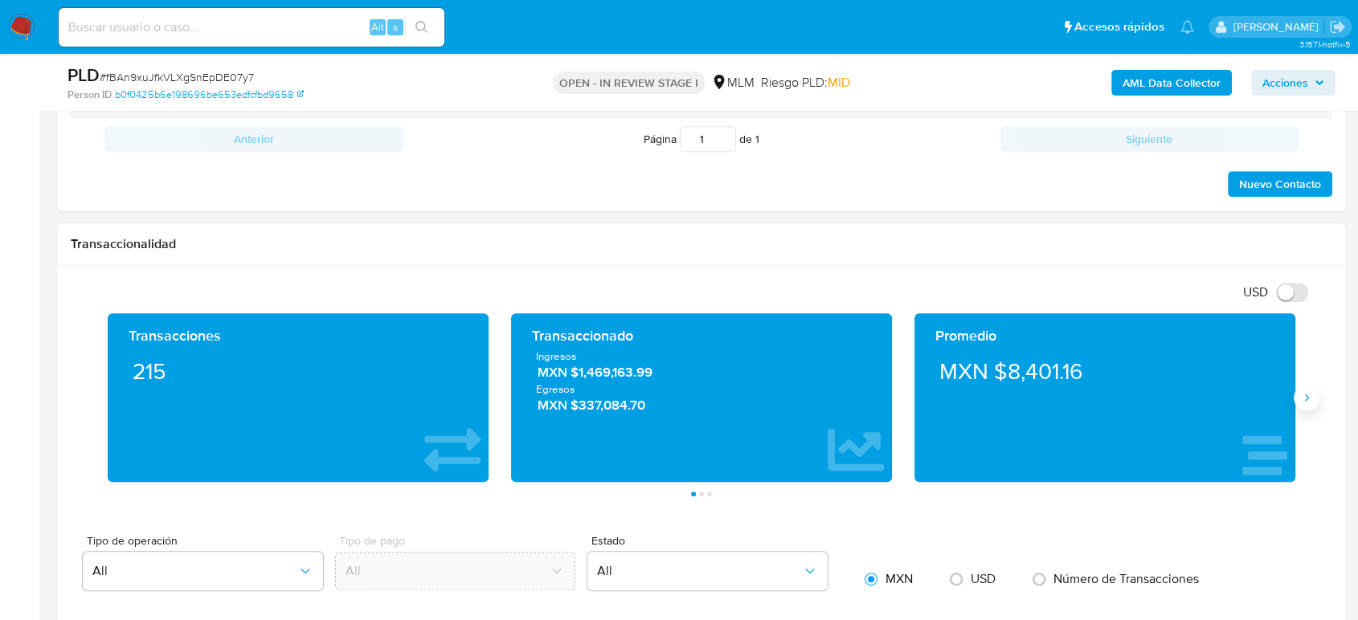
click at [1310, 399] on icon "Siguiente" at bounding box center [1306, 397] width 13 height 13
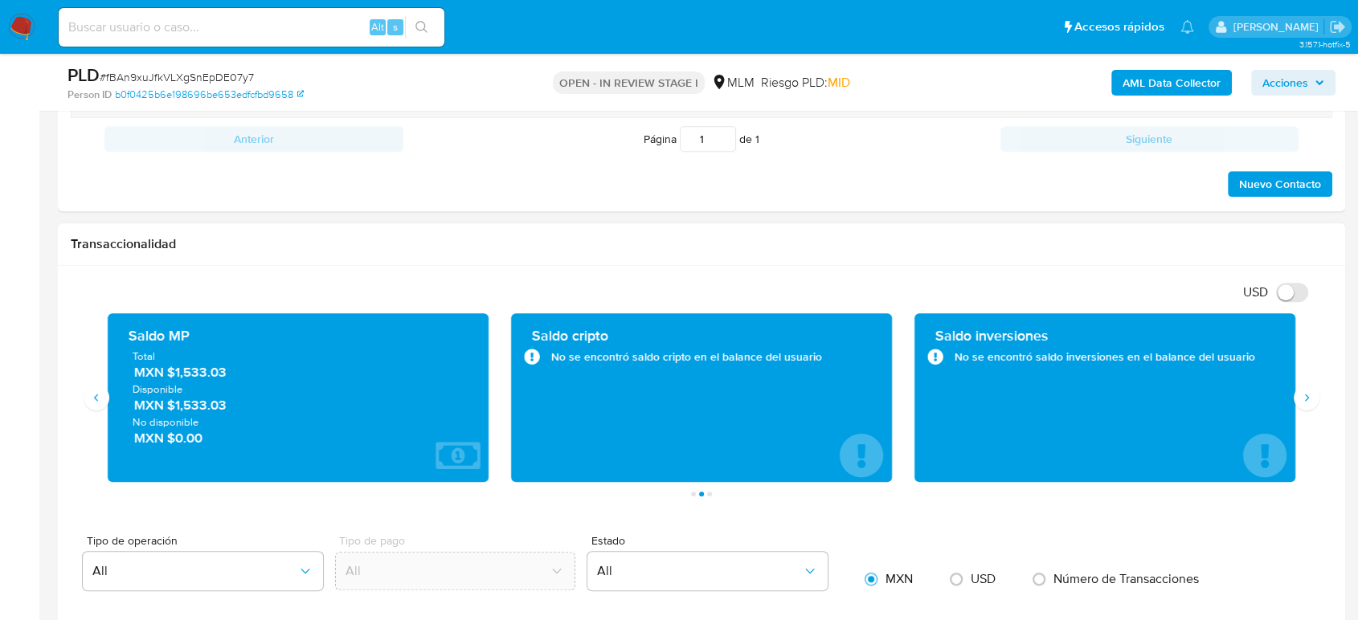
drag, startPoint x: 225, startPoint y: 372, endPoint x: 164, endPoint y: 377, distance: 61.3
click at [164, 377] on span "MXN $1,533.03" at bounding box center [299, 372] width 330 height 18
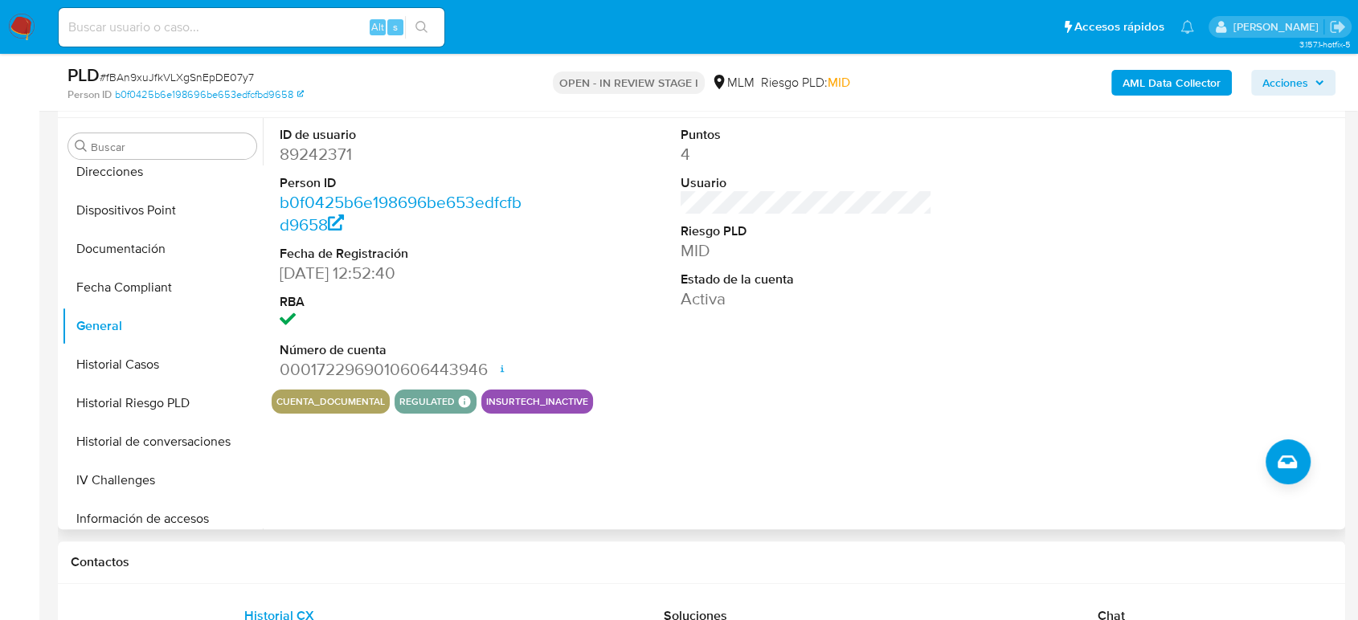
scroll to position [268, 0]
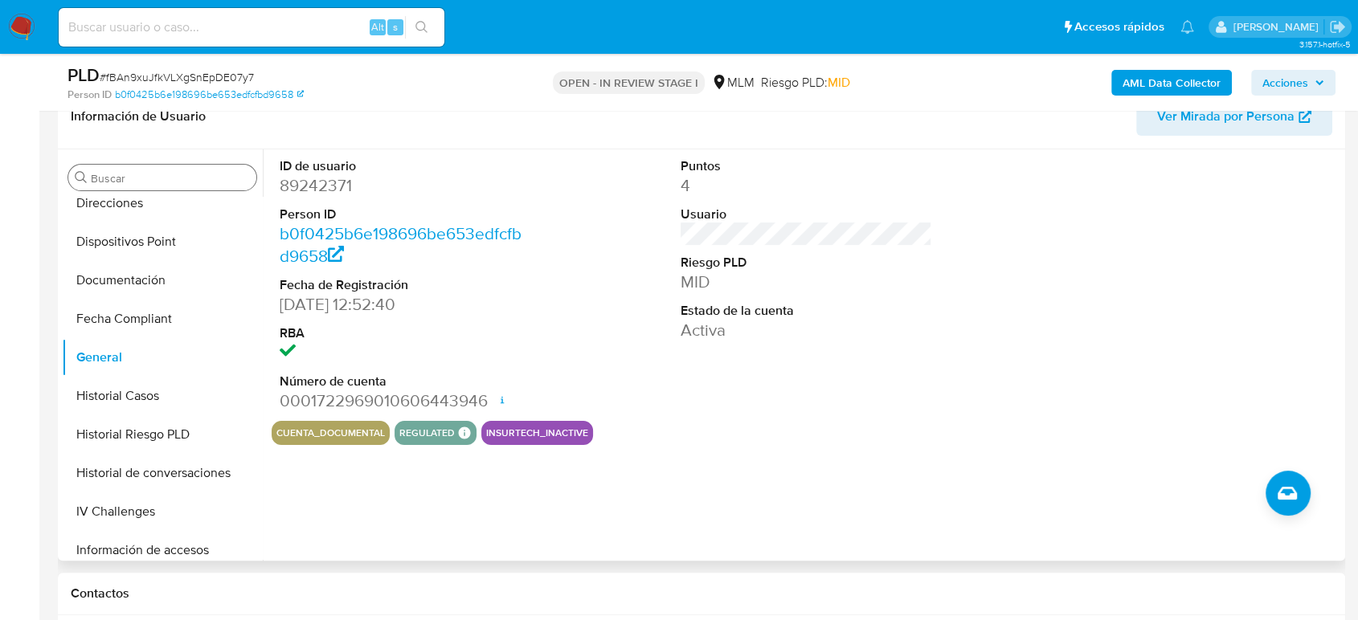
click at [129, 178] on input "Buscar" at bounding box center [170, 178] width 159 height 14
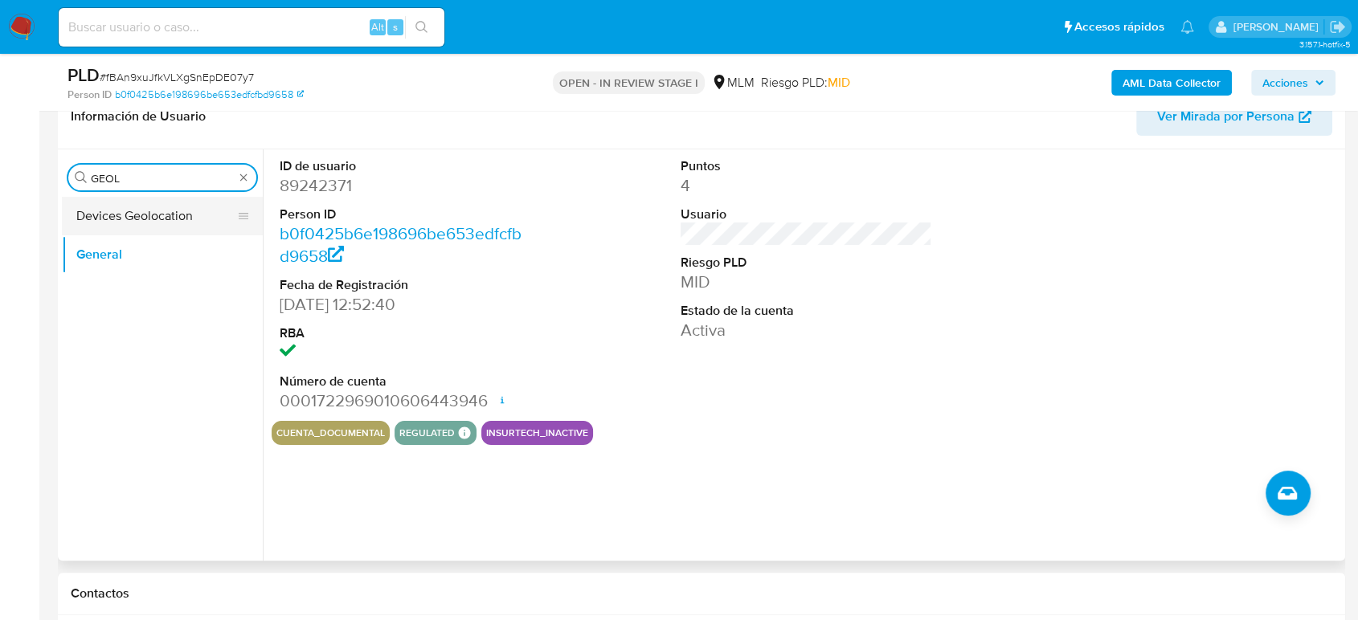
type input "GEOL"
click at [160, 222] on button "Devices Geolocation" at bounding box center [156, 216] width 188 height 39
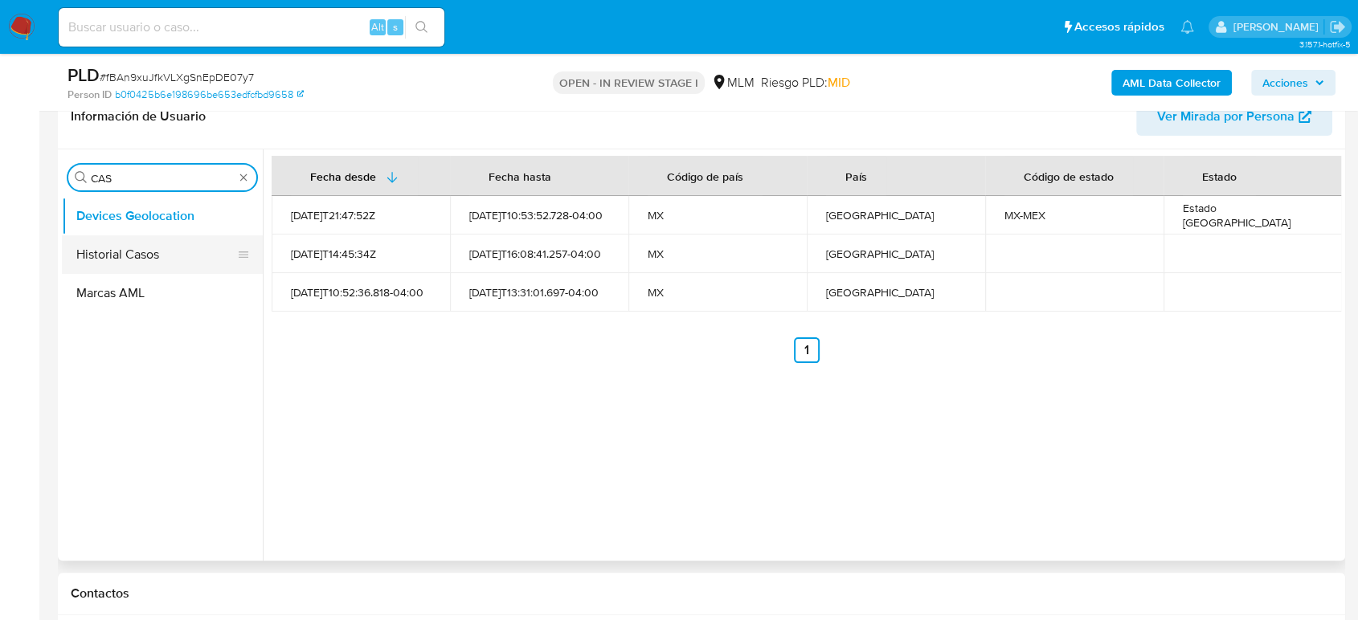
type input "CAS"
click at [143, 261] on button "Historial Casos" at bounding box center [156, 254] width 188 height 39
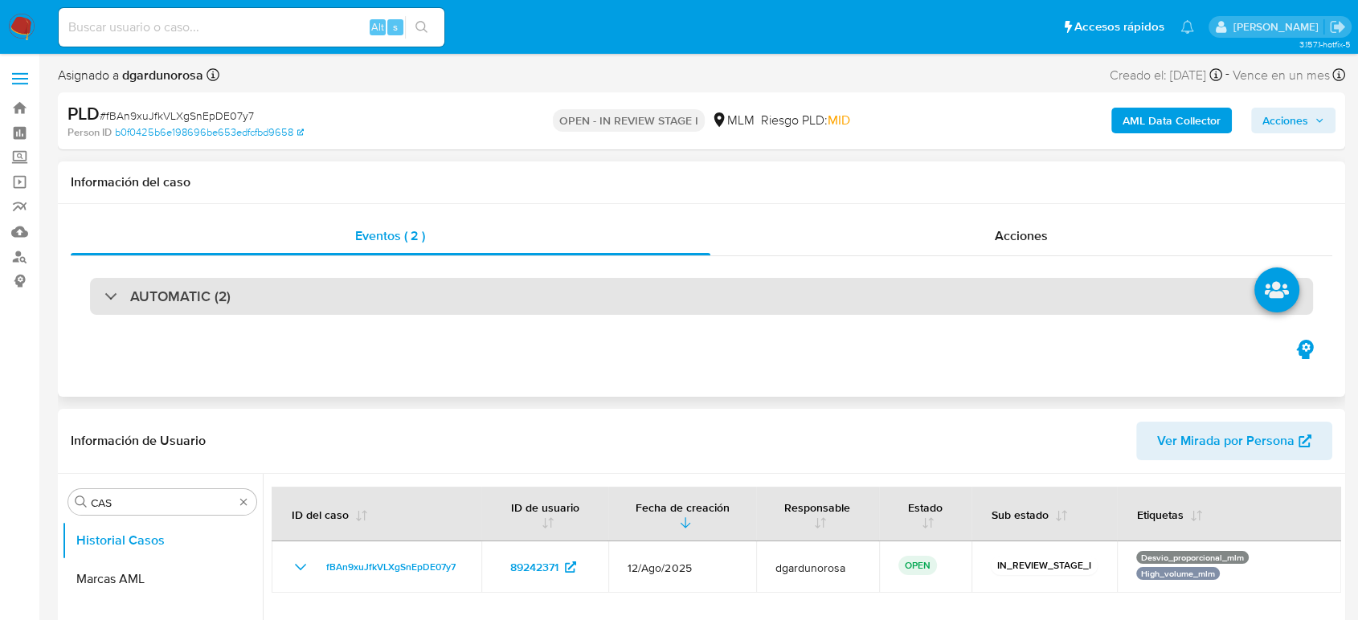
drag, startPoint x: 178, startPoint y: 294, endPoint x: 206, endPoint y: 307, distance: 30.2
click at [179, 295] on h3 "AUTOMATIC (2)" at bounding box center [180, 297] width 100 height 18
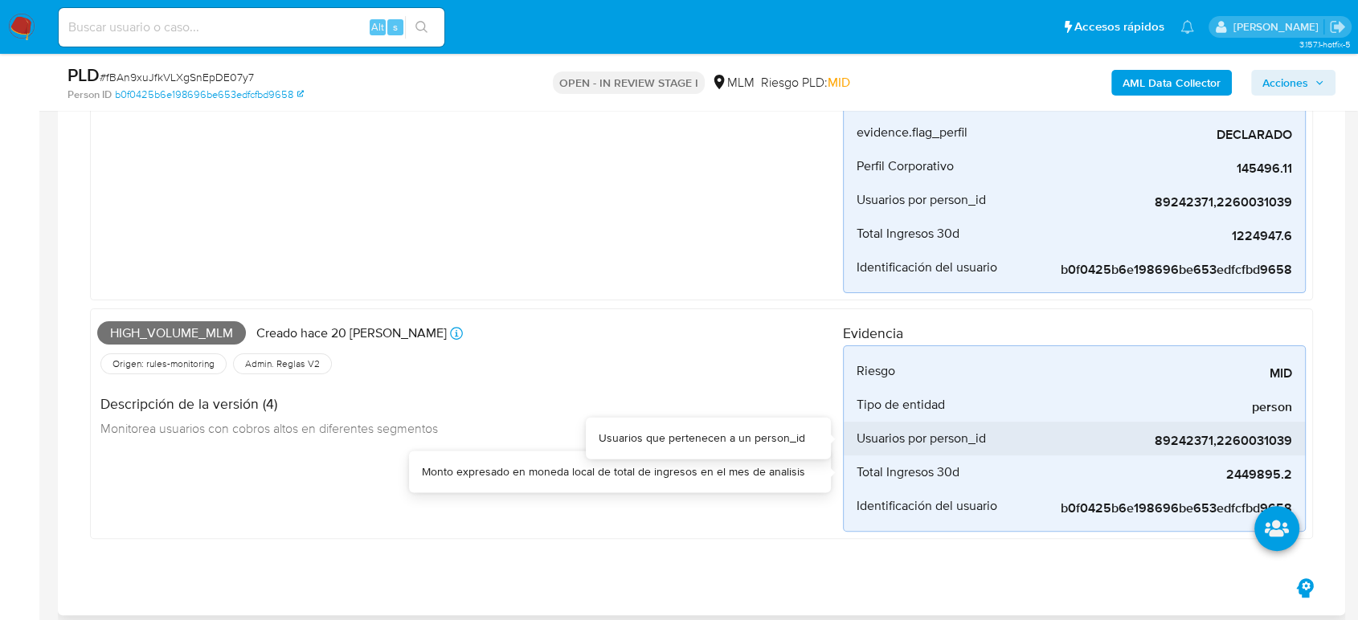
scroll to position [268, 0]
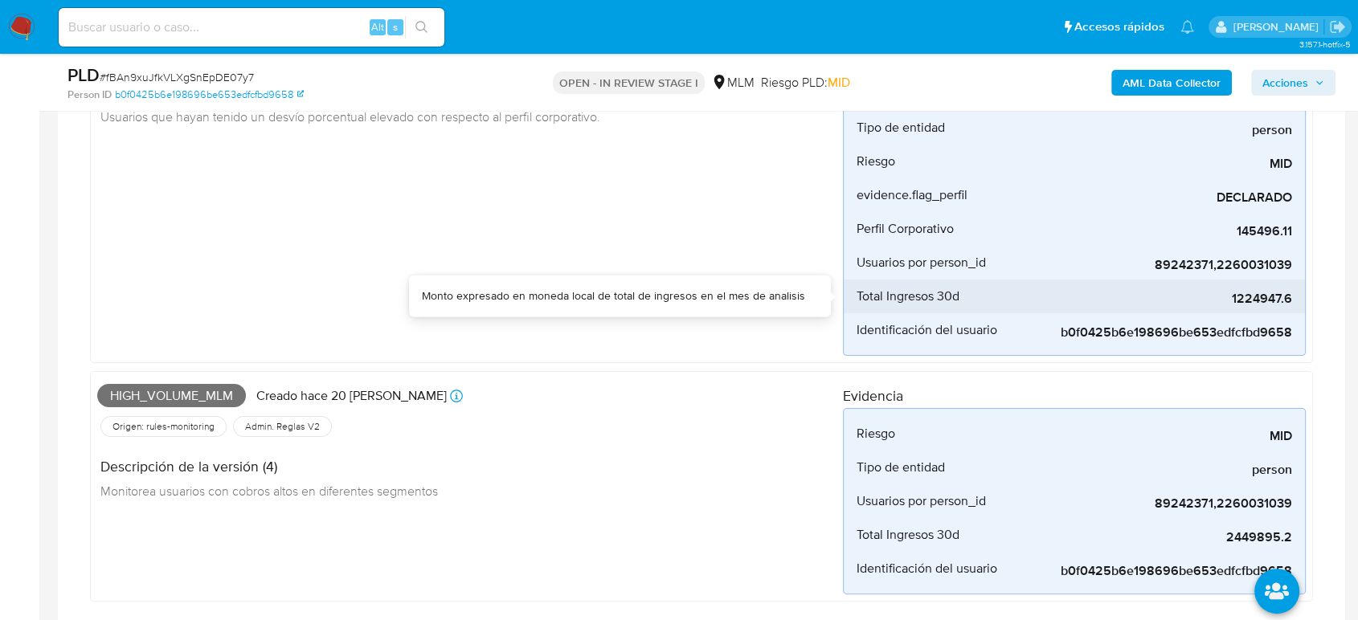
click at [1262, 292] on span "1224947.6" at bounding box center [1171, 299] width 241 height 16
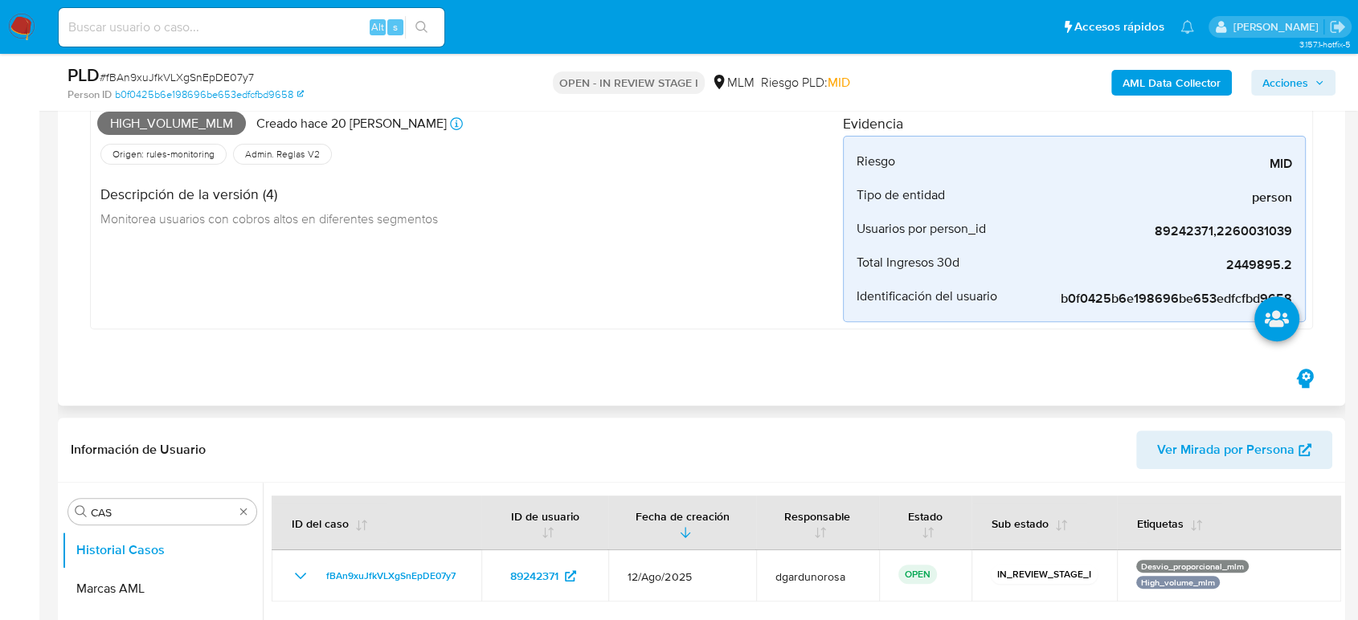
scroll to position [714, 0]
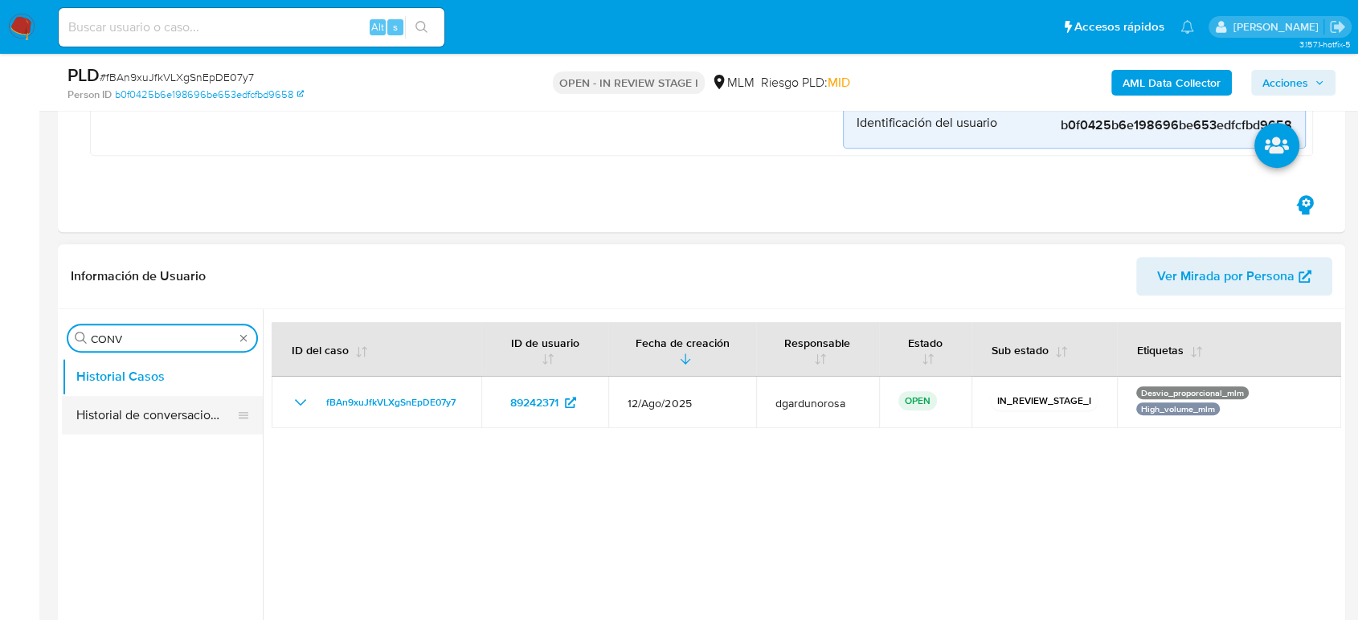
type input "CONV"
click at [109, 432] on button "Historial de conversaciones" at bounding box center [162, 415] width 201 height 39
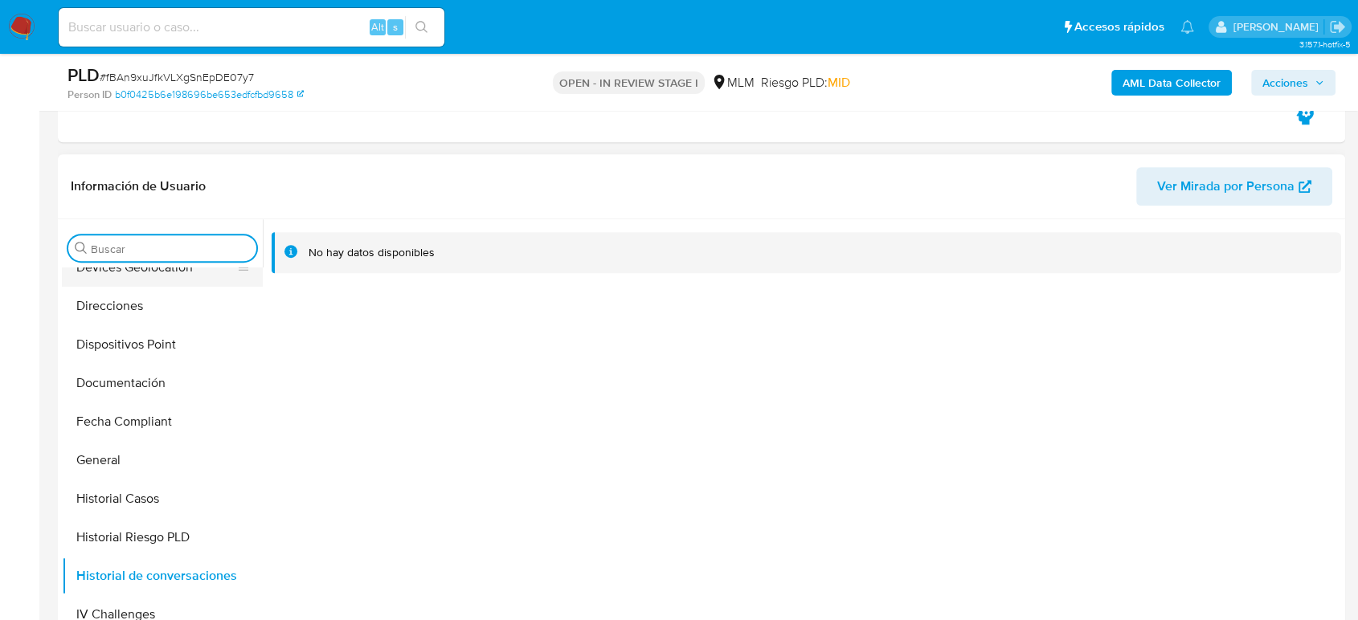
scroll to position [357, 0]
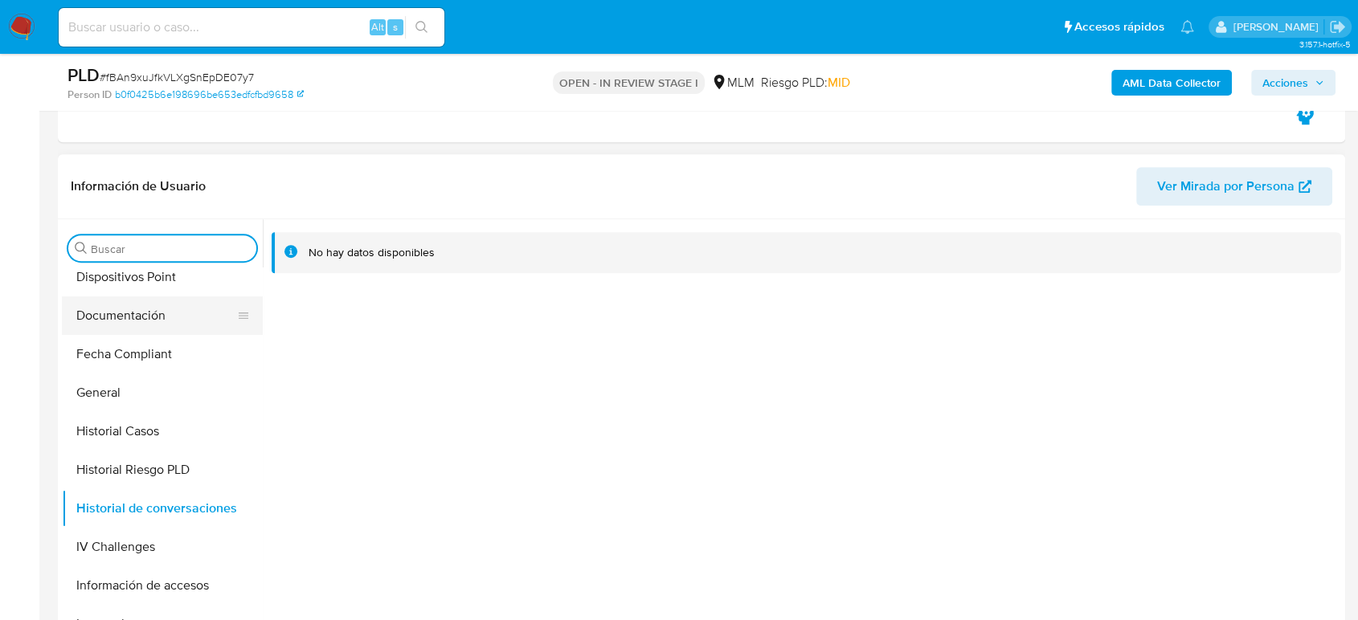
click at [133, 324] on button "Documentación" at bounding box center [156, 316] width 188 height 39
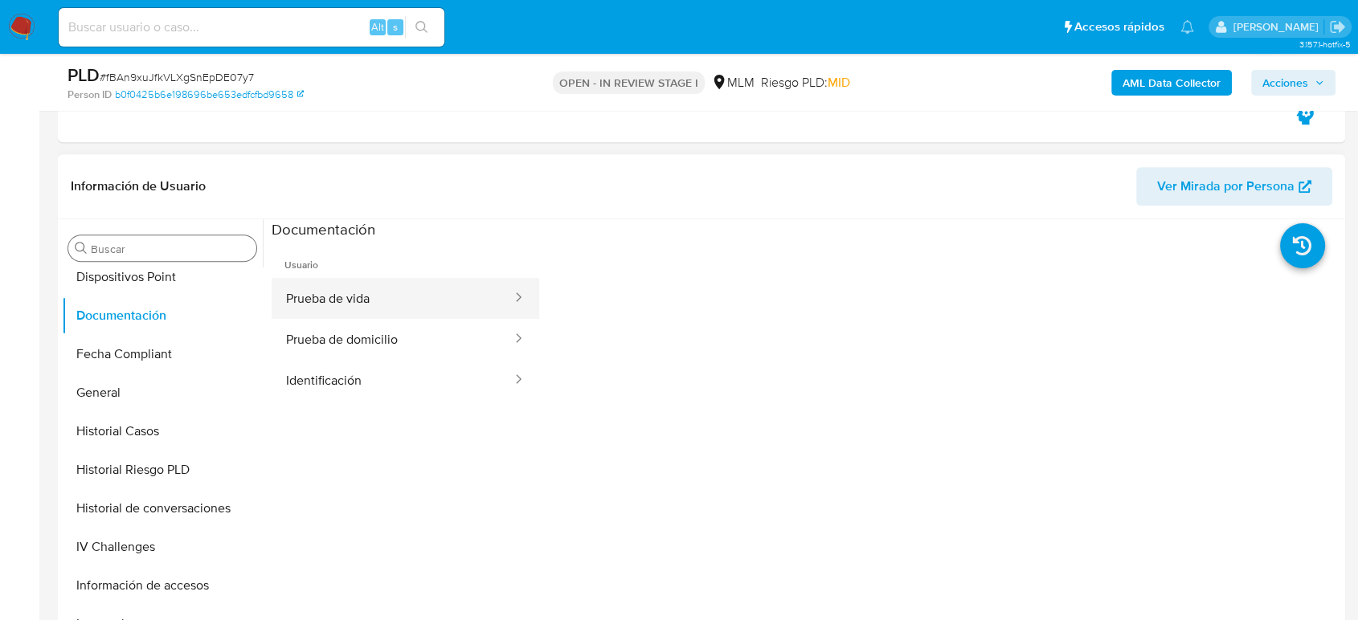
click at [321, 289] on button "Prueba de vida" at bounding box center [393, 298] width 242 height 41
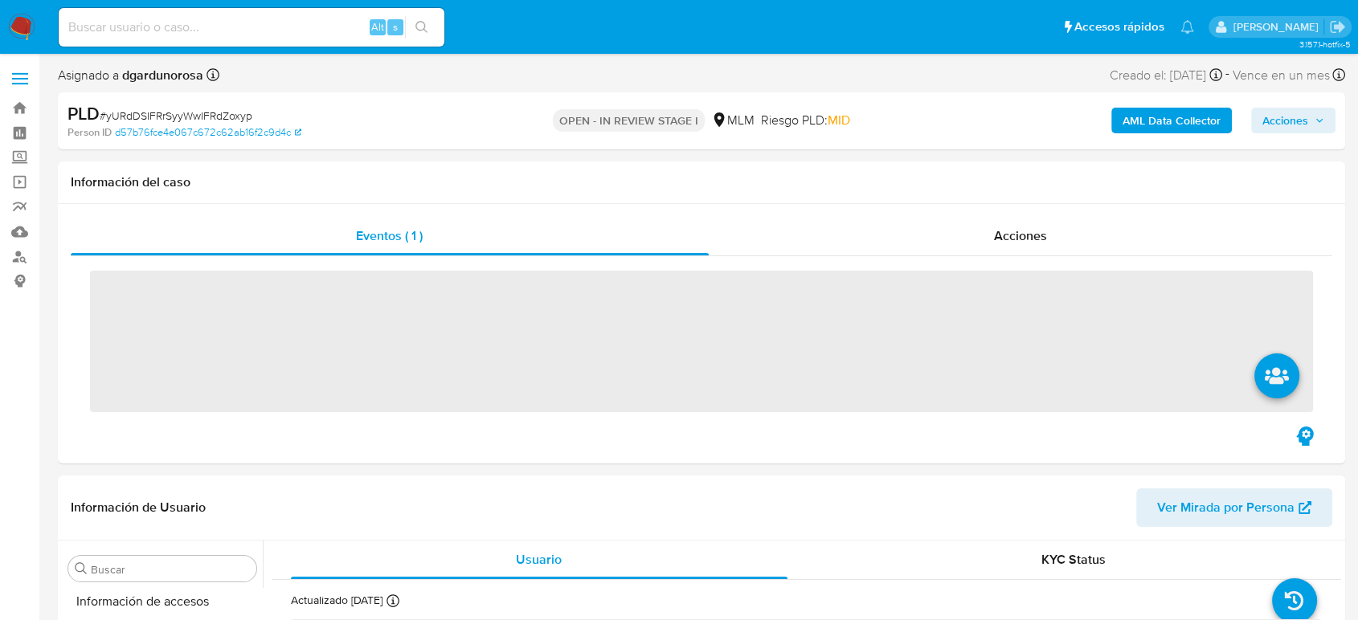
scroll to position [679, 0]
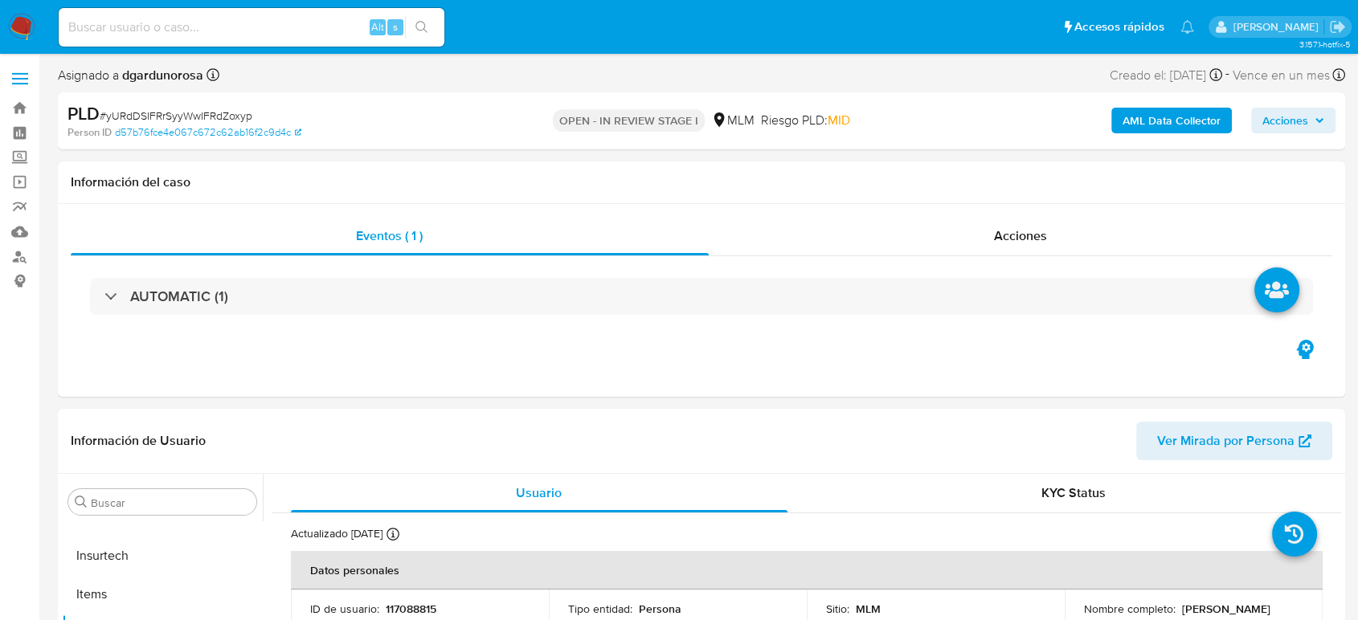
select select "10"
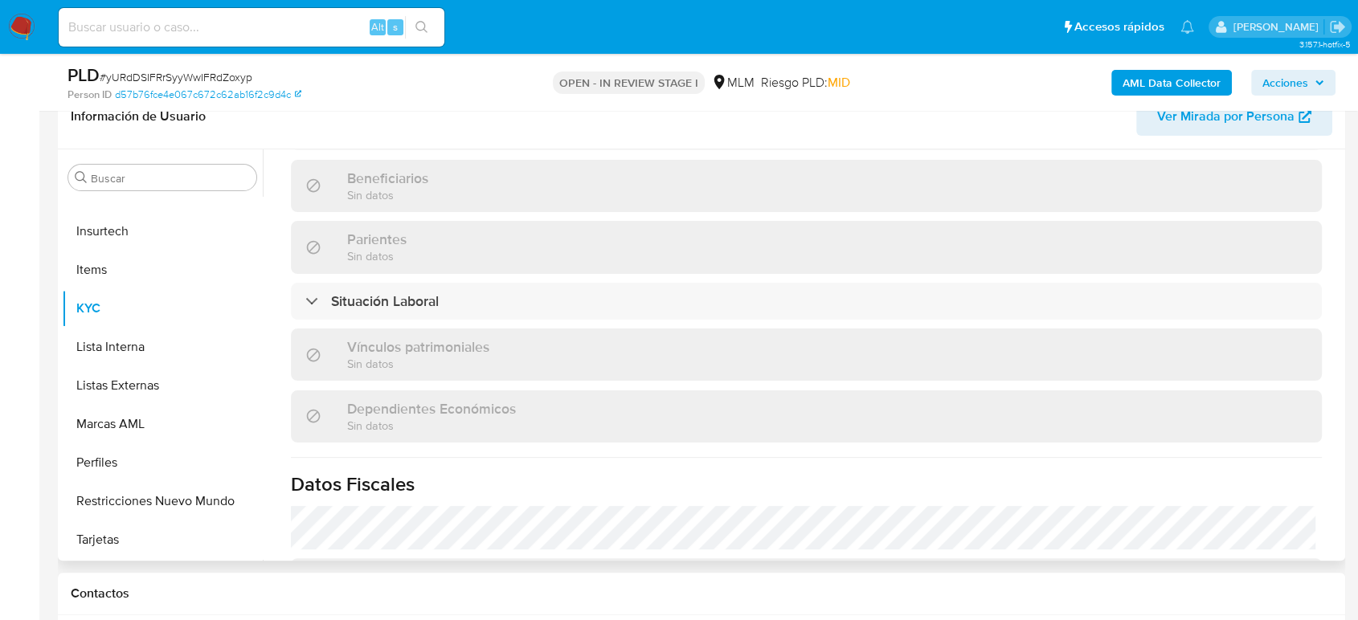
scroll to position [994, 0]
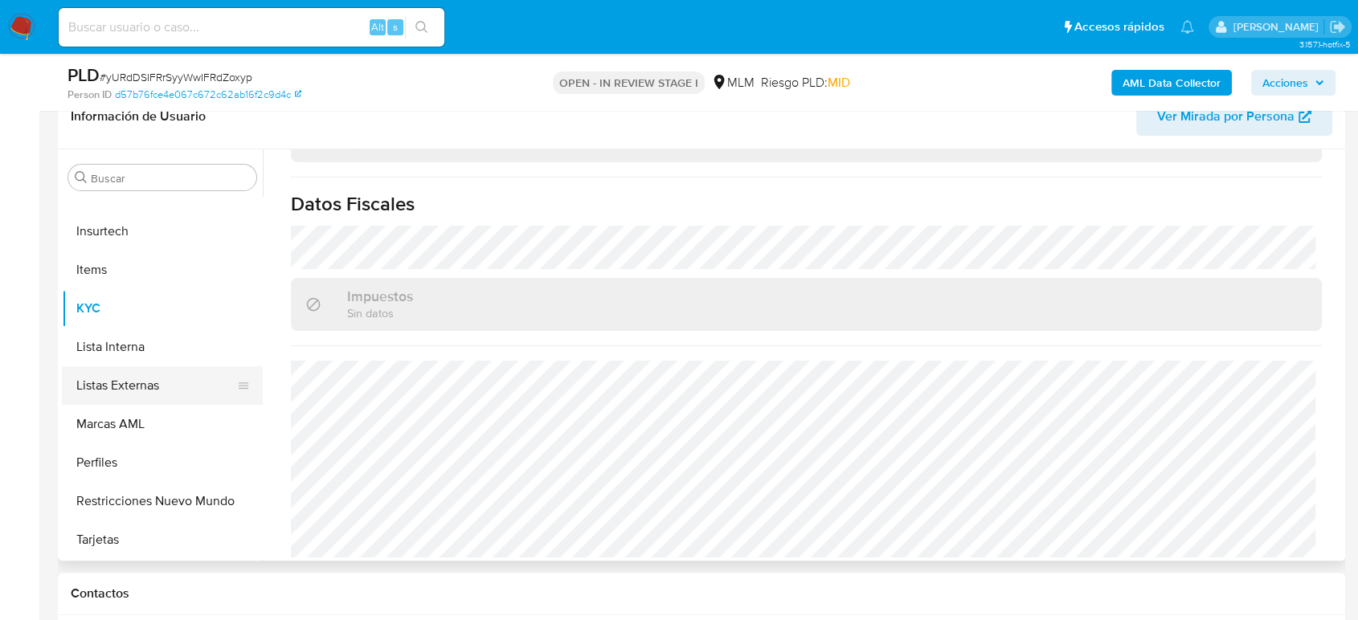
click at [116, 399] on button "Listas Externas" at bounding box center [156, 386] width 188 height 39
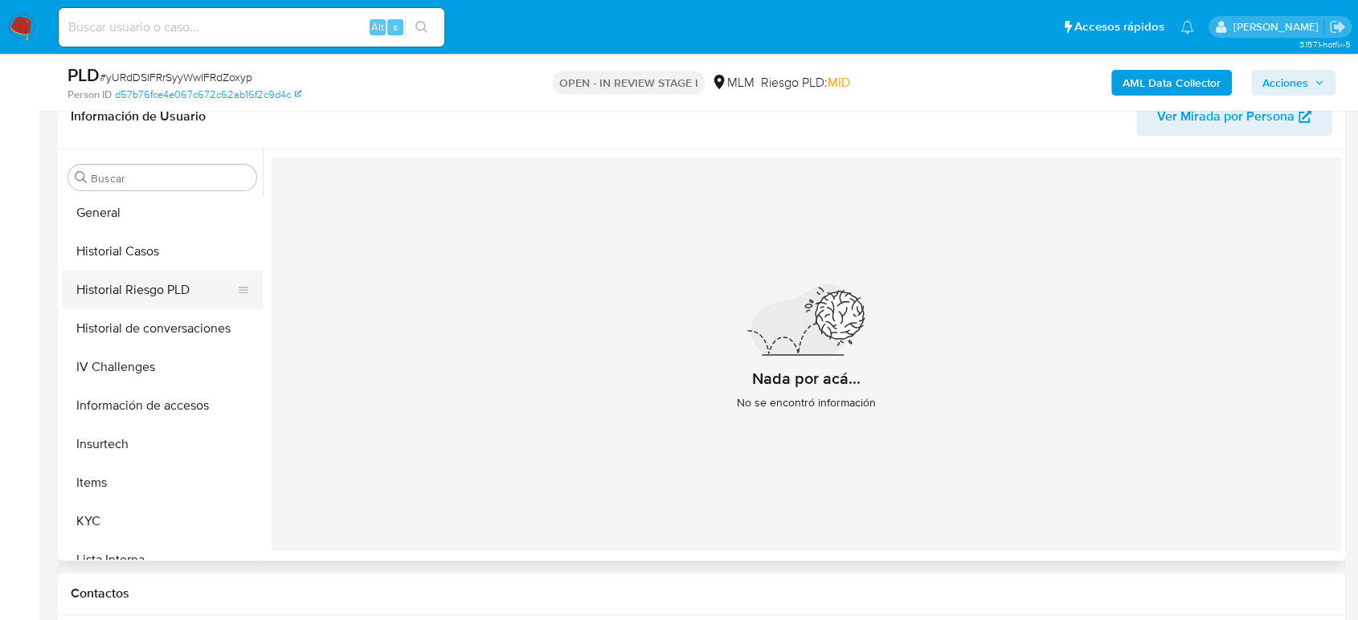
scroll to position [412, 0]
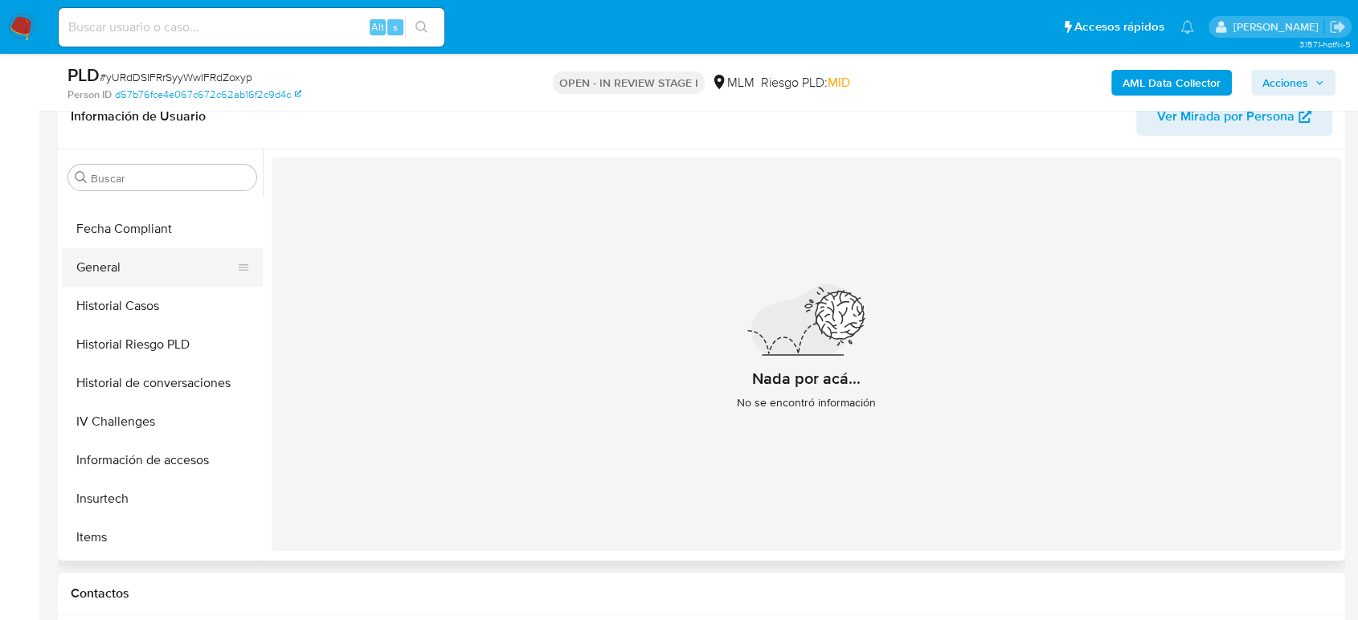
click at [117, 273] on button "General" at bounding box center [156, 267] width 188 height 39
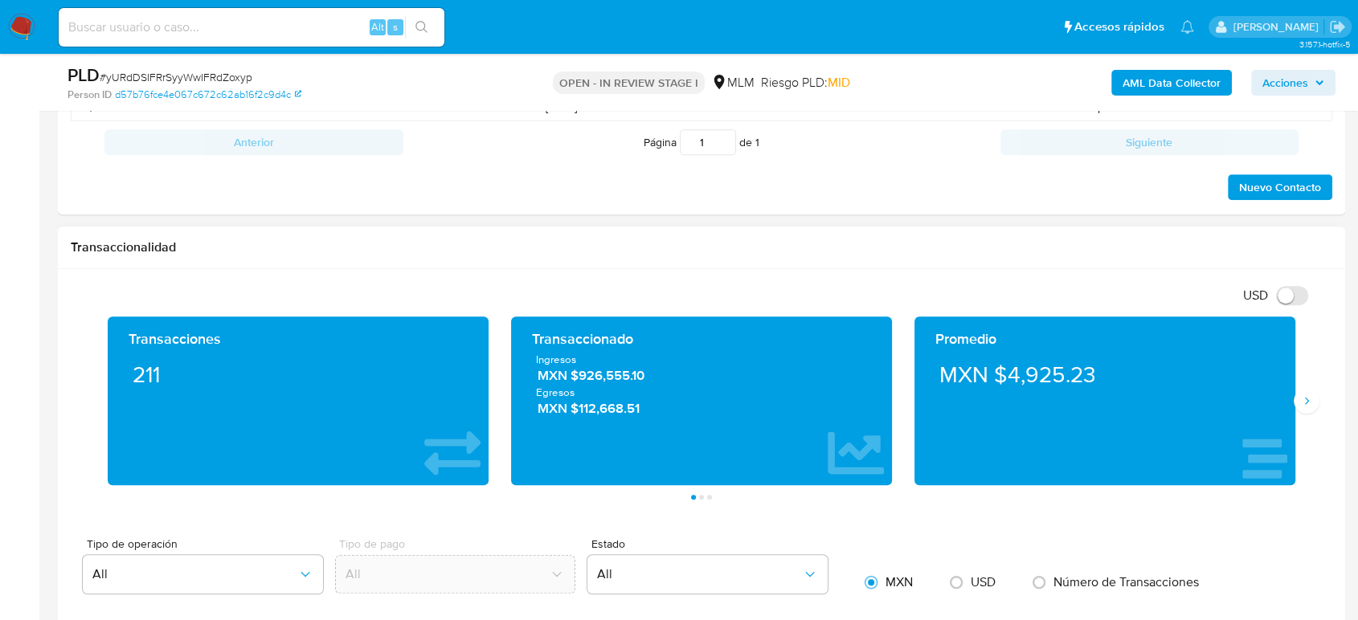
scroll to position [982, 0]
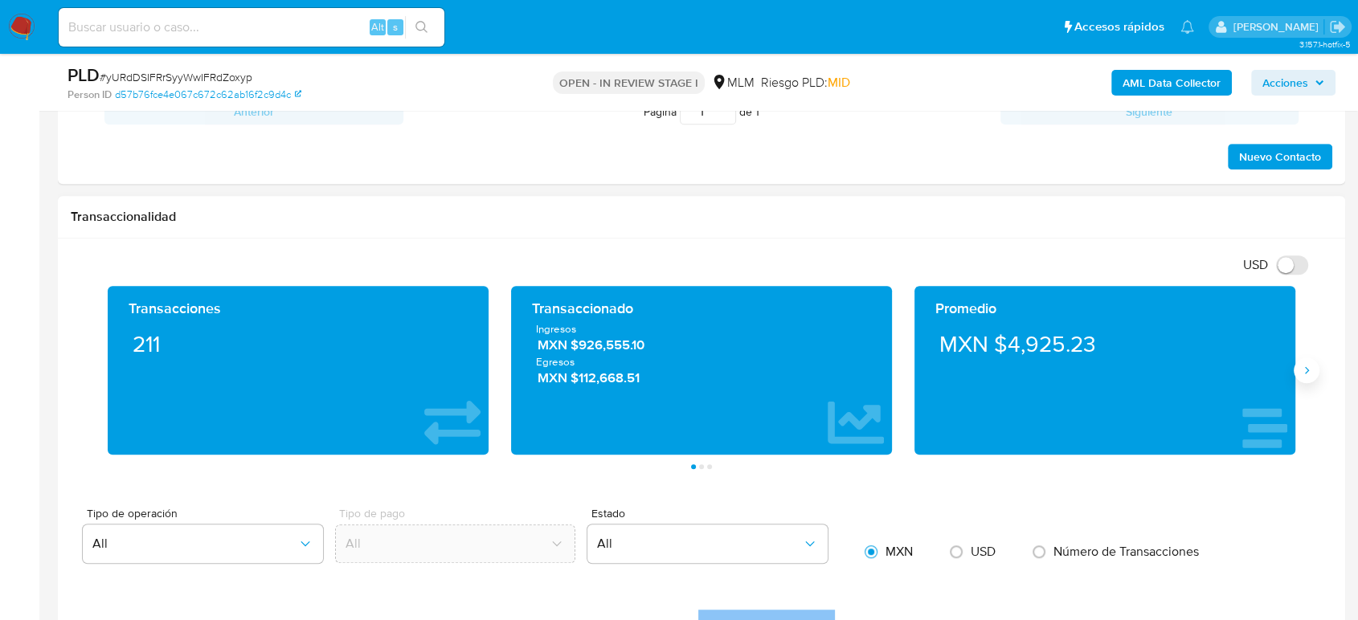
click at [1302, 373] on icon "Siguiente" at bounding box center [1306, 370] width 13 height 13
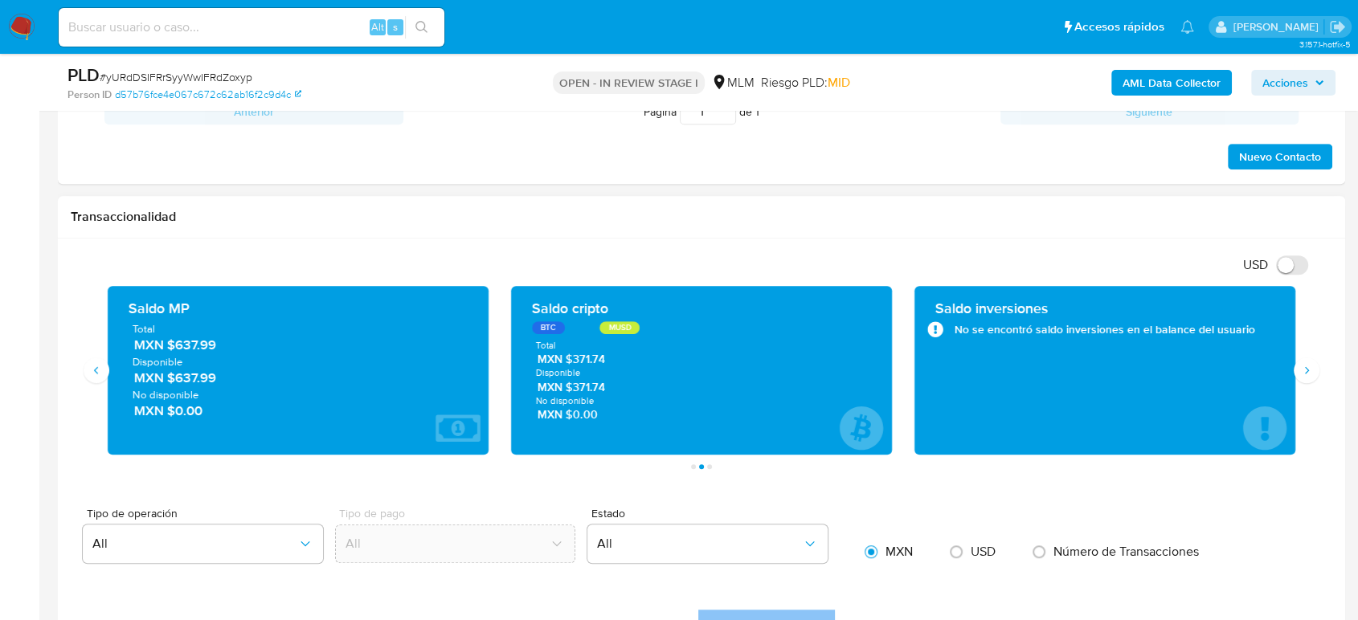
drag, startPoint x: 217, startPoint y: 346, endPoint x: 167, endPoint y: 354, distance: 50.6
click at [167, 354] on div "Total MXN $637.99 Disponible MXN $637.99 No disponible MXN $0.00" at bounding box center [298, 370] width 355 height 98
click at [240, 363] on span "Disponible" at bounding box center [298, 361] width 331 height 14
drag, startPoint x: 215, startPoint y: 354, endPoint x: 180, endPoint y: 345, distance: 36.7
click at [178, 345] on div "Total MXN $637.99 Disponible MXN $637.99 No disponible MXN $0.00" at bounding box center [298, 370] width 355 height 98
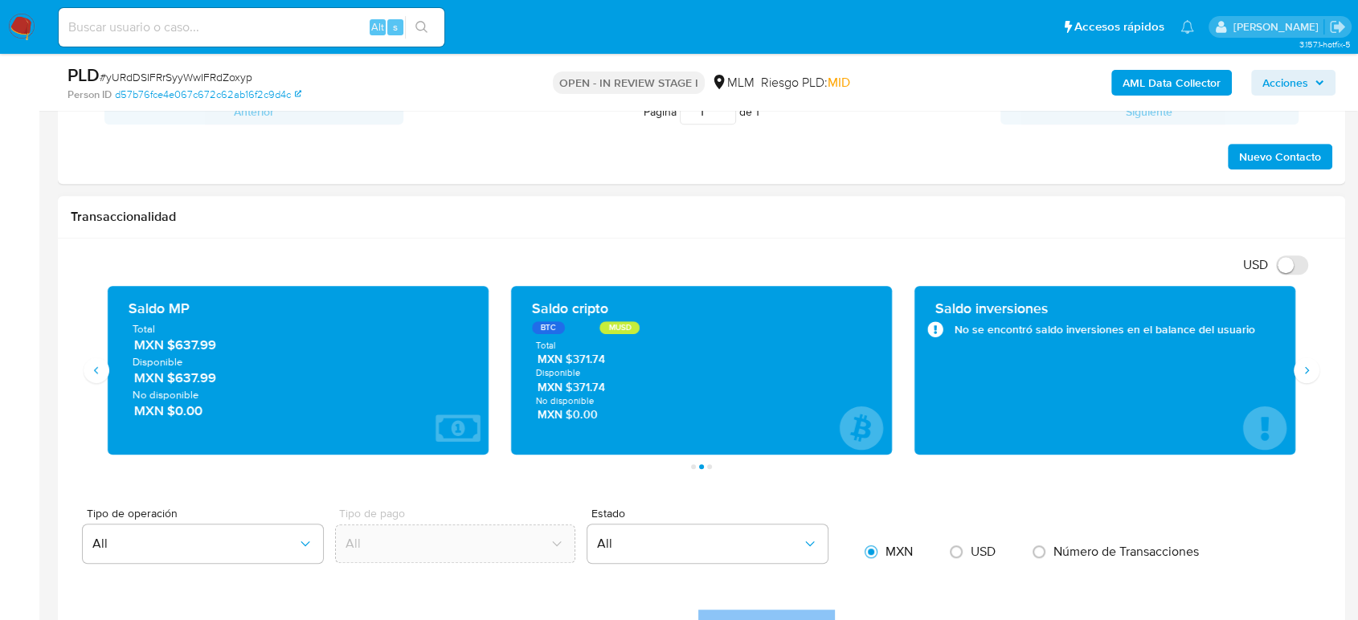
drag, startPoint x: 231, startPoint y: 346, endPoint x: 166, endPoint y: 346, distance: 64.3
click at [166, 346] on span "MXN $637.99" at bounding box center [299, 345] width 330 height 18
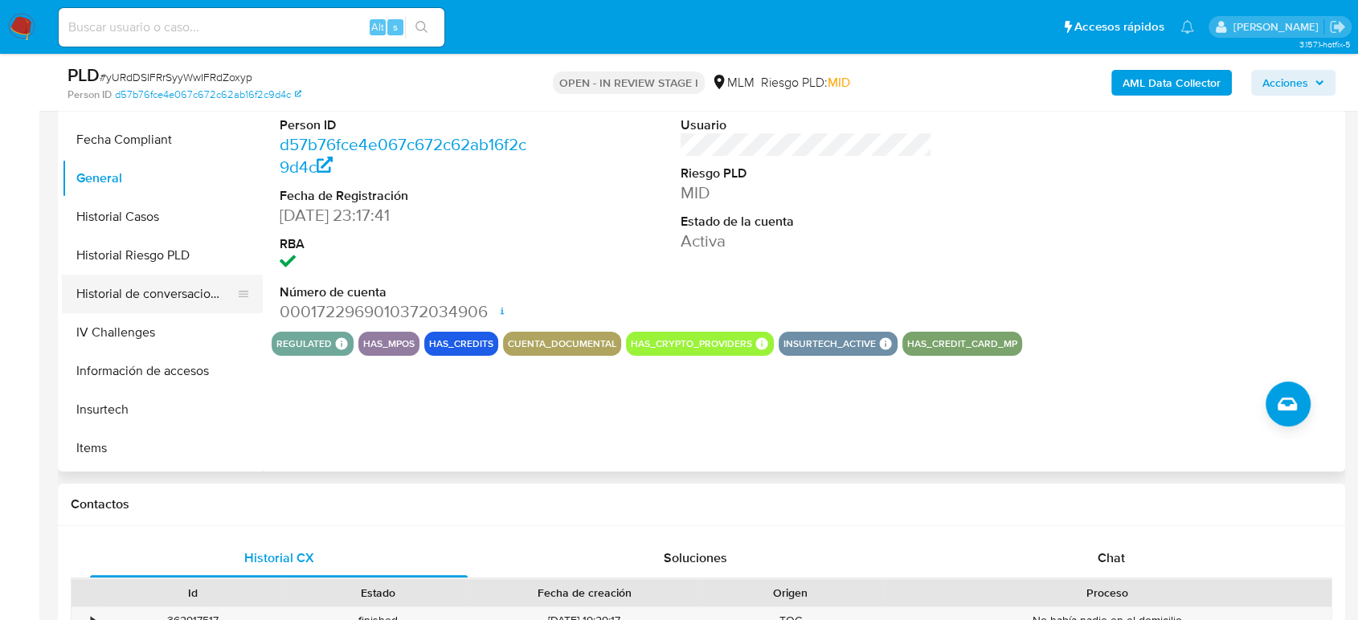
scroll to position [232, 0]
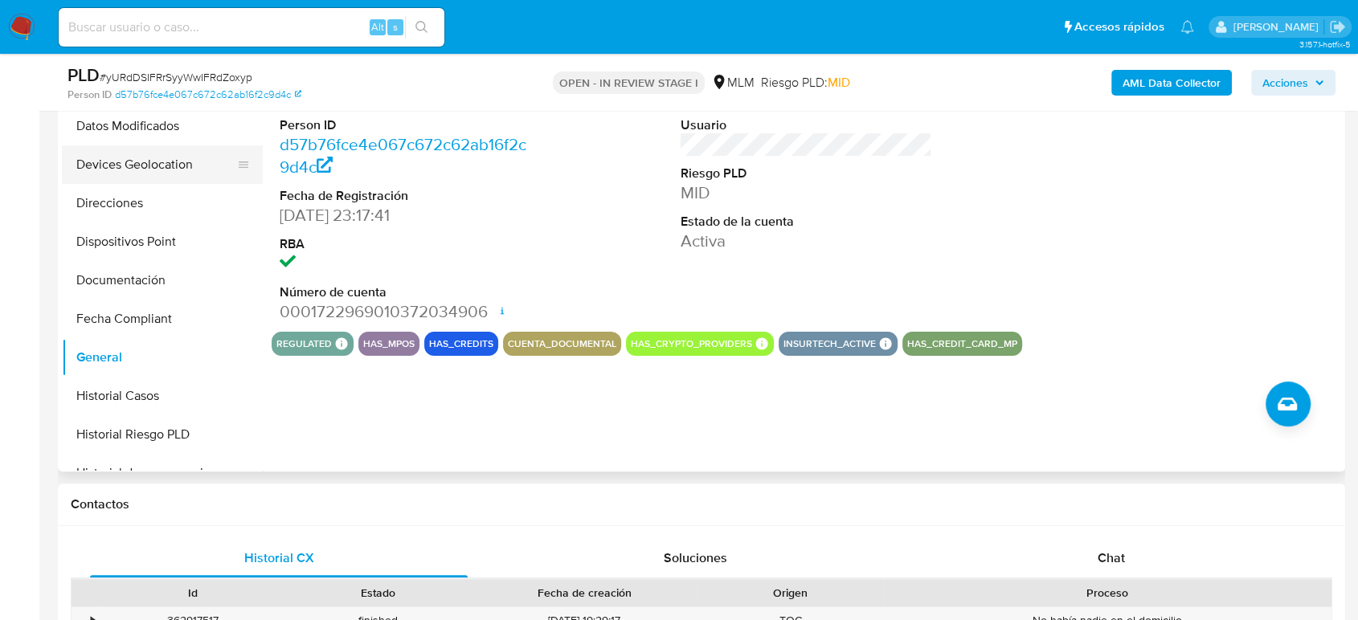
click at [168, 174] on button "Devices Geolocation" at bounding box center [156, 164] width 188 height 39
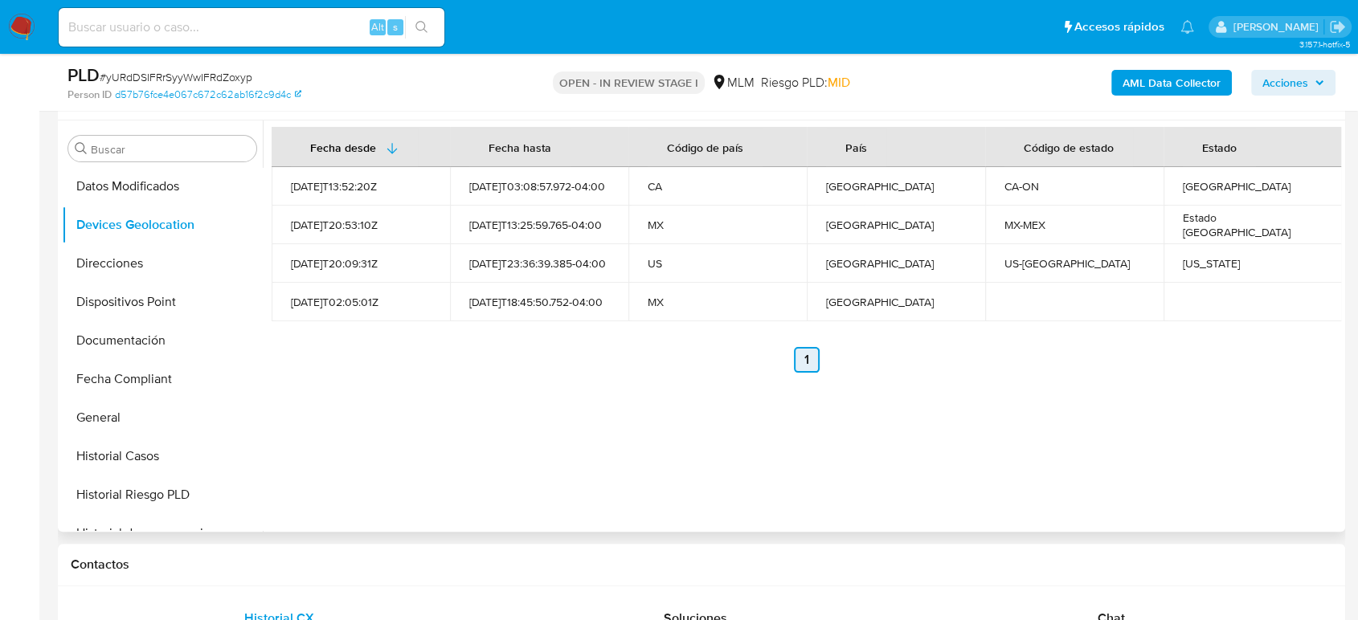
scroll to position [268, 0]
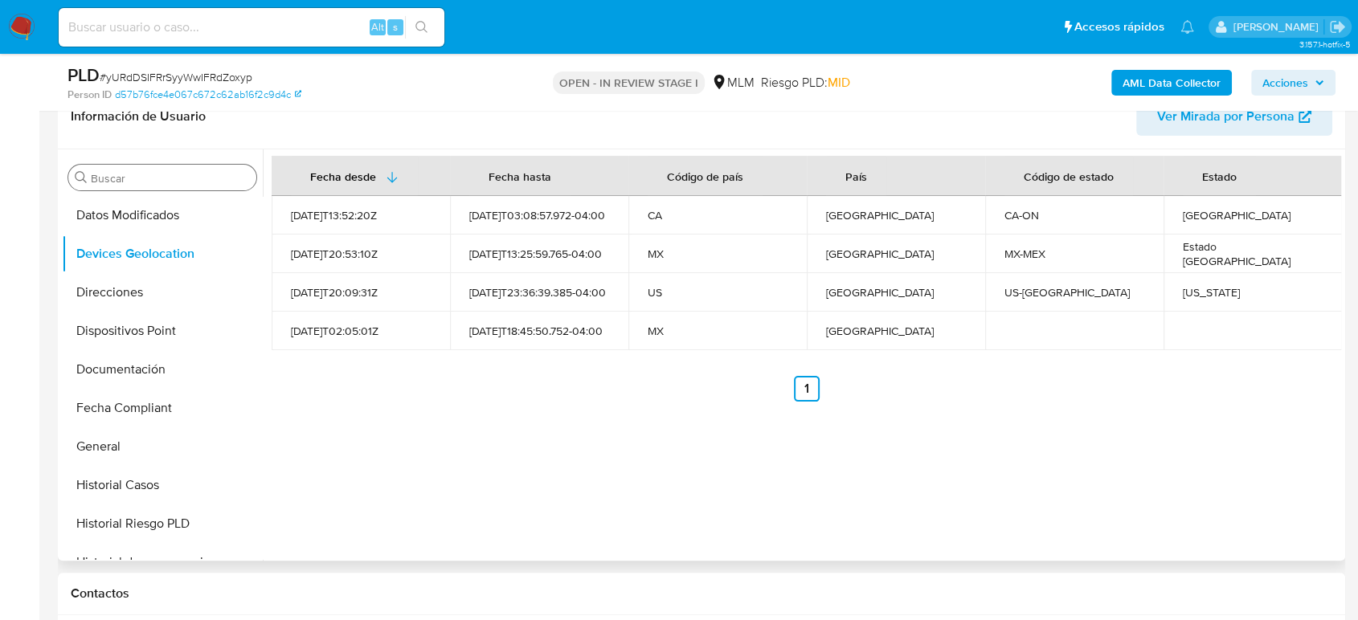
drag, startPoint x: 142, startPoint y: 176, endPoint x: 227, endPoint y: 182, distance: 84.6
click at [142, 176] on input "Buscar" at bounding box center [170, 178] width 159 height 14
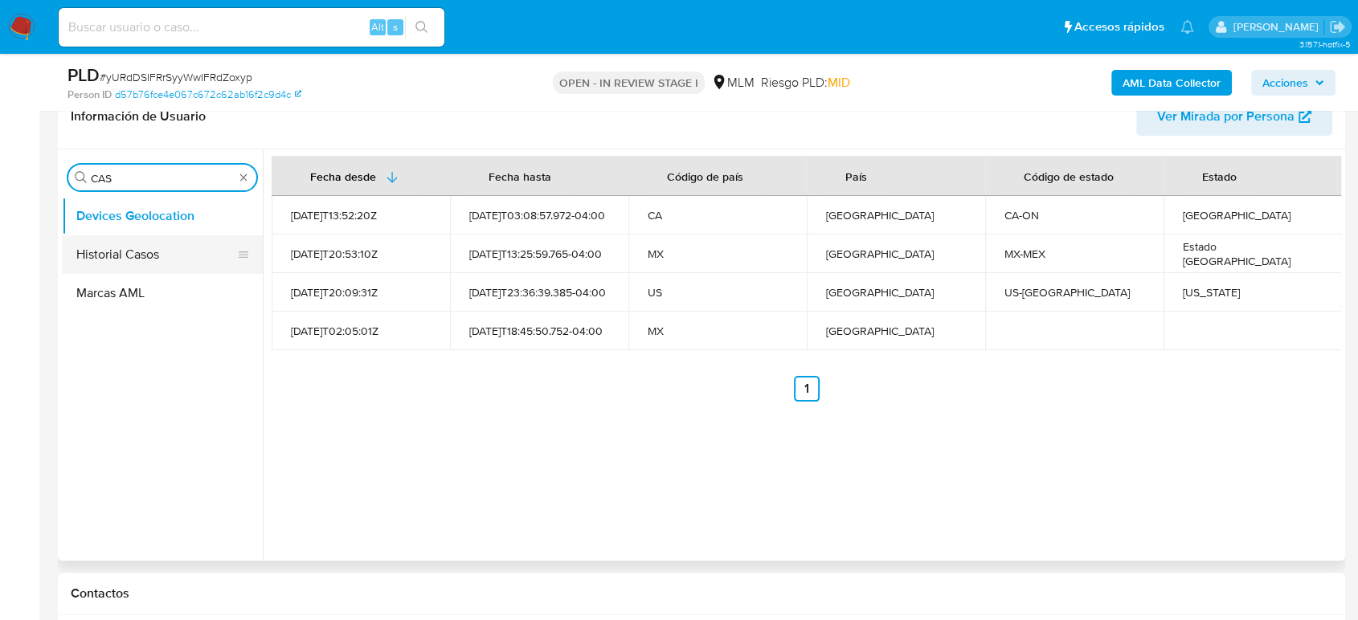
type input "CAS"
drag, startPoint x: 116, startPoint y: 255, endPoint x: 250, endPoint y: 271, distance: 135.2
click at [121, 257] on button "Historial Casos" at bounding box center [156, 254] width 188 height 39
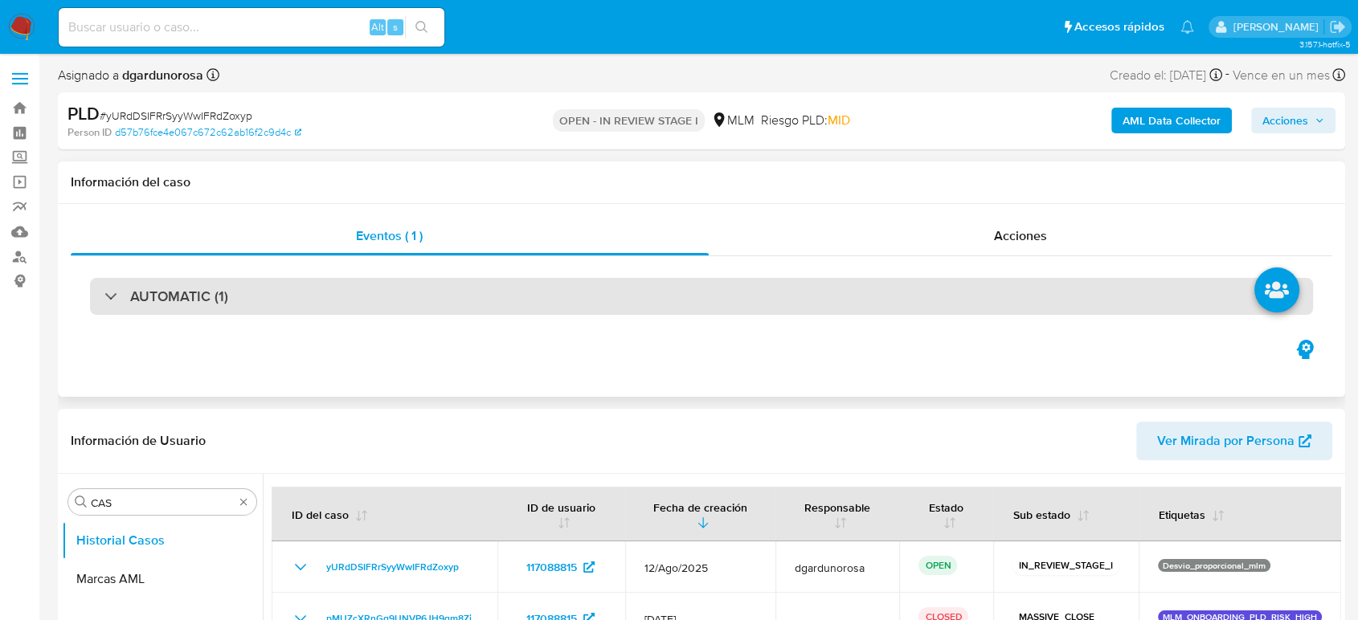
click at [172, 309] on div "AUTOMATIC (1)" at bounding box center [701, 296] width 1223 height 37
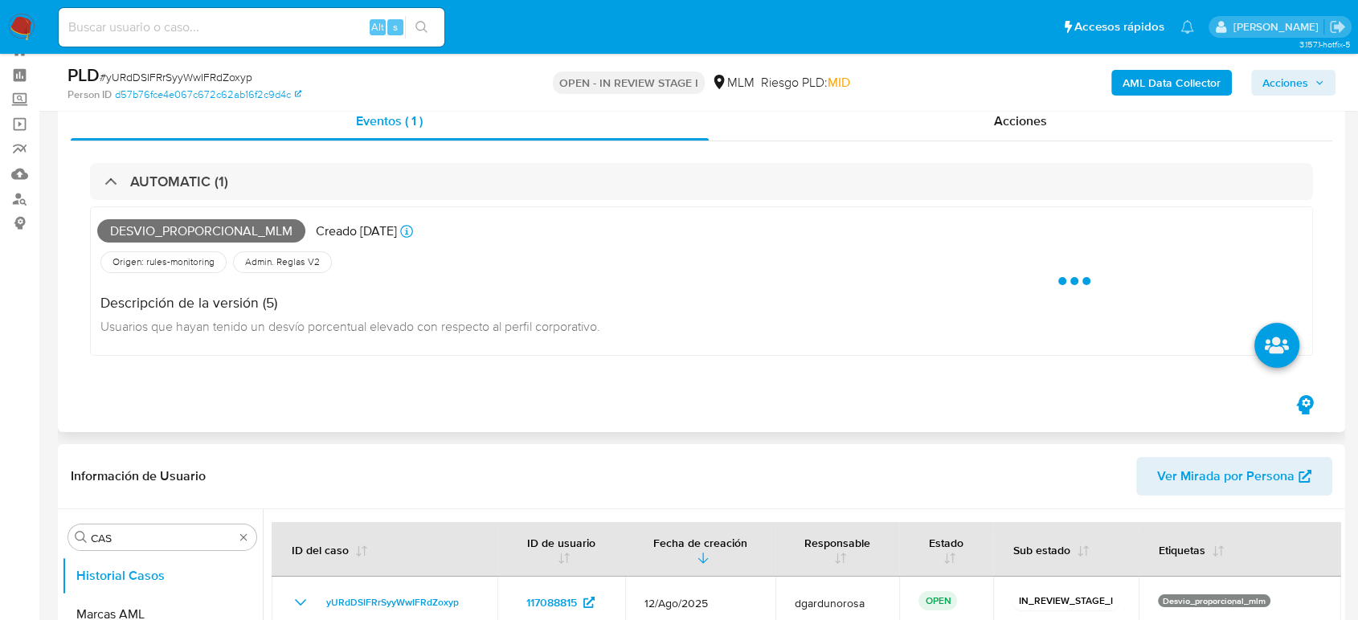
scroll to position [89, 0]
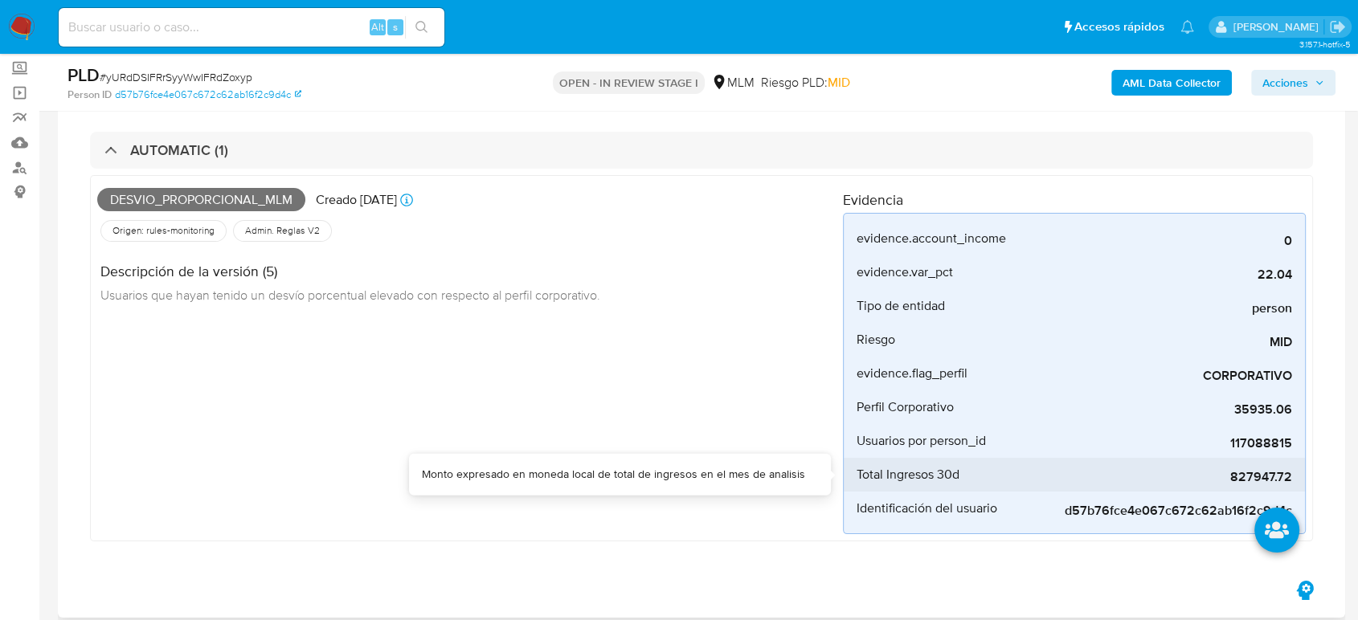
click at [1254, 480] on span "827947.72" at bounding box center [1171, 477] width 241 height 16
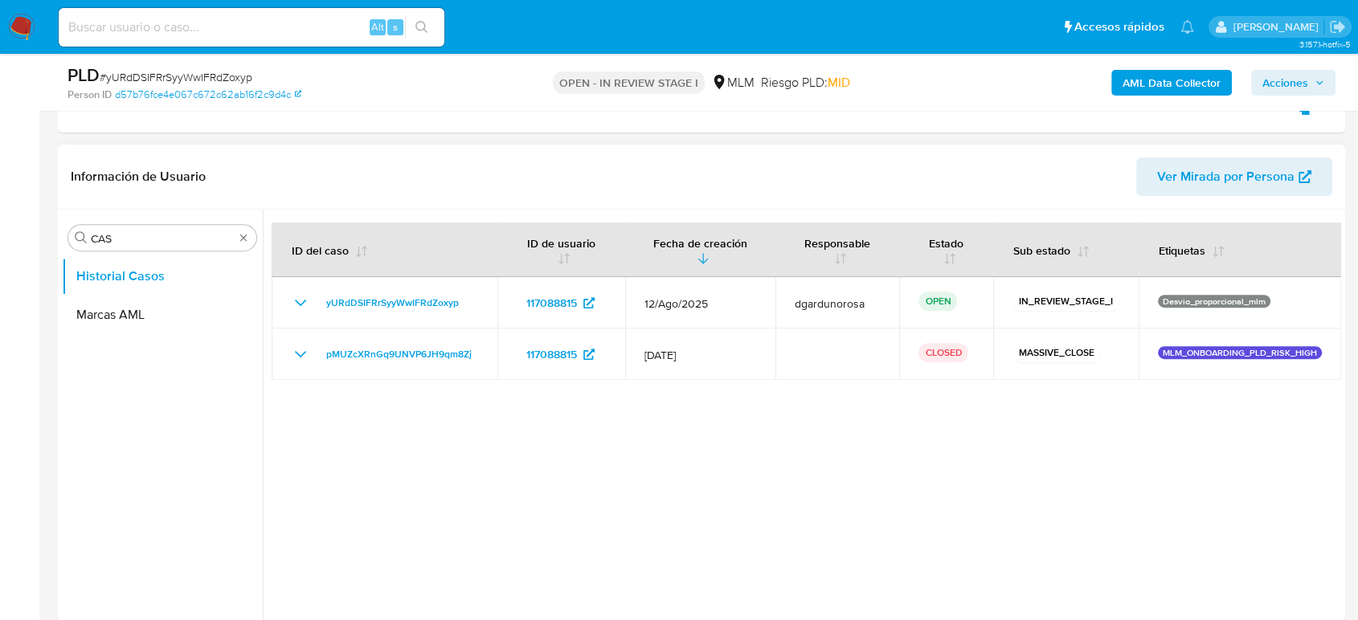
scroll to position [625, 0]
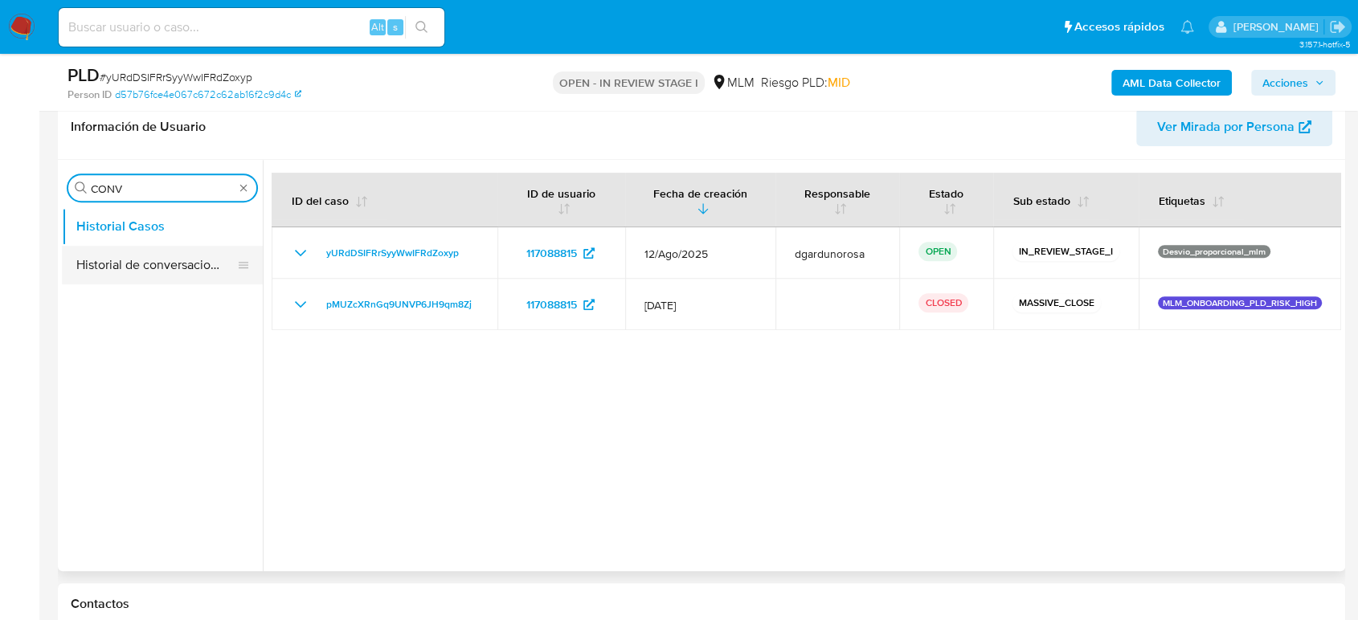
type input "CONV"
click at [100, 261] on button "Historial de conversaciones" at bounding box center [156, 265] width 188 height 39
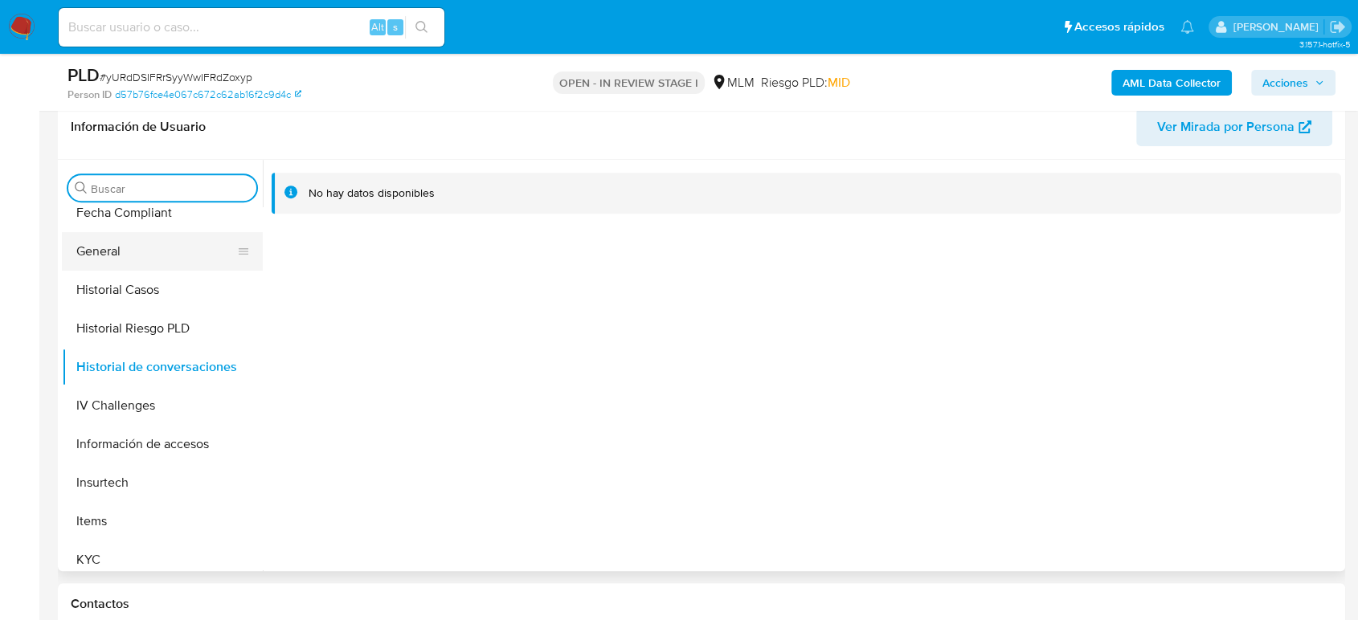
scroll to position [446, 0]
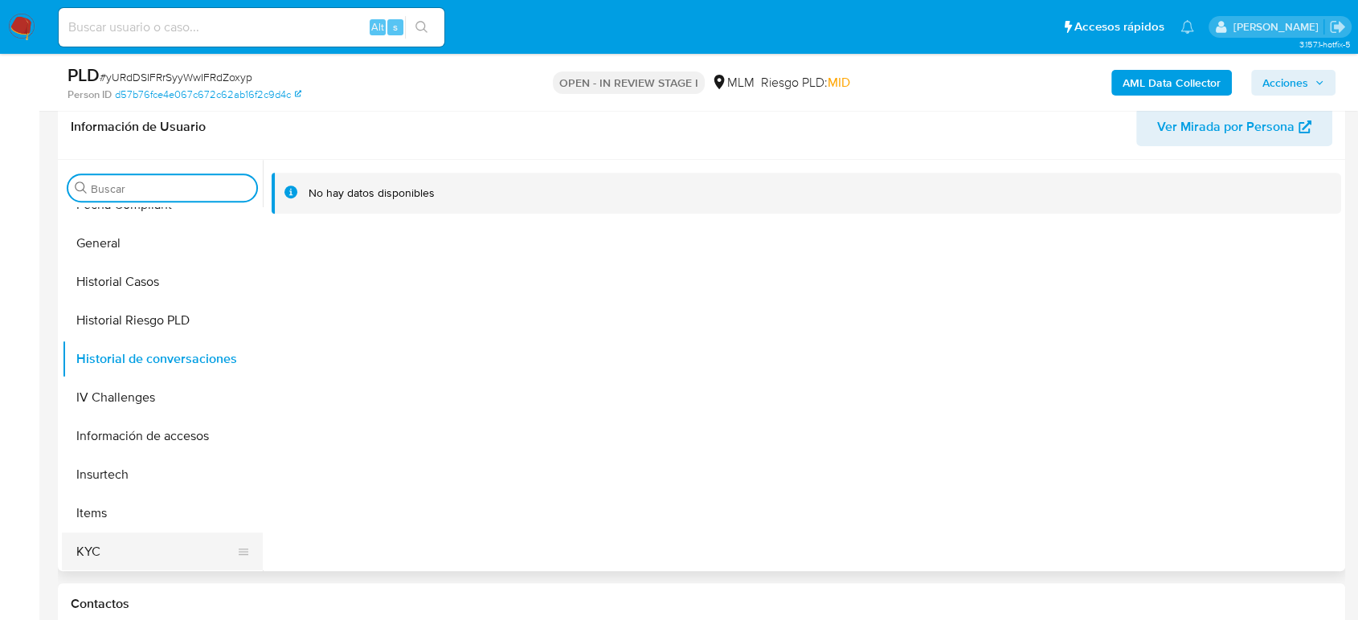
click at [113, 533] on button "KYC" at bounding box center [156, 552] width 188 height 39
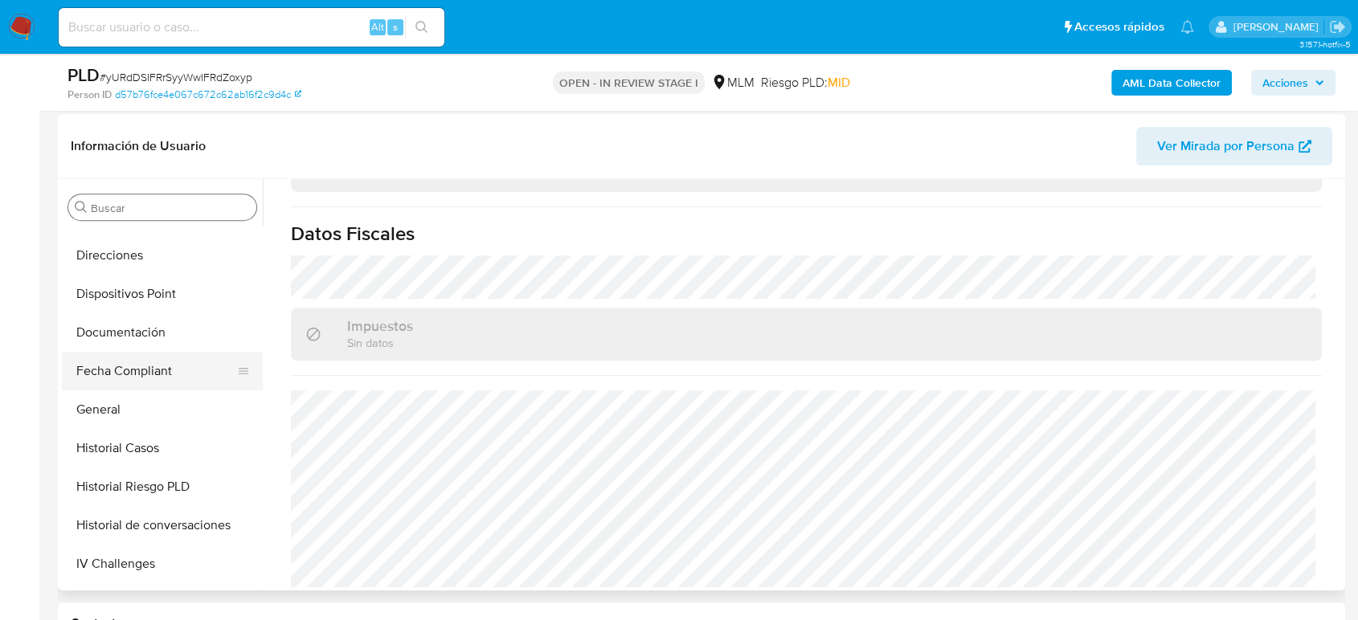
scroll to position [268, 0]
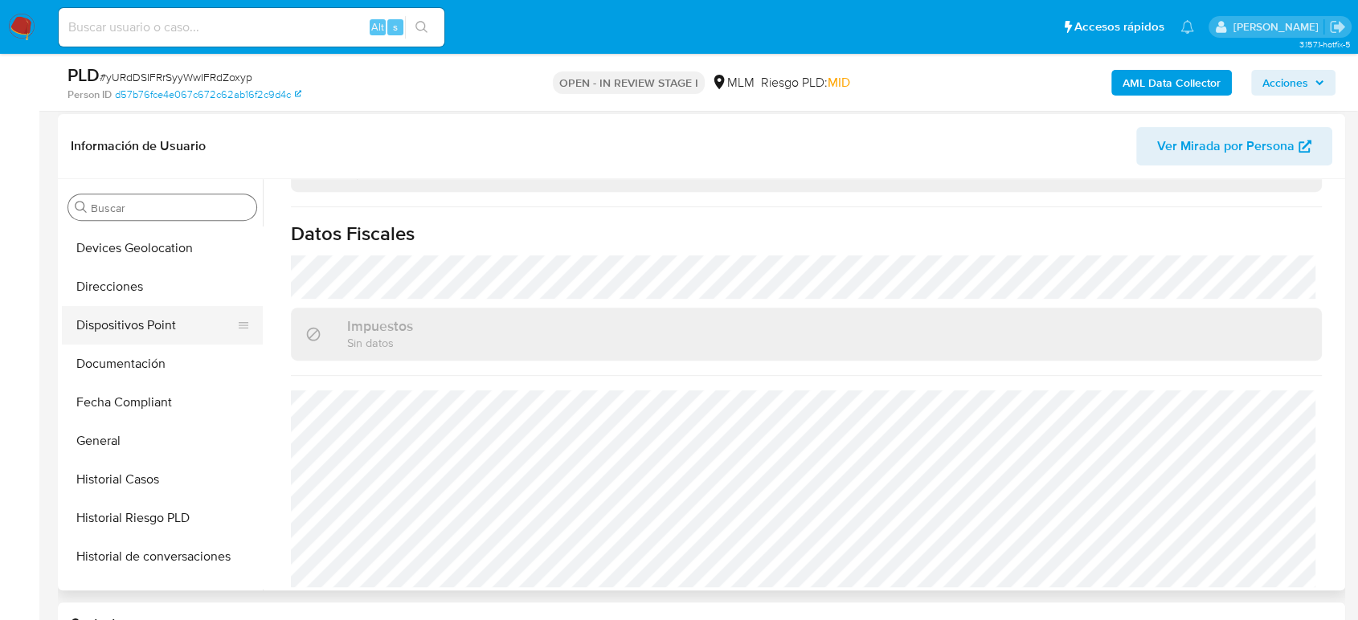
click at [117, 289] on button "Direcciones" at bounding box center [162, 287] width 201 height 39
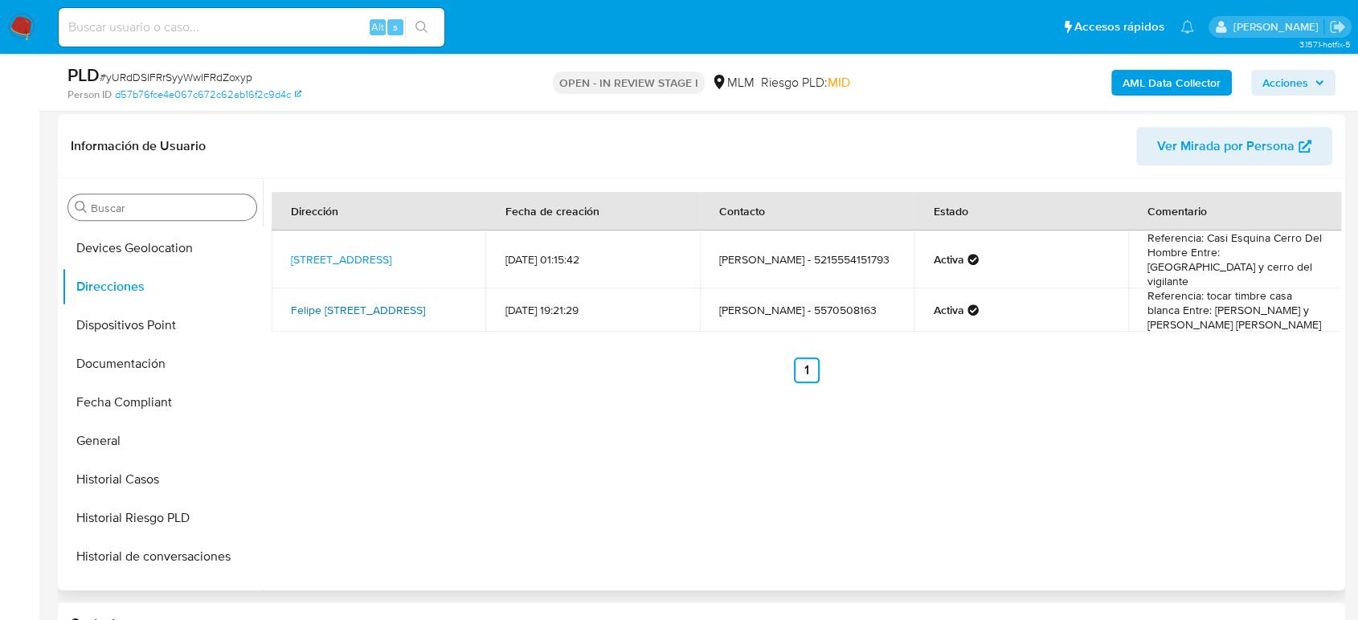
click at [328, 302] on link "Felipe Carrillo Puerto 83, Coyoacán, Distrito Federal, 04100, Mexico 83" at bounding box center [358, 310] width 134 height 16
click at [107, 473] on button "KYC" at bounding box center [156, 482] width 188 height 39
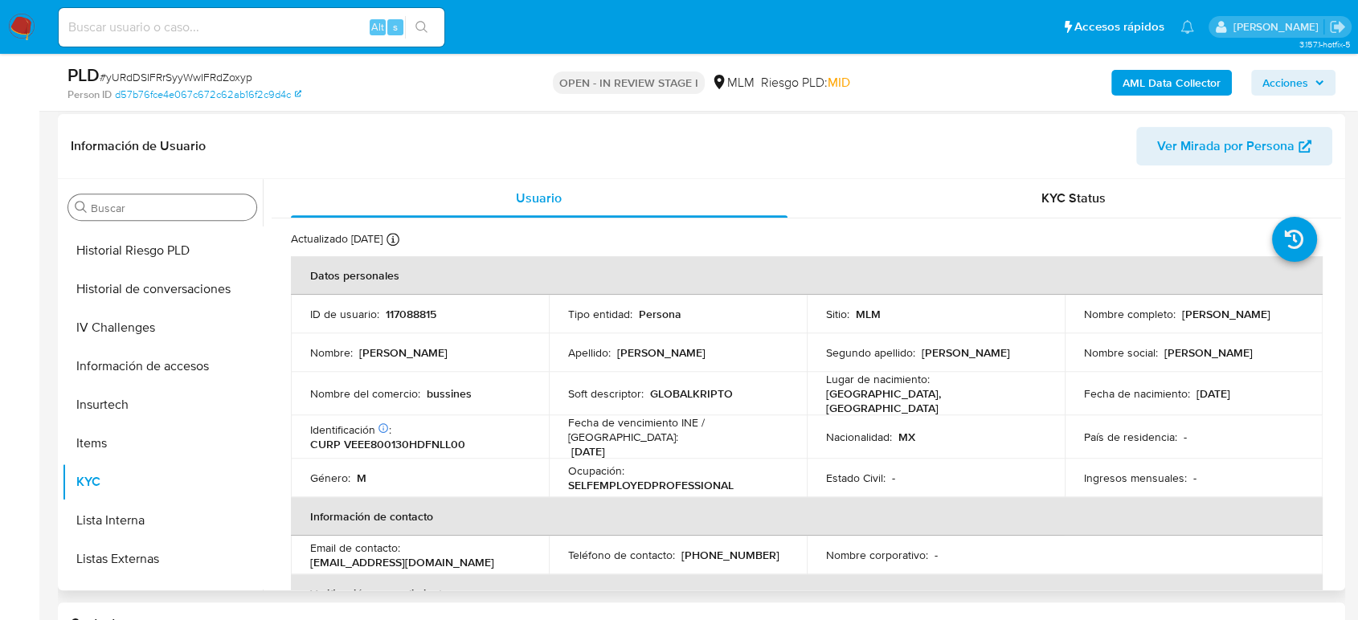
click at [720, 548] on p "(55) 70508163" at bounding box center [731, 555] width 98 height 14
copy p "70508163"
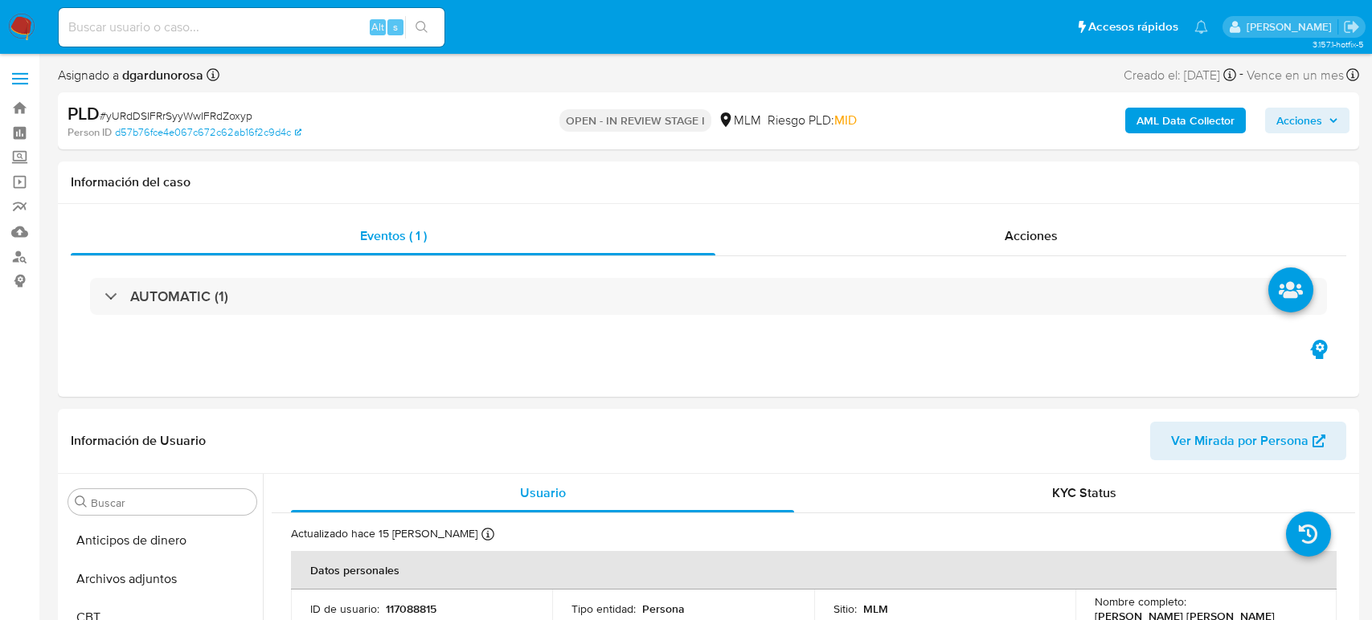
select select "10"
